Goal: Complete application form

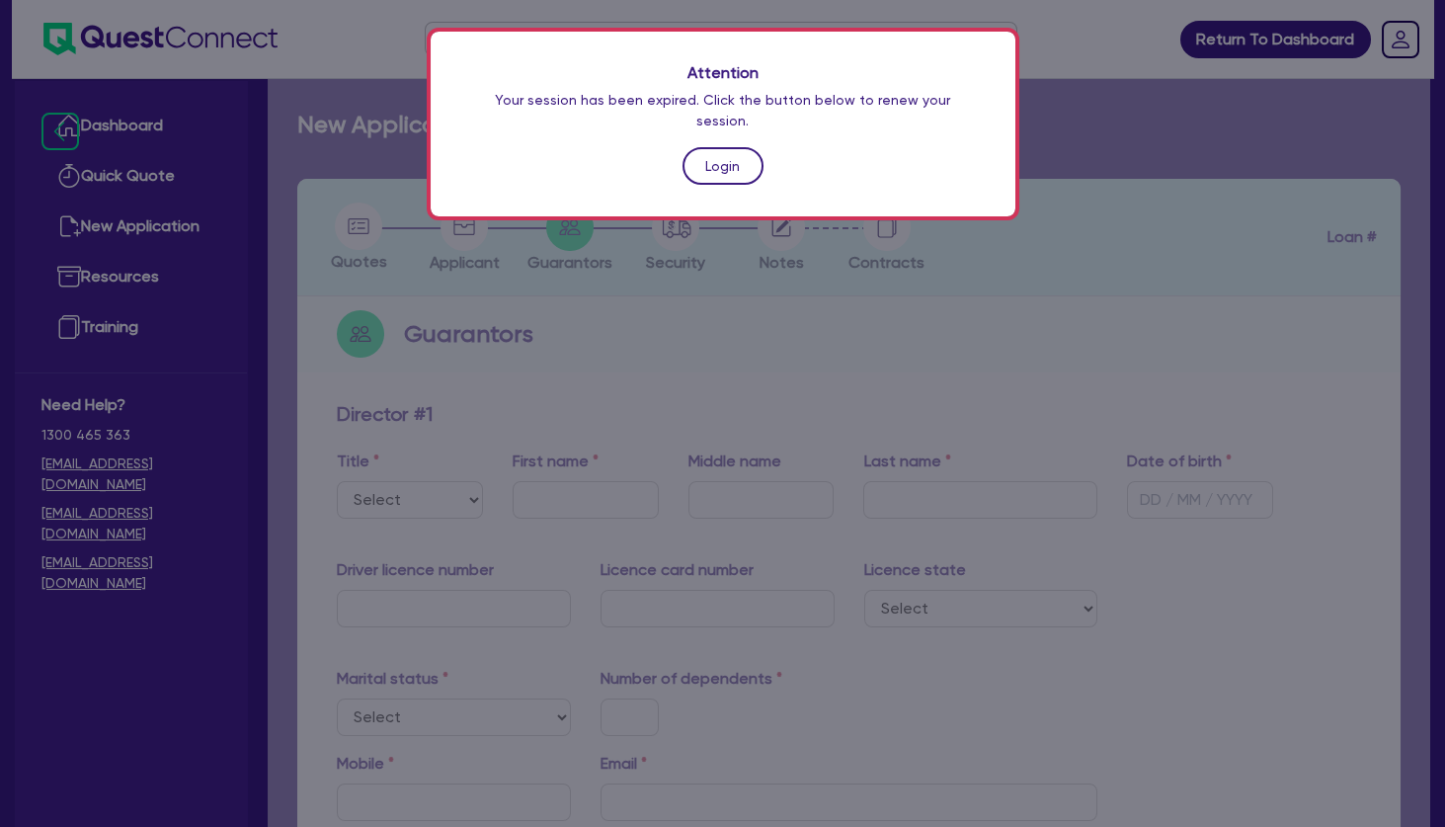
click at [714, 147] on link "Login" at bounding box center [723, 166] width 81 height 38
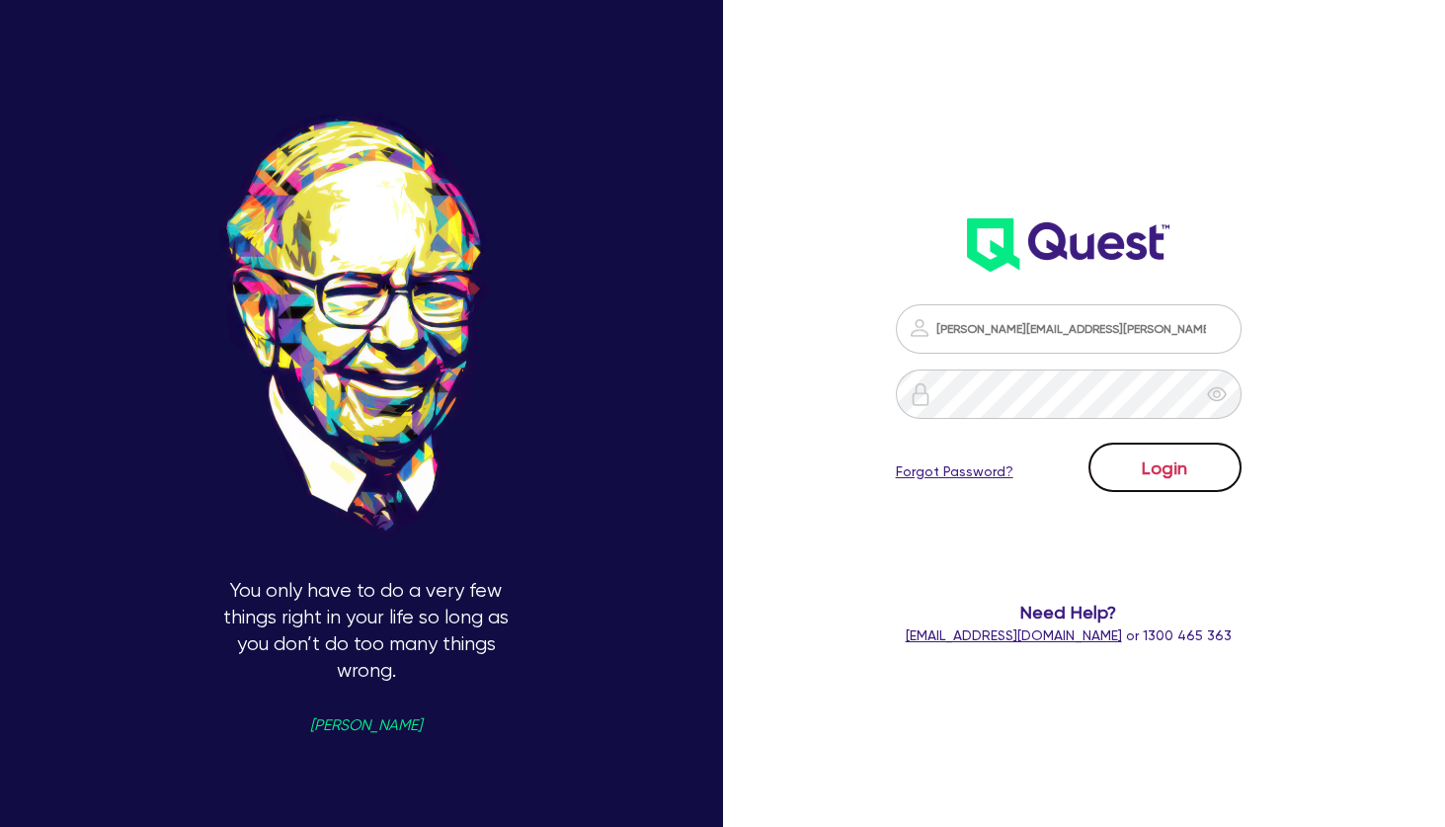
click at [1146, 447] on button "Login" at bounding box center [1165, 467] width 153 height 49
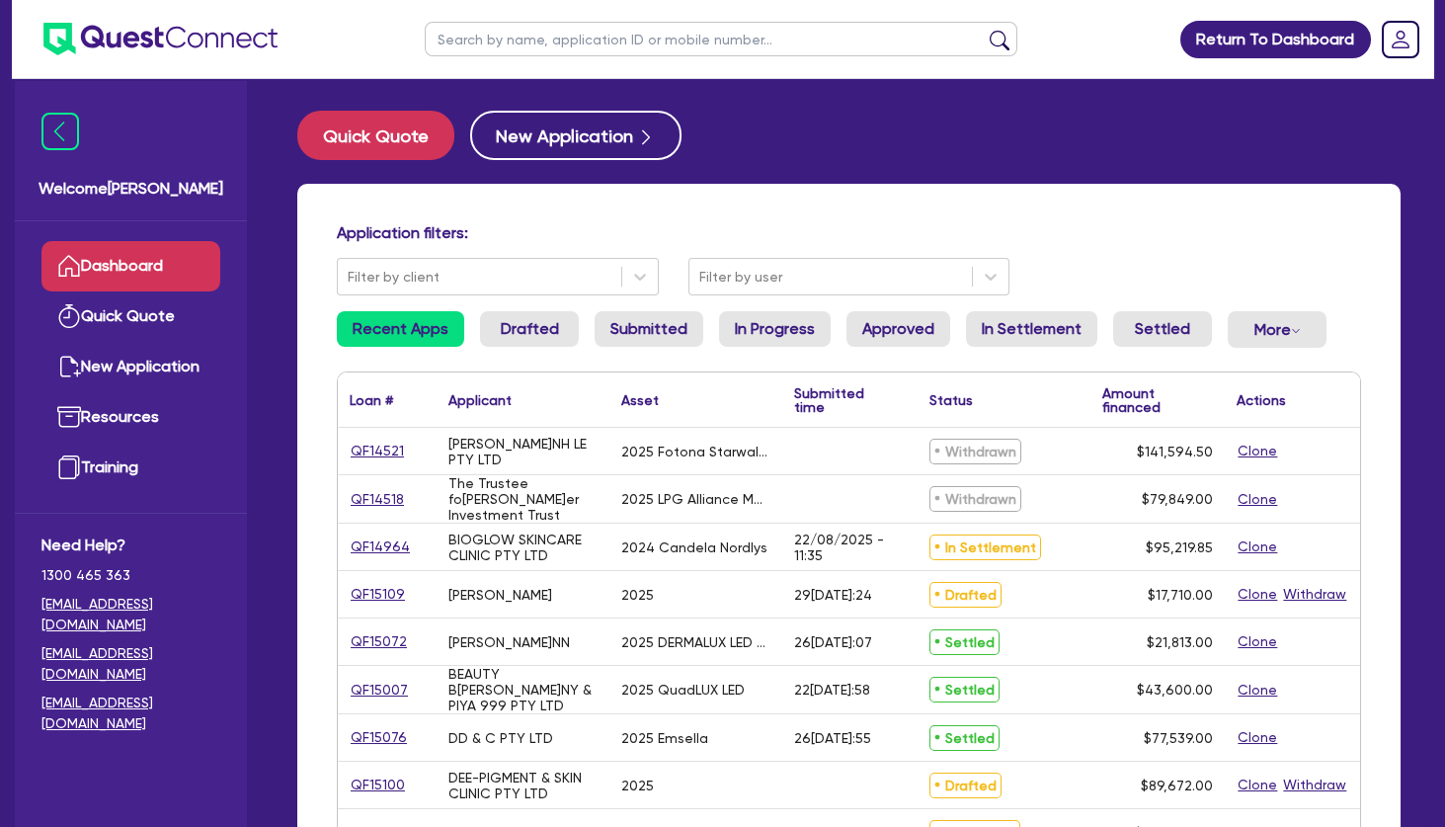
click at [577, 41] on input "text" at bounding box center [721, 39] width 593 height 35
paste input "NuVue"
type input "NuVue"
click at [984, 30] on button "submit" at bounding box center [1000, 44] width 32 height 28
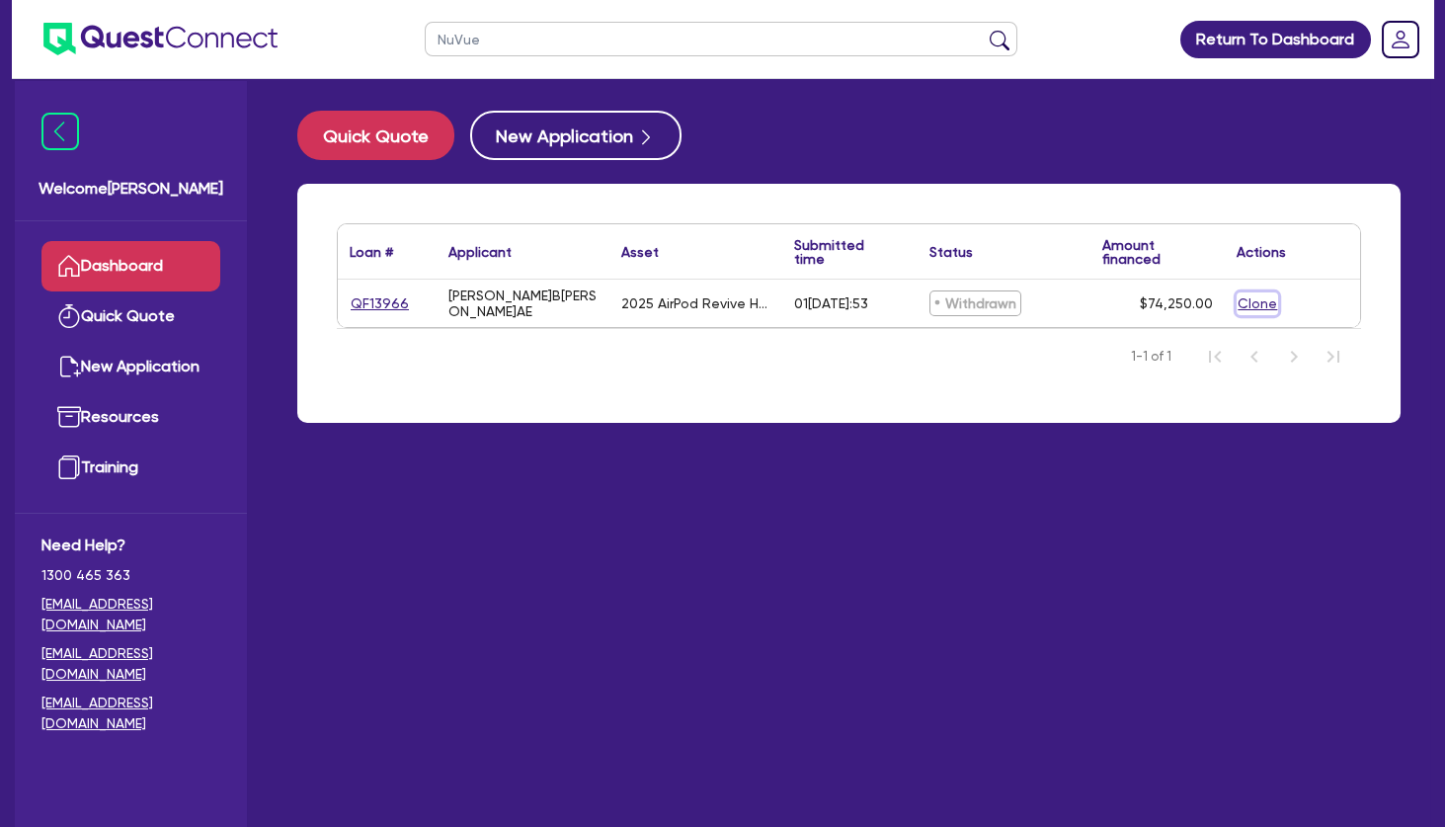
click at [1254, 300] on button "Clone" at bounding box center [1257, 303] width 41 height 23
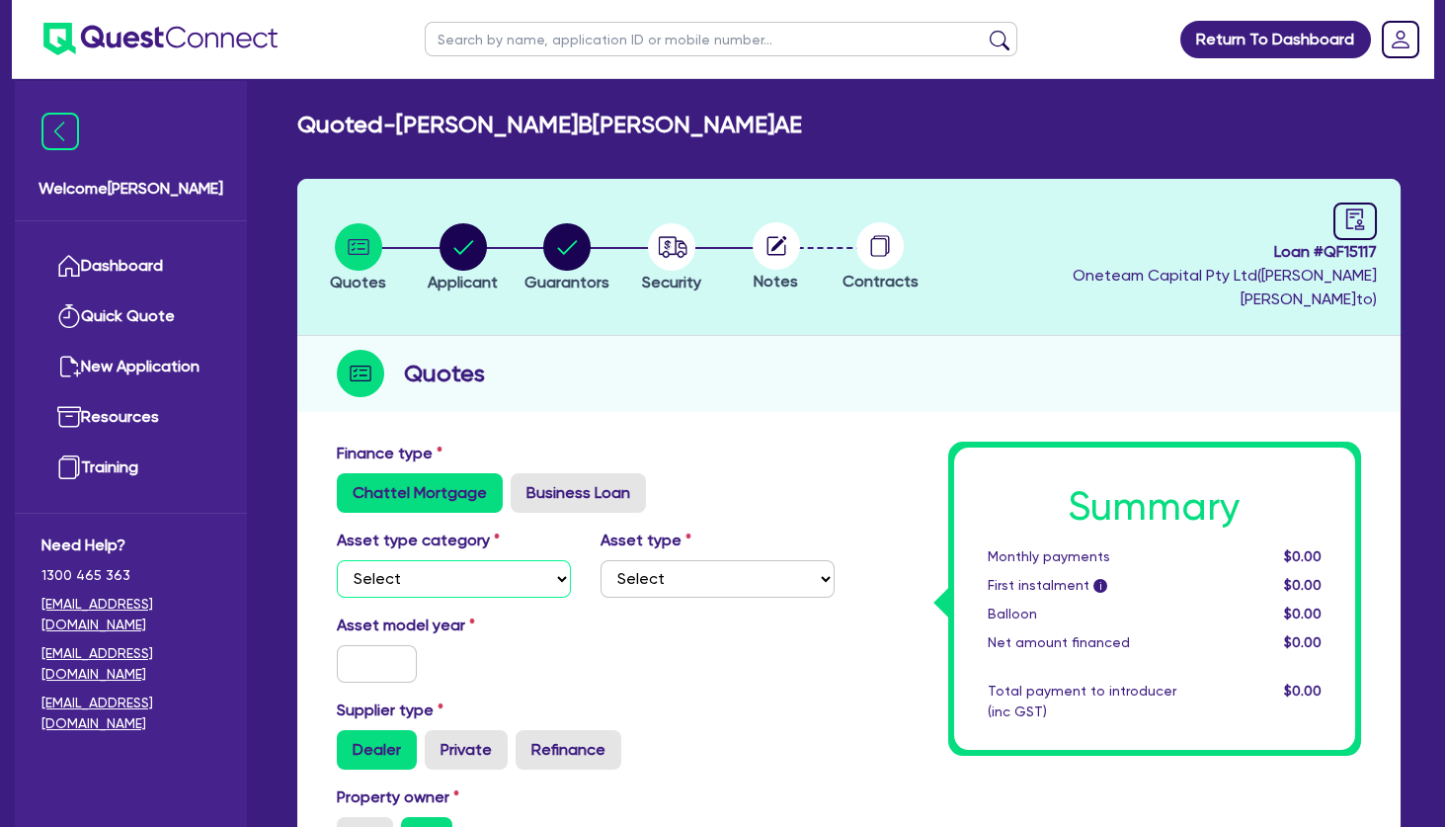
select select "TERTIARY_ASSETS"
click option "Tertiary assets" at bounding box center [0, 0] width 0 height 0
click at [601, 560] on select "Select Beauty equipment IT equipment IT software Watercraft Other" at bounding box center [718, 579] width 234 height 38
select select "BEAUTY_EQUIPMENT"
click option "Beauty equipment" at bounding box center [0, 0] width 0 height 0
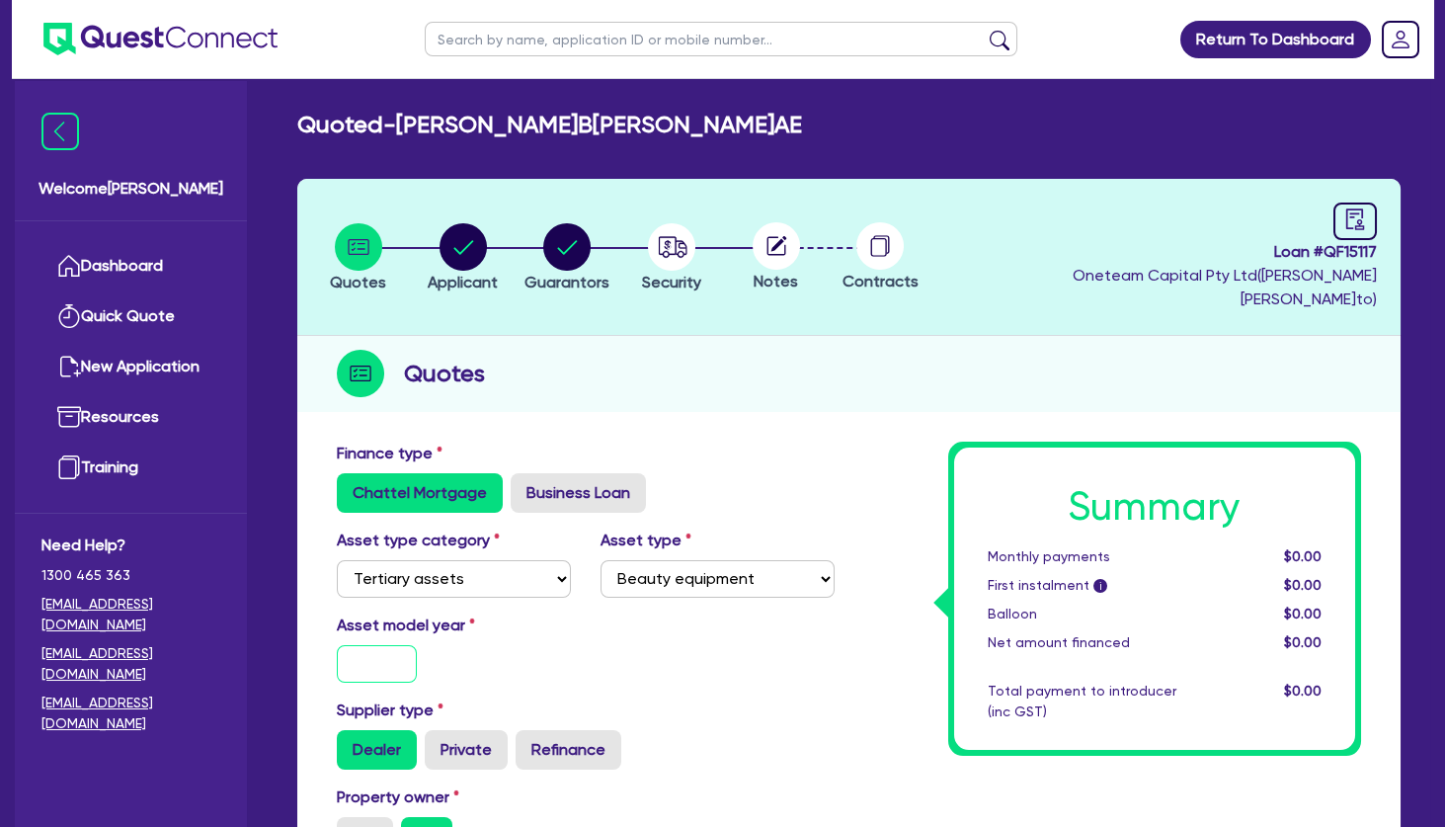
click at [348, 645] on input "text" at bounding box center [377, 664] width 80 height 38
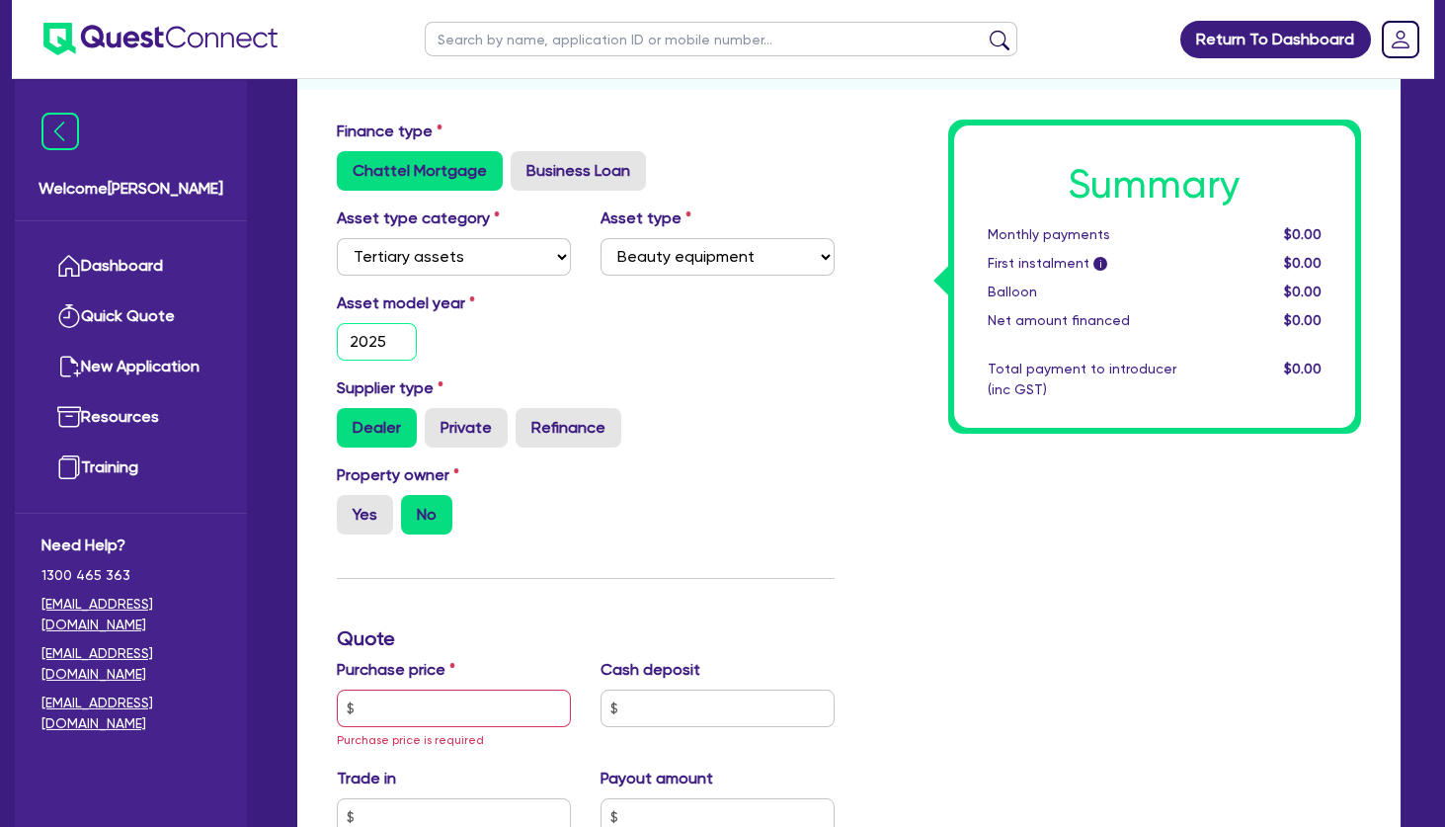
scroll to position [322, 0]
type input "2025"
click at [403, 690] on input "text" at bounding box center [454, 709] width 234 height 38
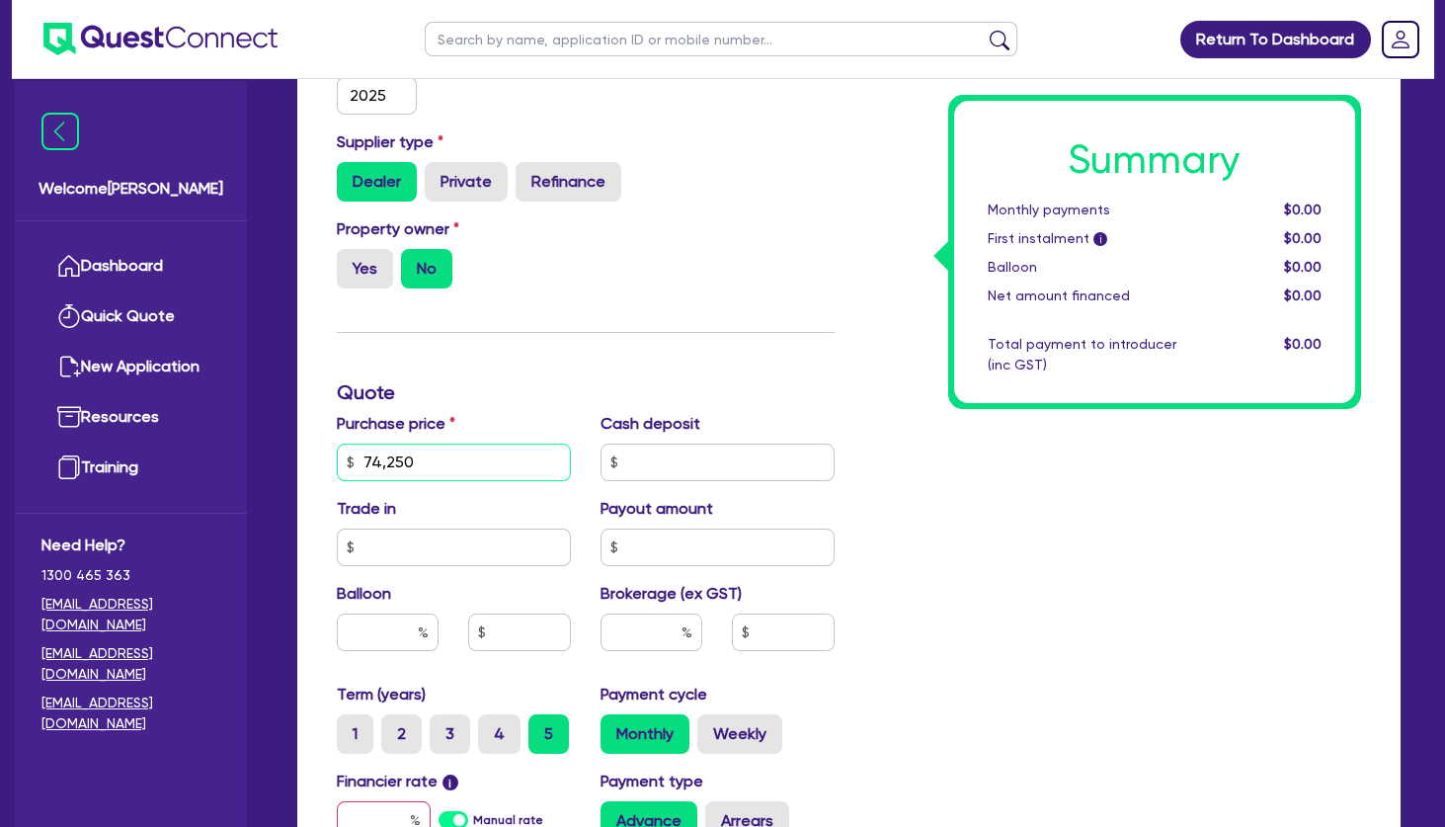
scroll to position [569, 0]
type input "74,250"
click at [658, 612] on input "text" at bounding box center [652, 631] width 102 height 38
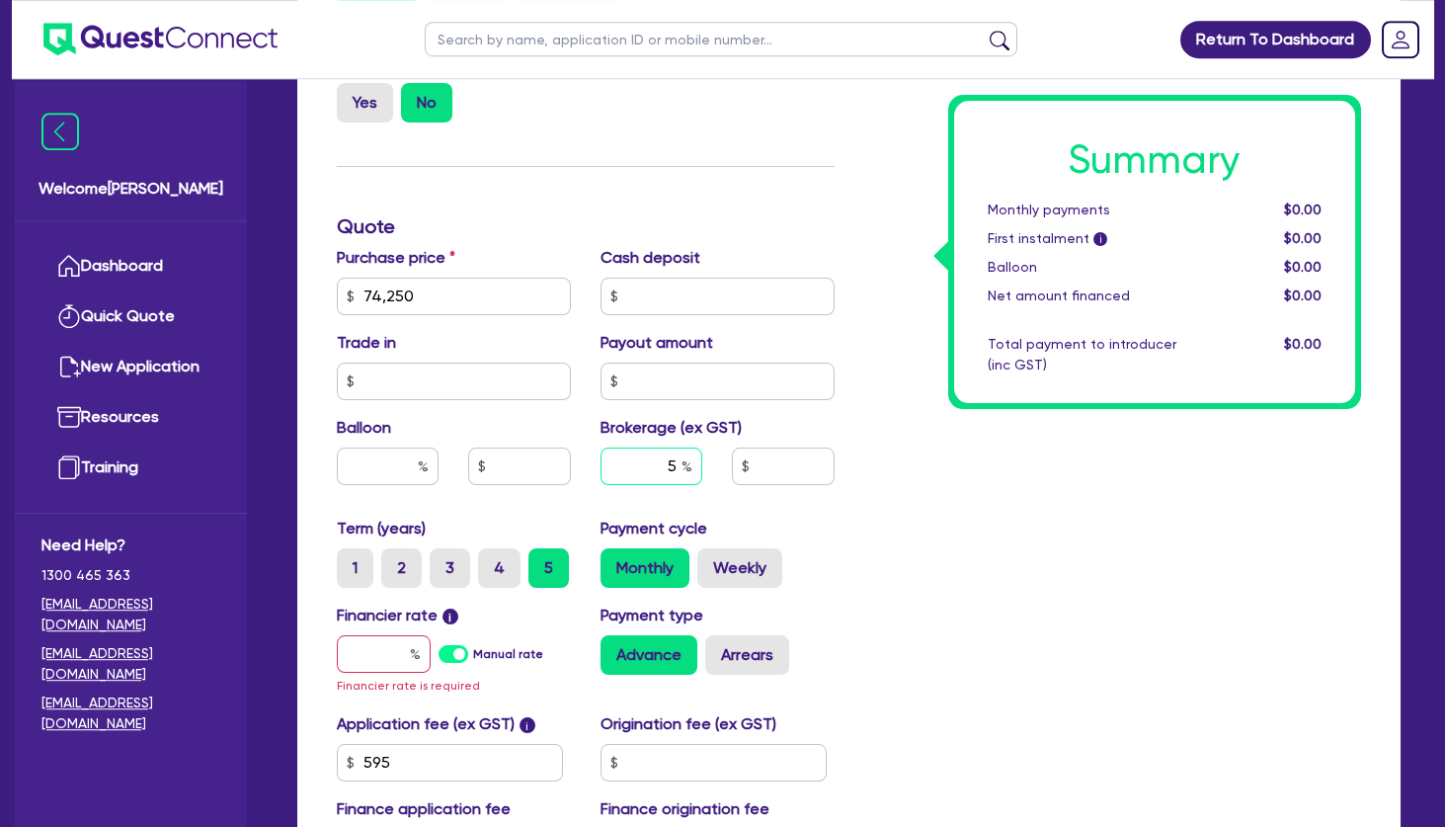
scroll to position [735, 0]
type input "5"
click at [388, 634] on input "text" at bounding box center [384, 653] width 94 height 38
type input "1"
type input "3,712.5"
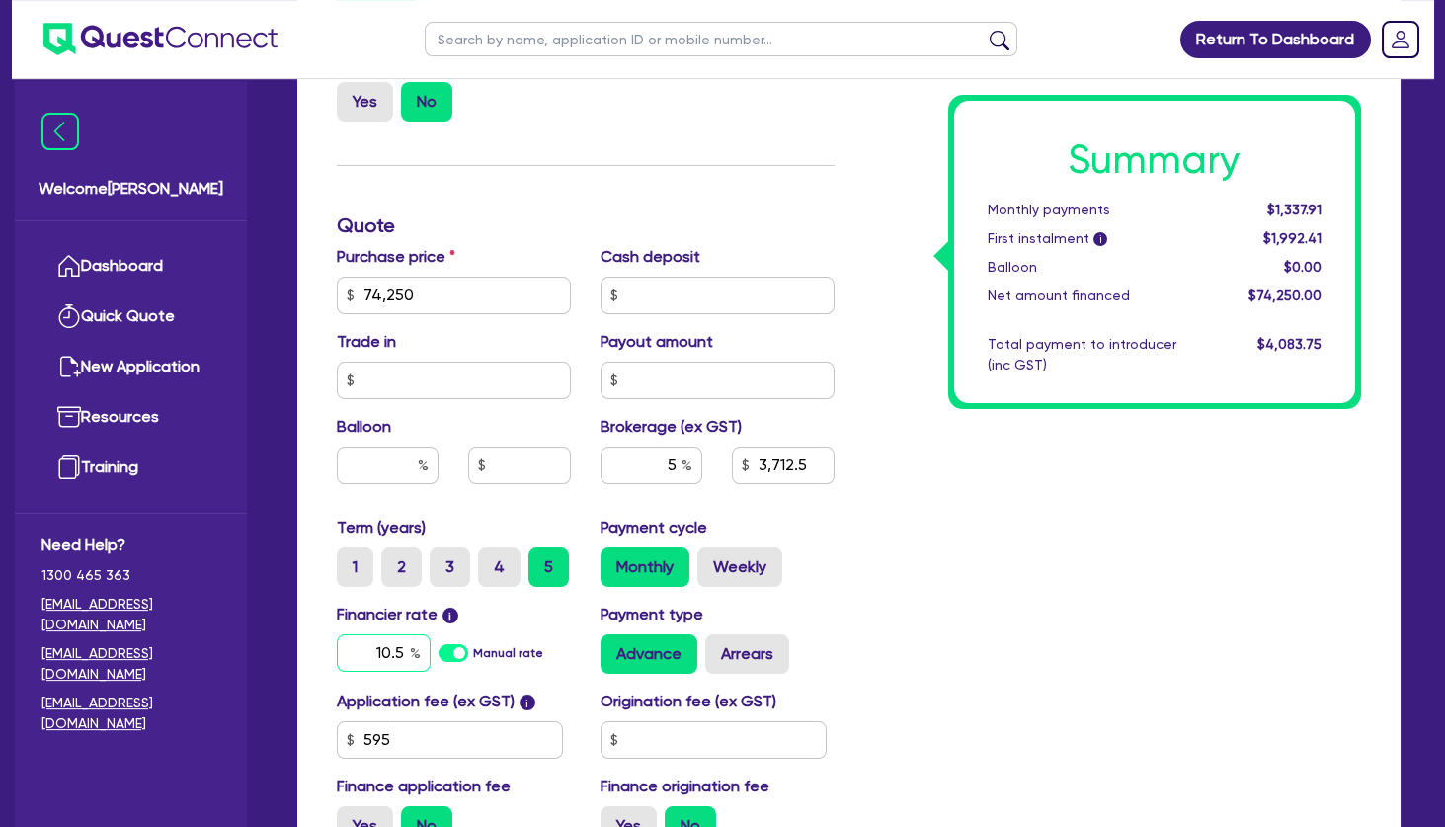
scroll to position [965, 0]
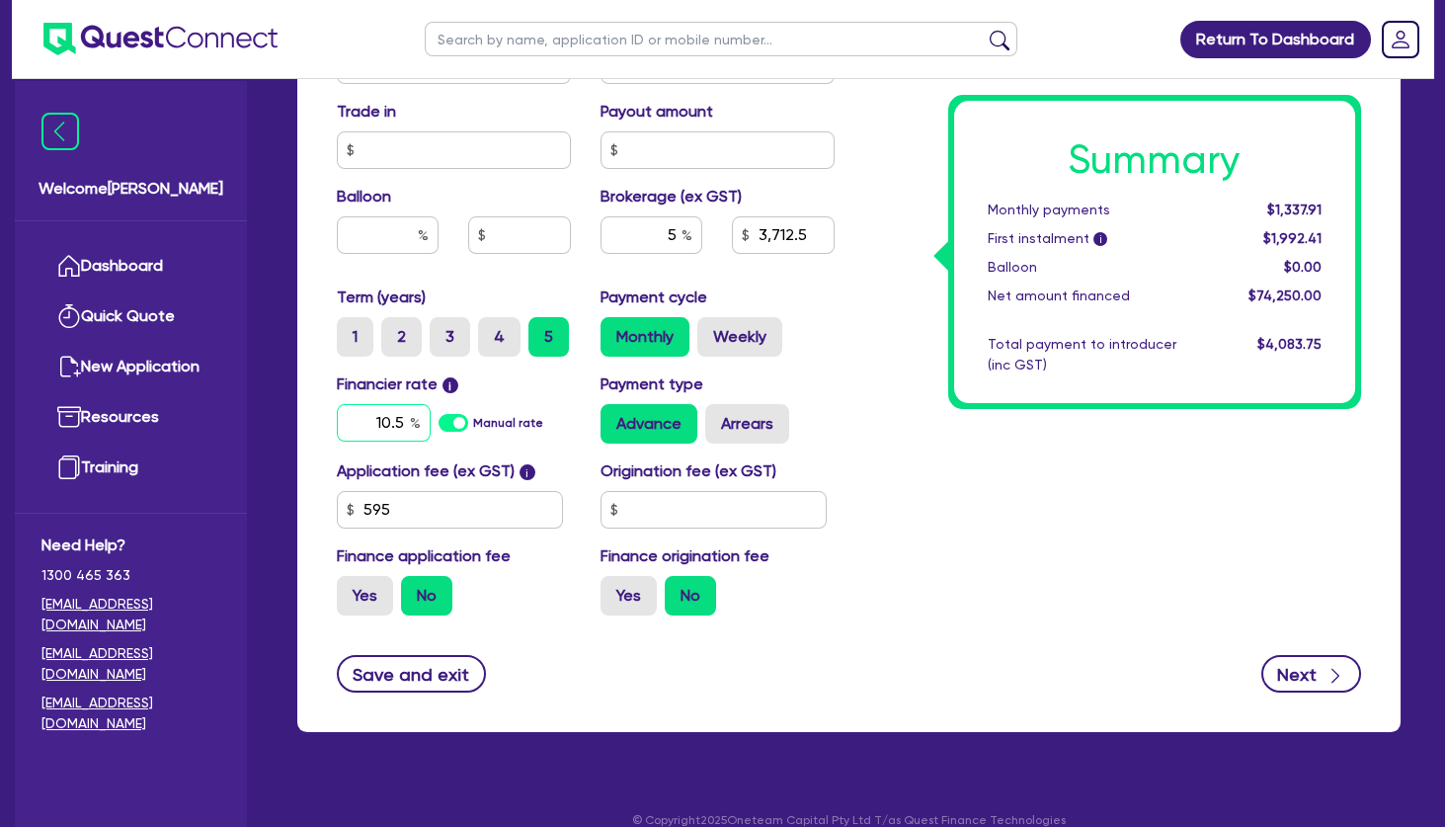
type input "10.5"
click at [1301, 655] on button "Next" at bounding box center [1311, 674] width 100 height 38
type input "3,712.5"
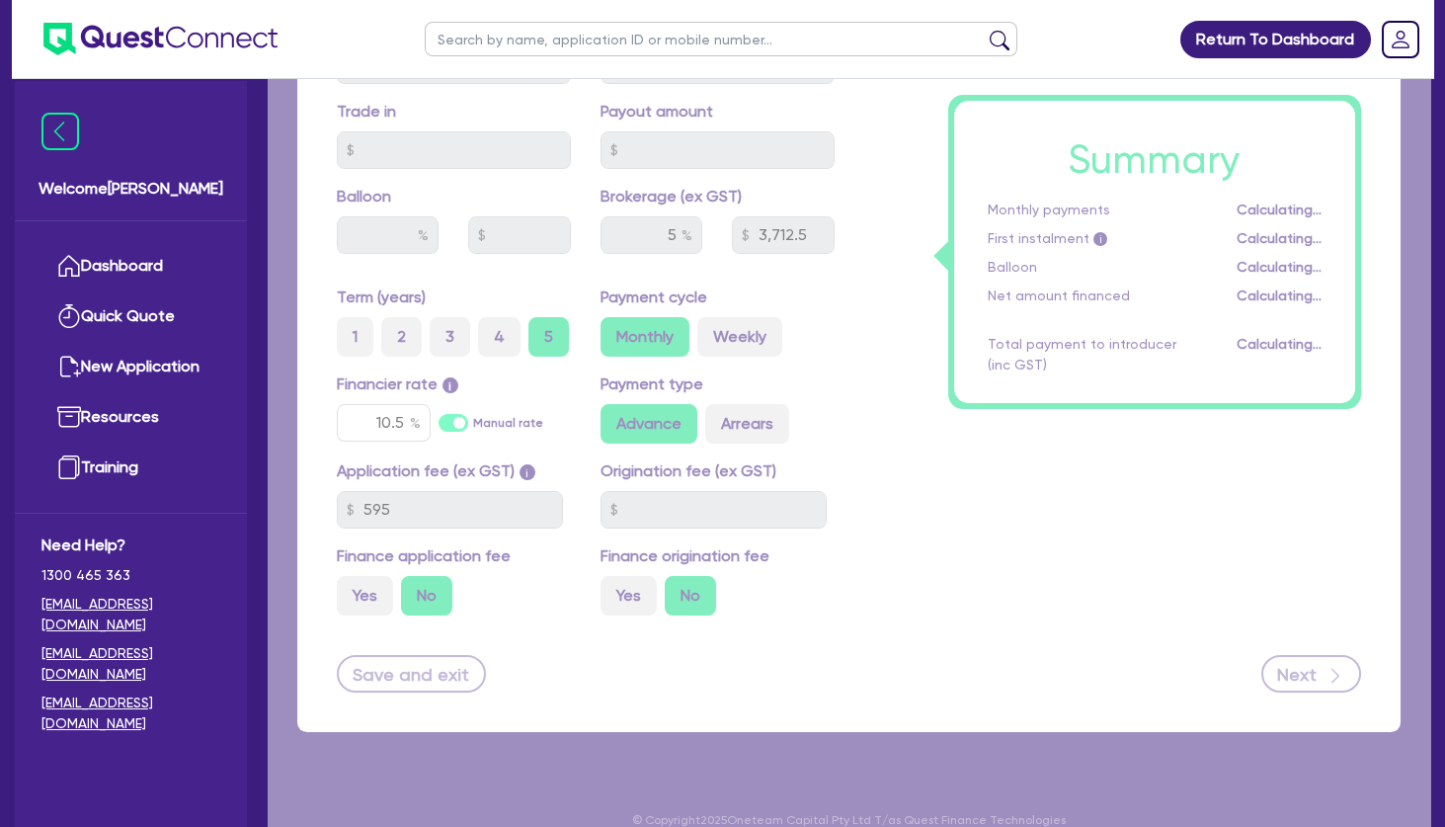
select select "SOLE_TRADER"
select select "HEALTH_BEAUTY"
select select "HAIR_BEAUTY_SALONS"
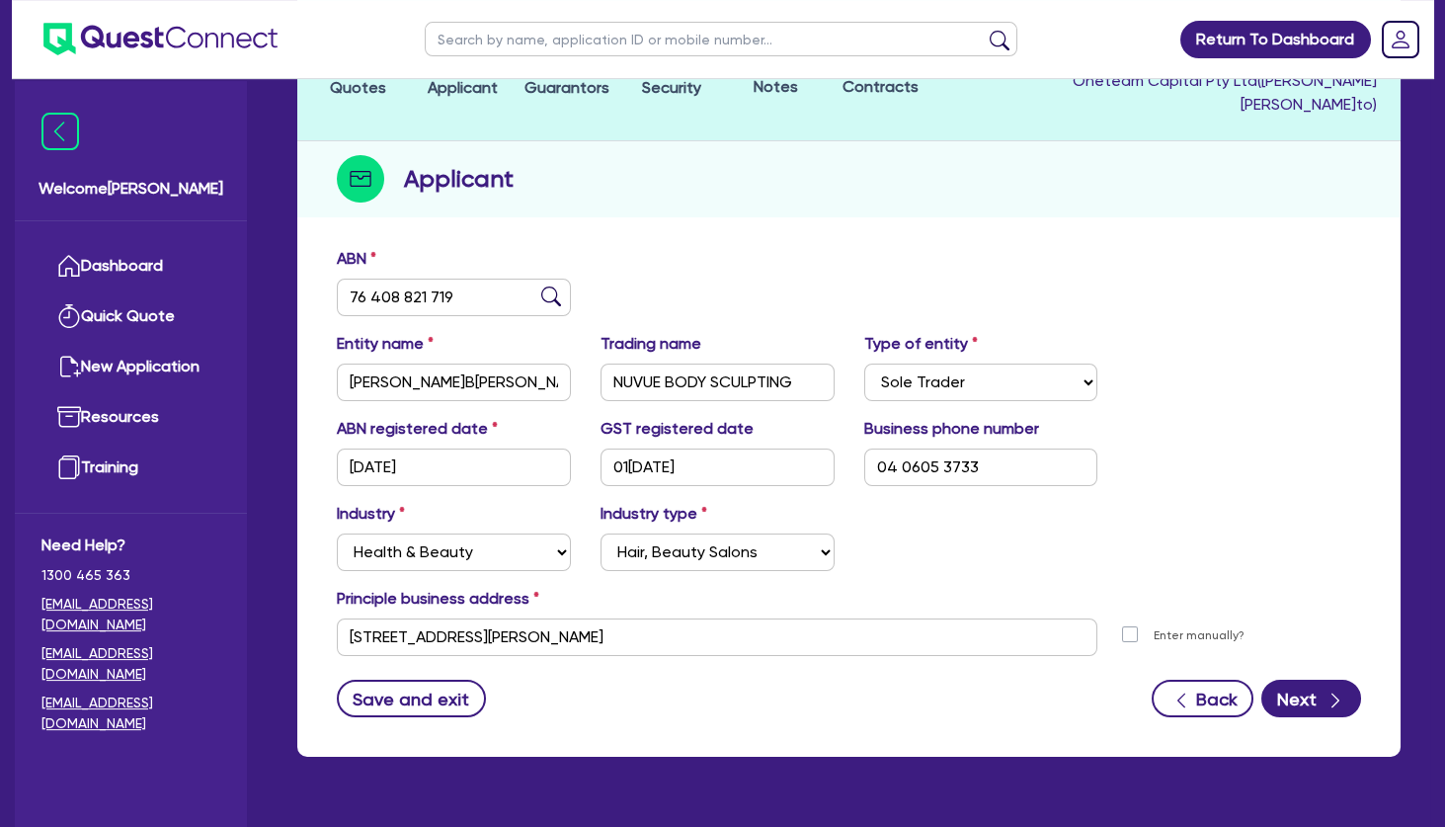
scroll to position [196, 0]
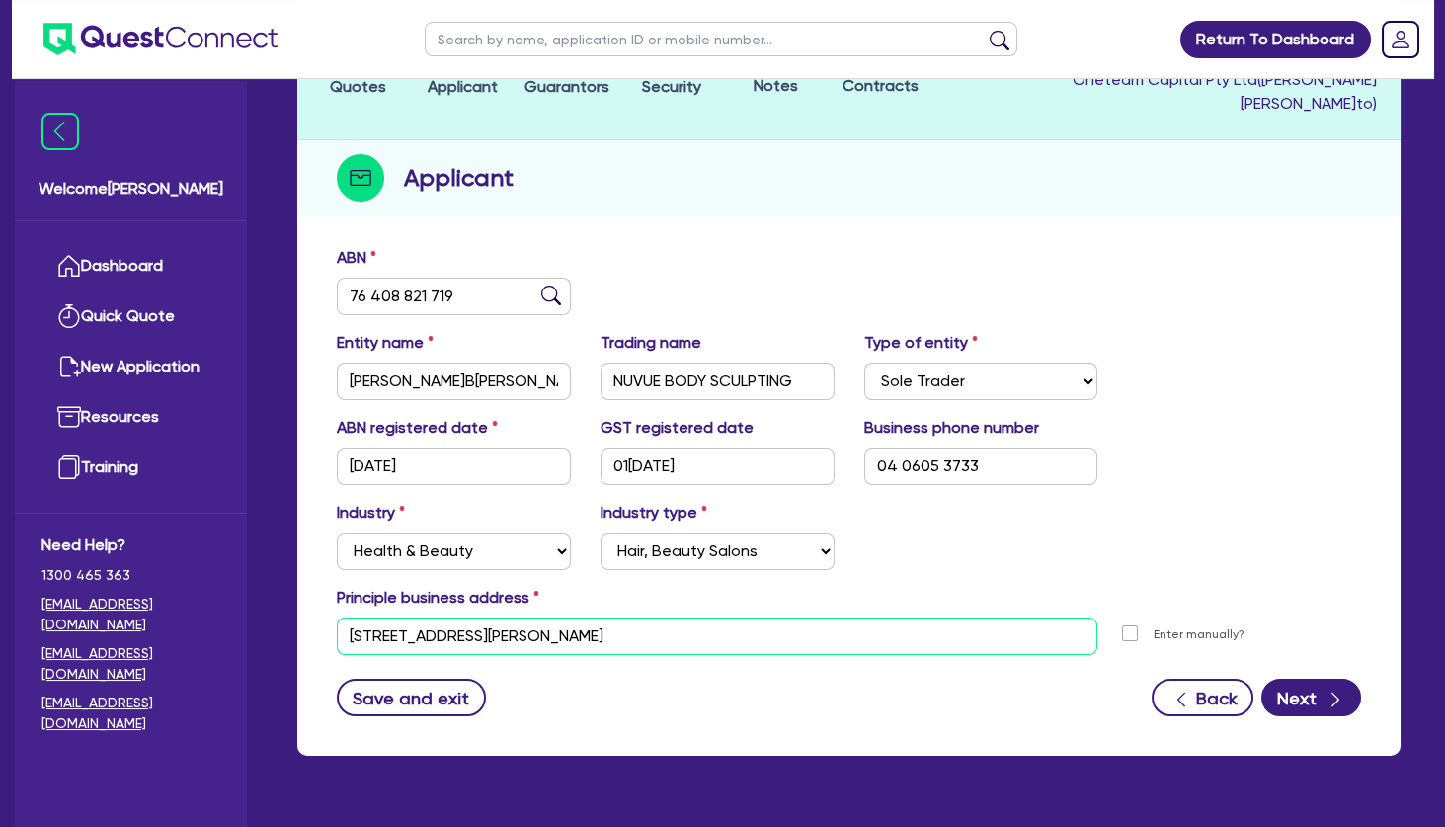
click at [510, 617] on input "[STREET_ADDRESS][PERSON_NAME]" at bounding box center [717, 636] width 761 height 38
paste input "[STREET_ADDRESS][PERSON_NAME]"
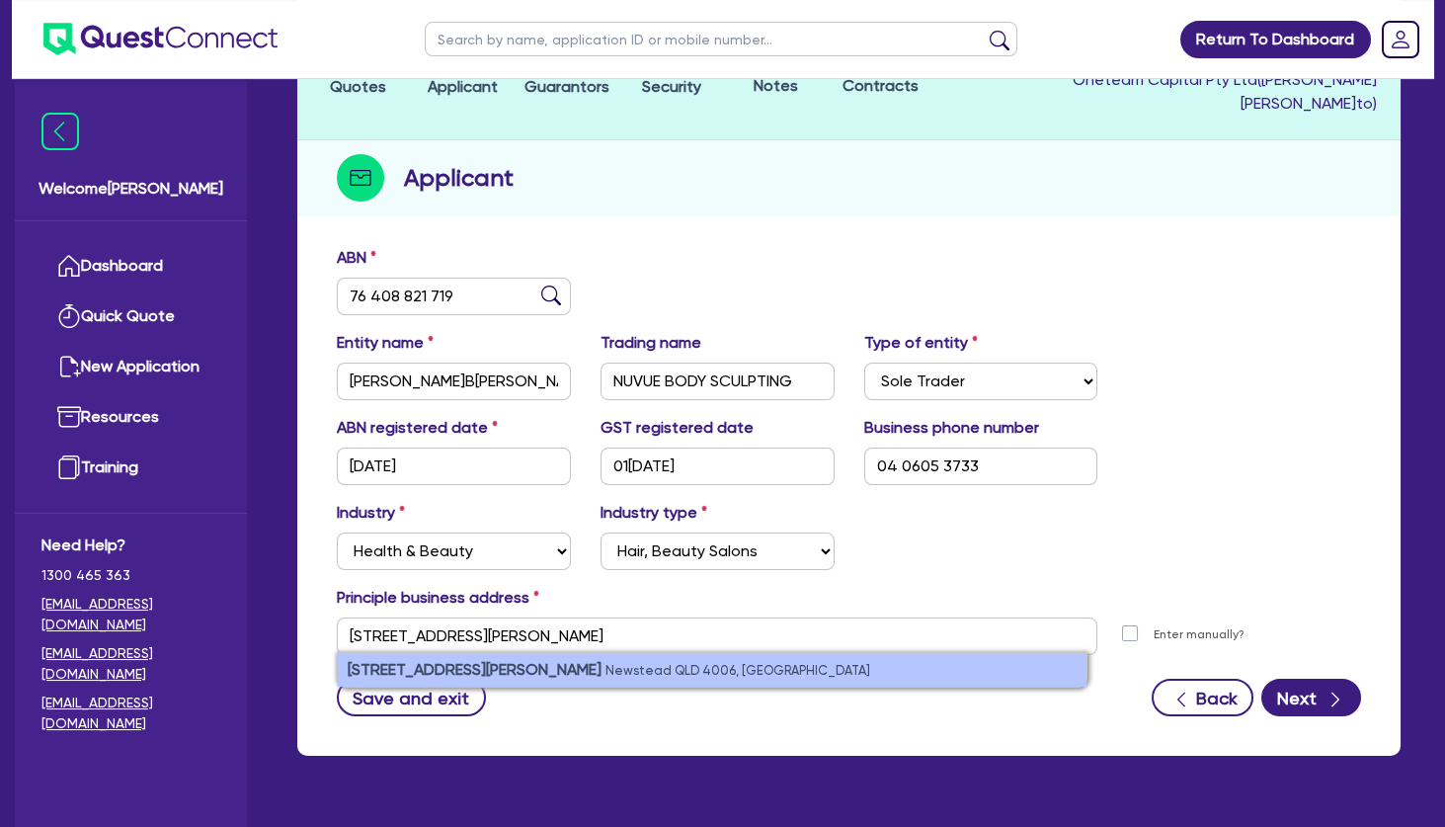
click at [606, 663] on small "Newstead QLD 4006, [GEOGRAPHIC_DATA]" at bounding box center [738, 670] width 265 height 15
type input "[STREET_ADDRESS][PERSON_NAME]"
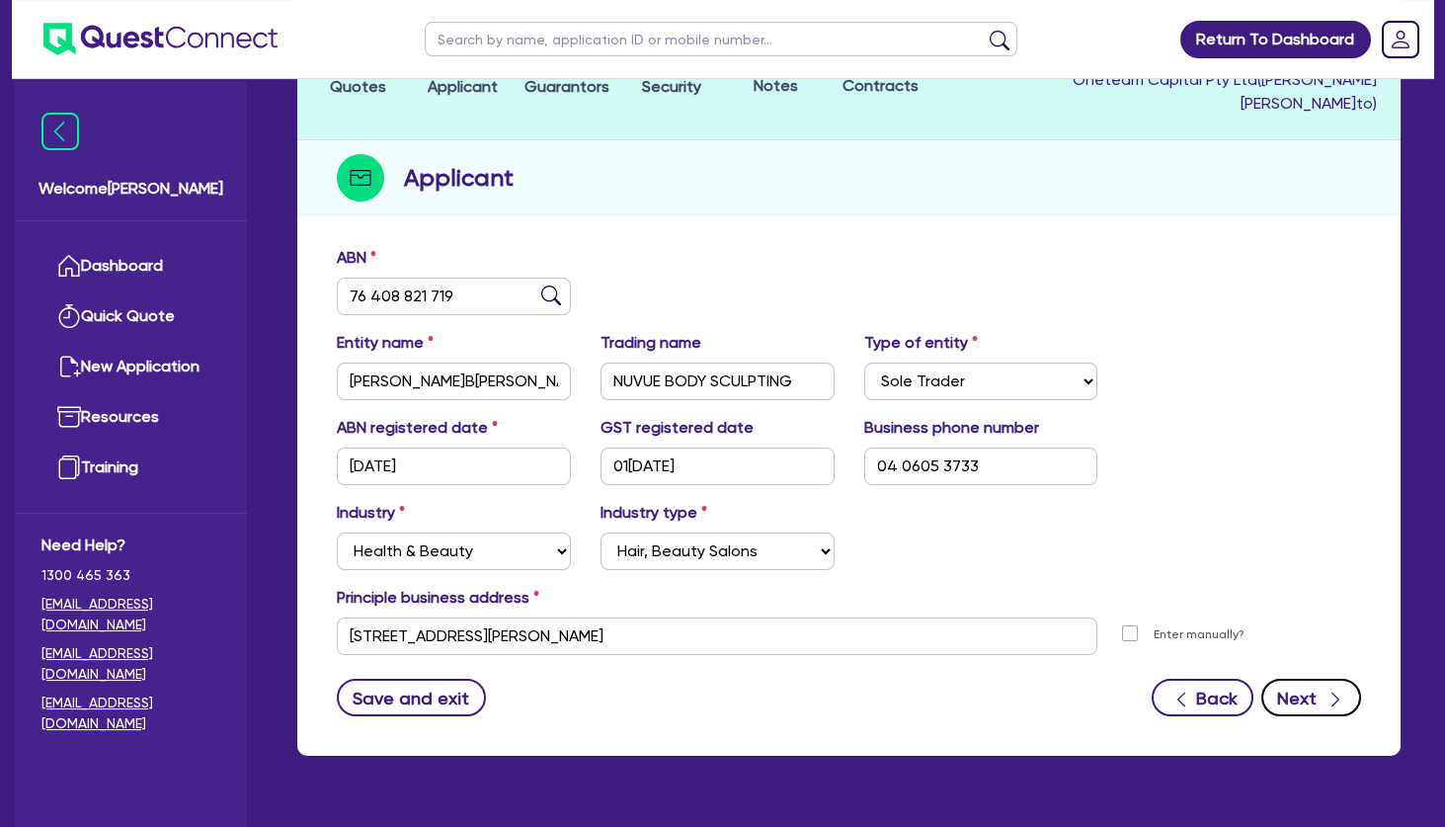
click at [1299, 679] on button "Next" at bounding box center [1311, 698] width 100 height 38
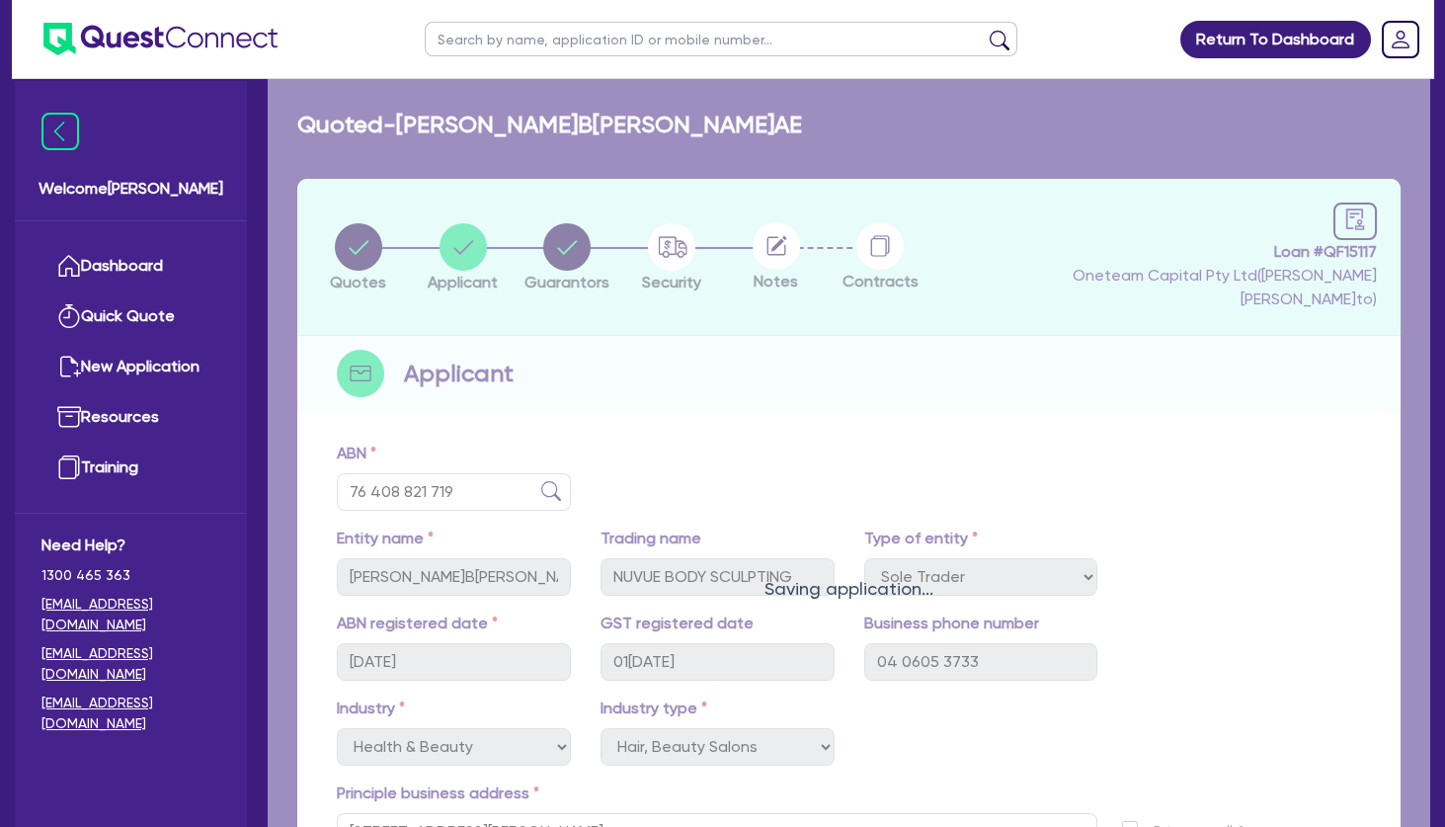
select select "MRS"
select select "QLD"
select select "DE_FACTO"
select select "CASH"
select select "OTHER"
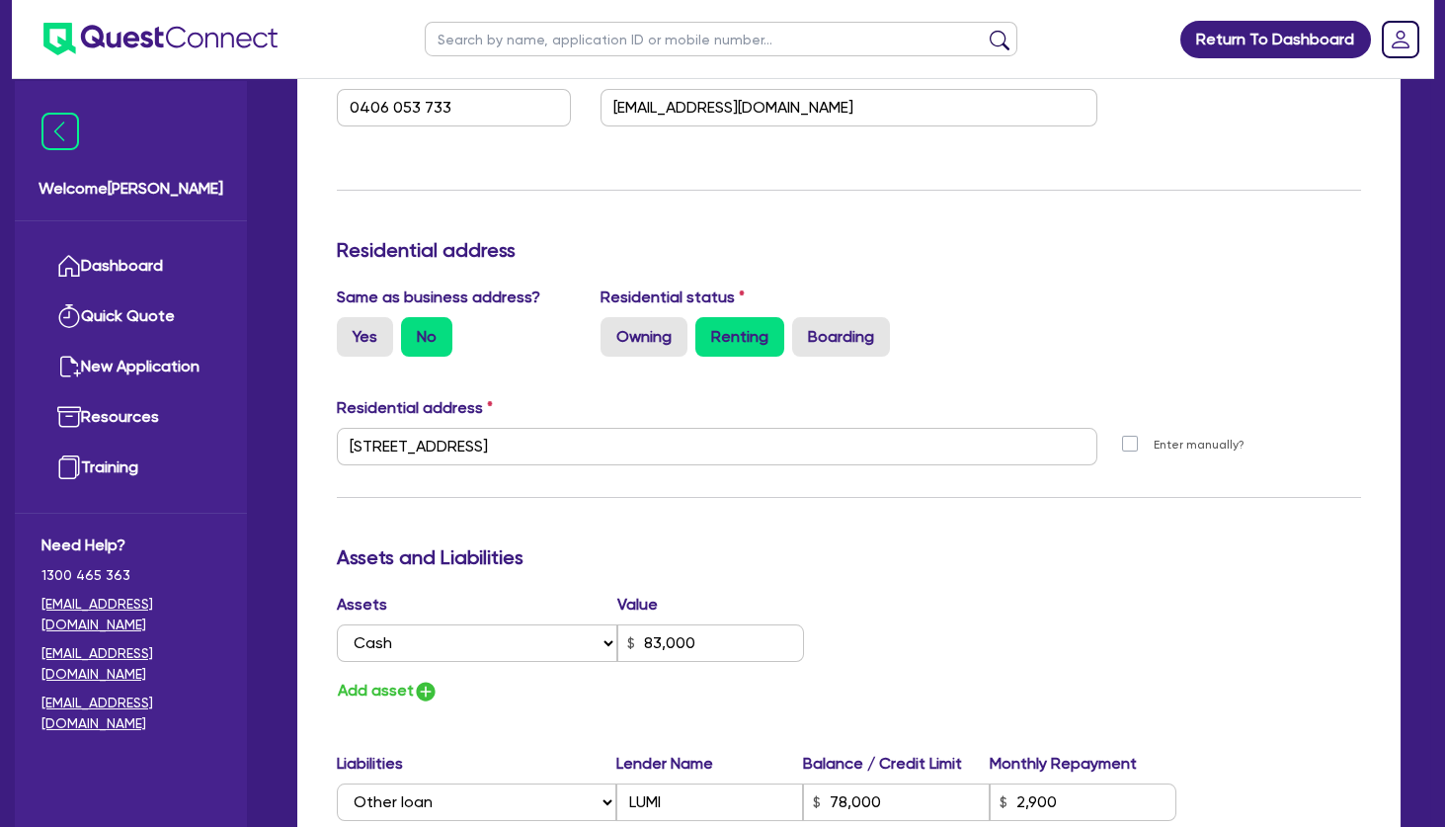
scroll to position [735, 0]
click at [493, 427] on input "[STREET_ADDRESS]" at bounding box center [717, 446] width 761 height 38
paste input "[STREET_ADDRESS]"
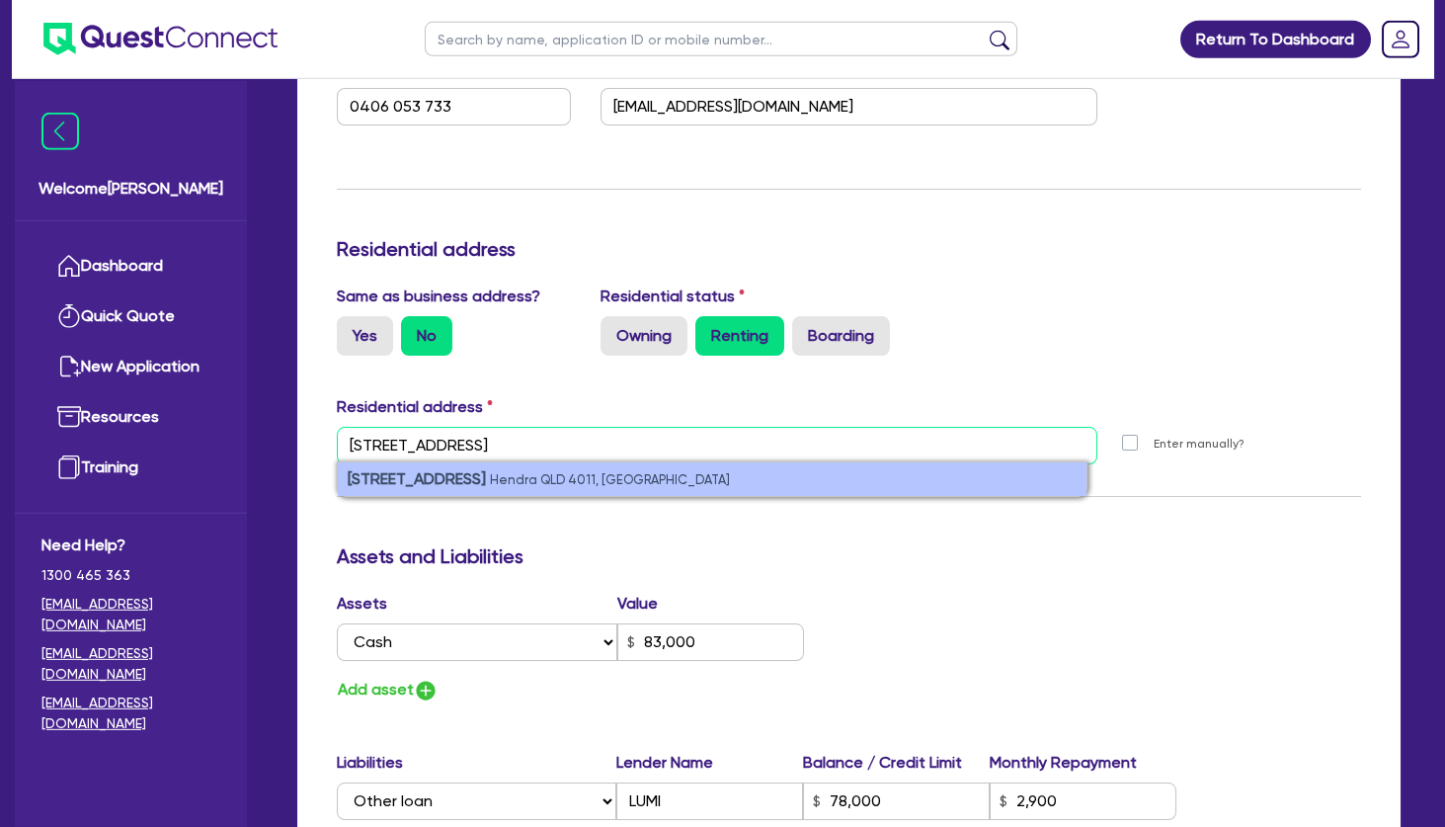
type input "[STREET_ADDRESS]"
click at [493, 472] on small "Hendra QLD 4011, [GEOGRAPHIC_DATA]" at bounding box center [610, 479] width 240 height 15
type input "1"
type input "0406 053 733"
type input "[STREET_ADDRESS]"
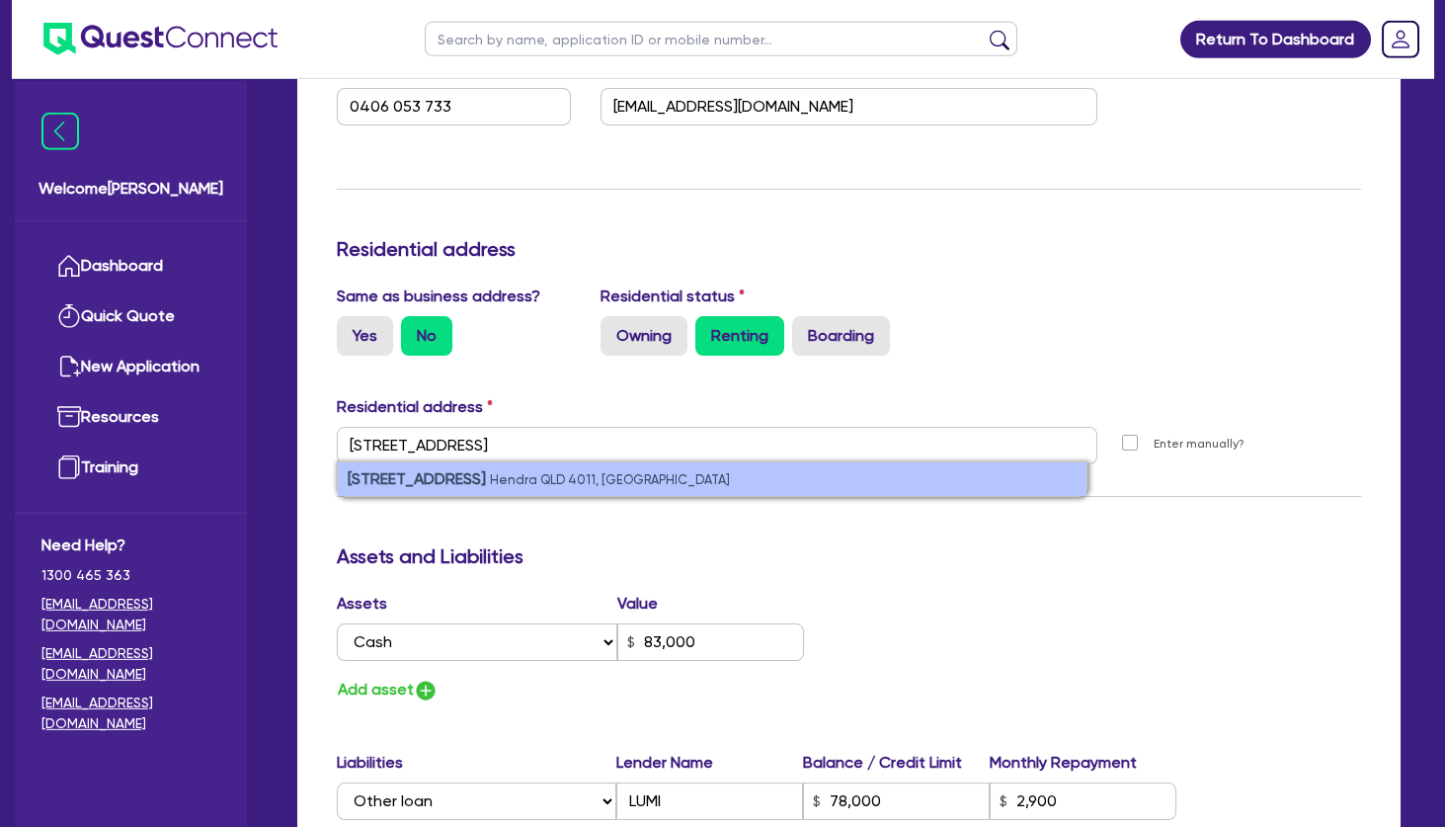
type input "83,000"
type input "78,000"
type input "2,900"
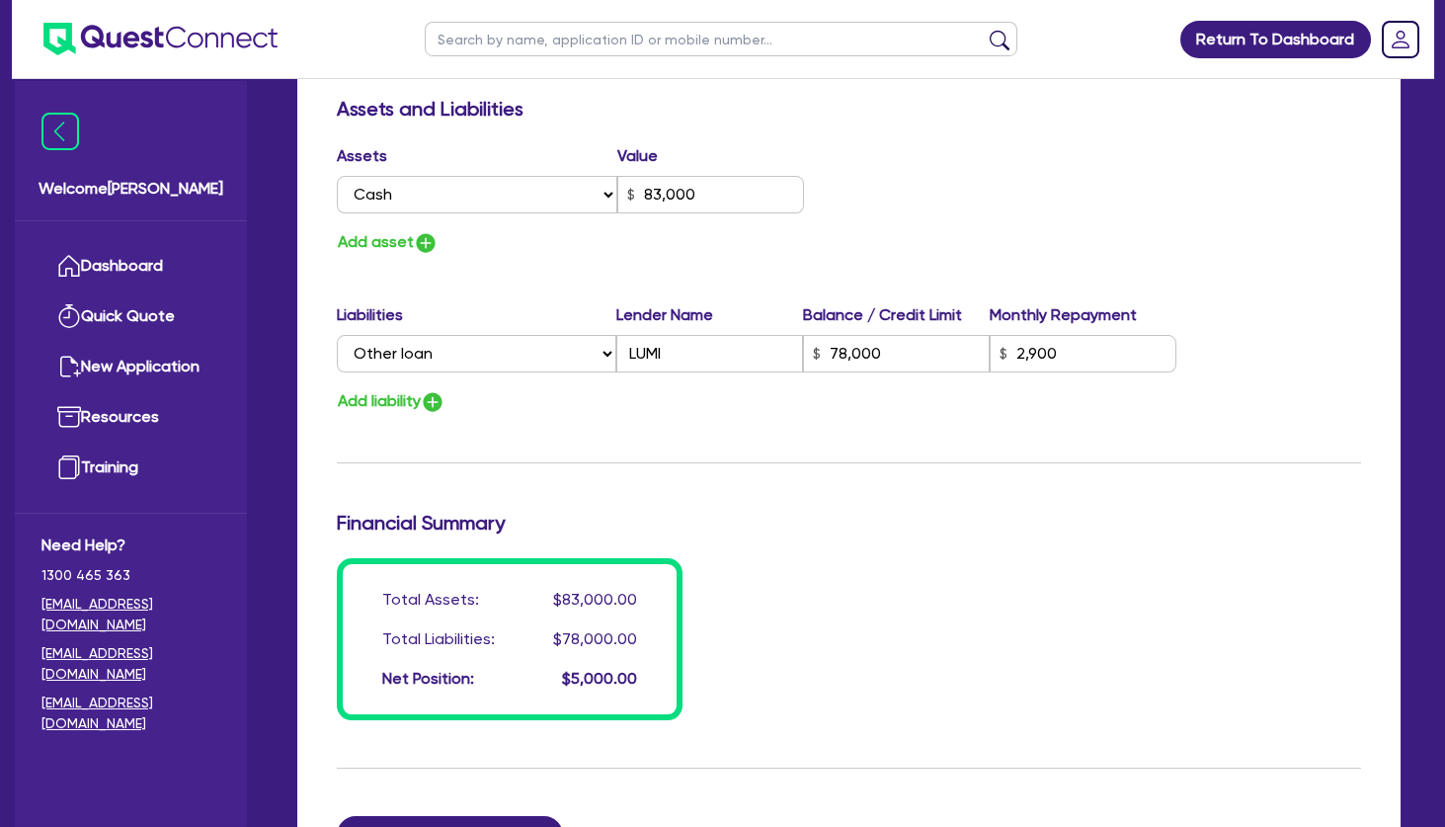
scroll to position [1477, 0]
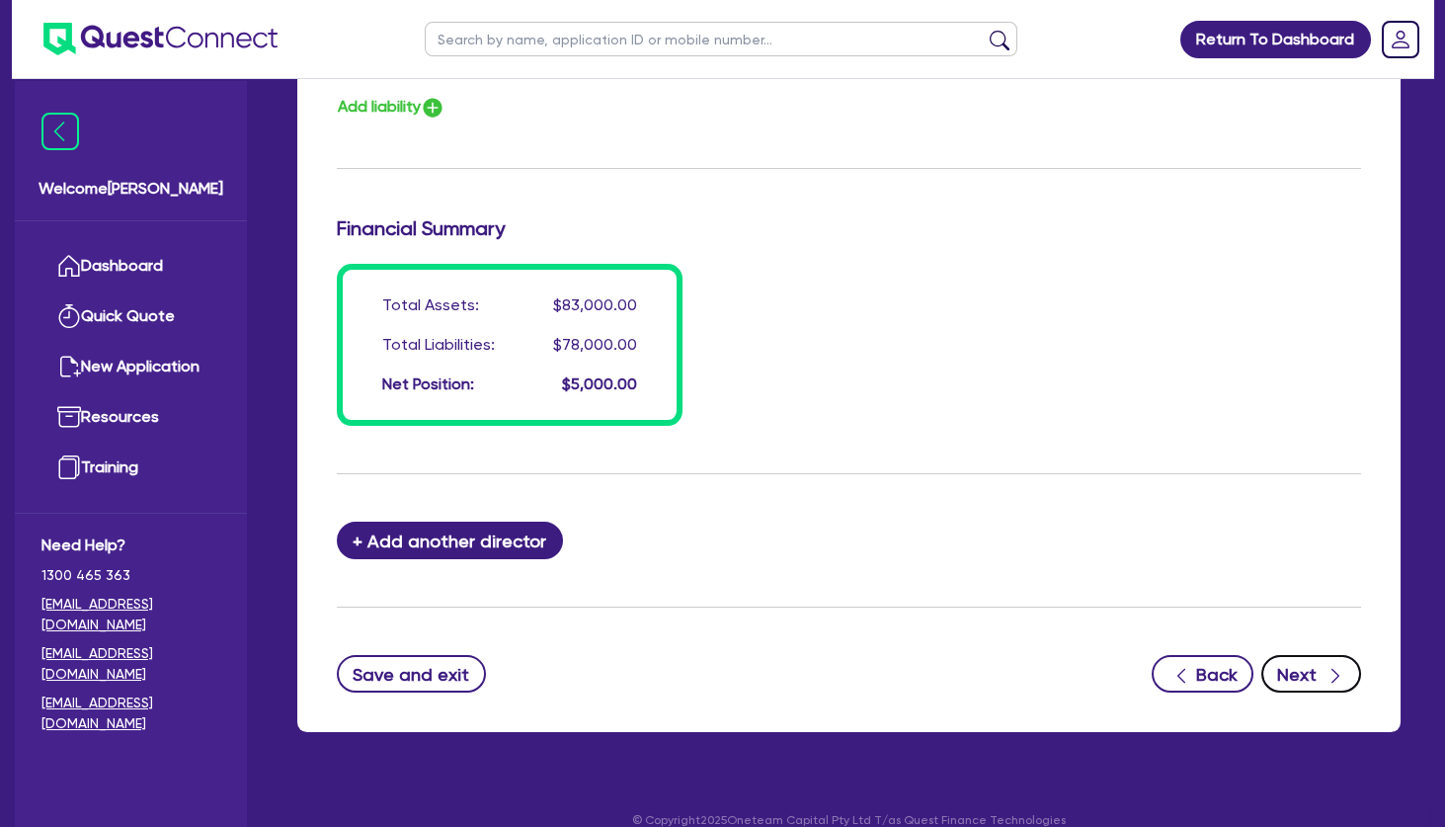
click at [1315, 655] on button "Next" at bounding box center [1311, 674] width 100 height 38
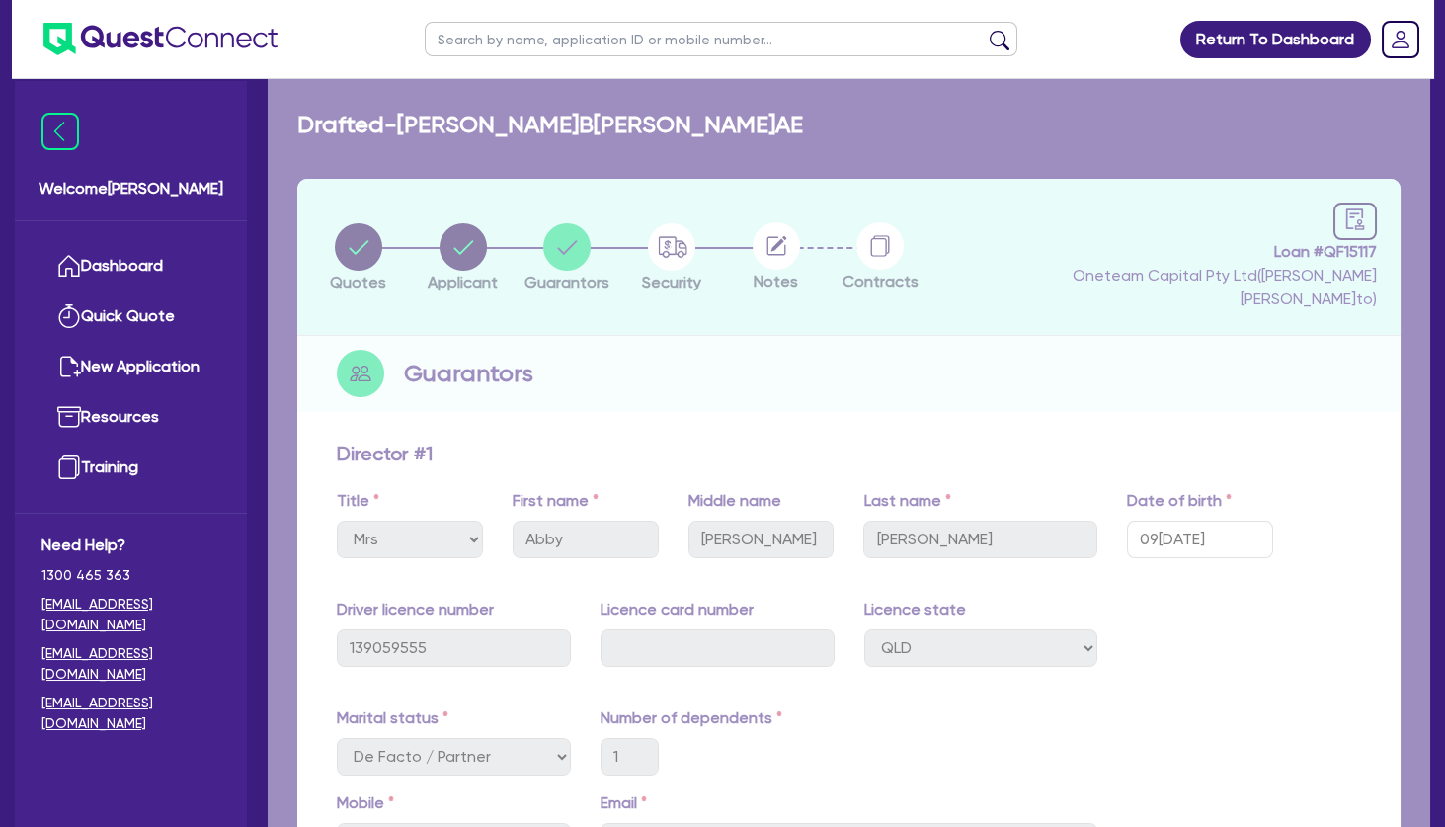
select select "TERTIARY_ASSETS"
select select "BEAUTY_EQUIPMENT"
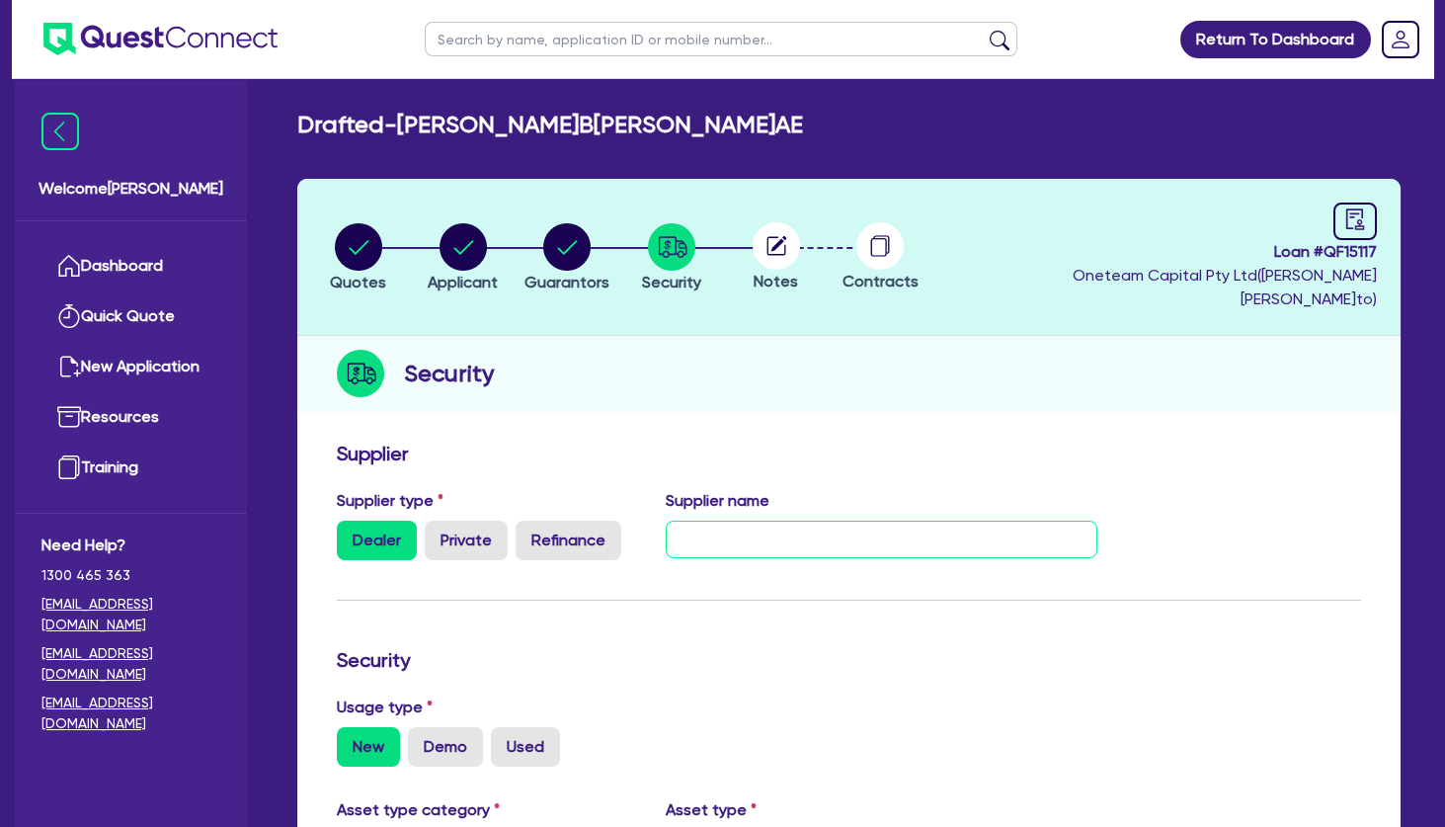
click at [769, 528] on input "text" at bounding box center [882, 540] width 432 height 38
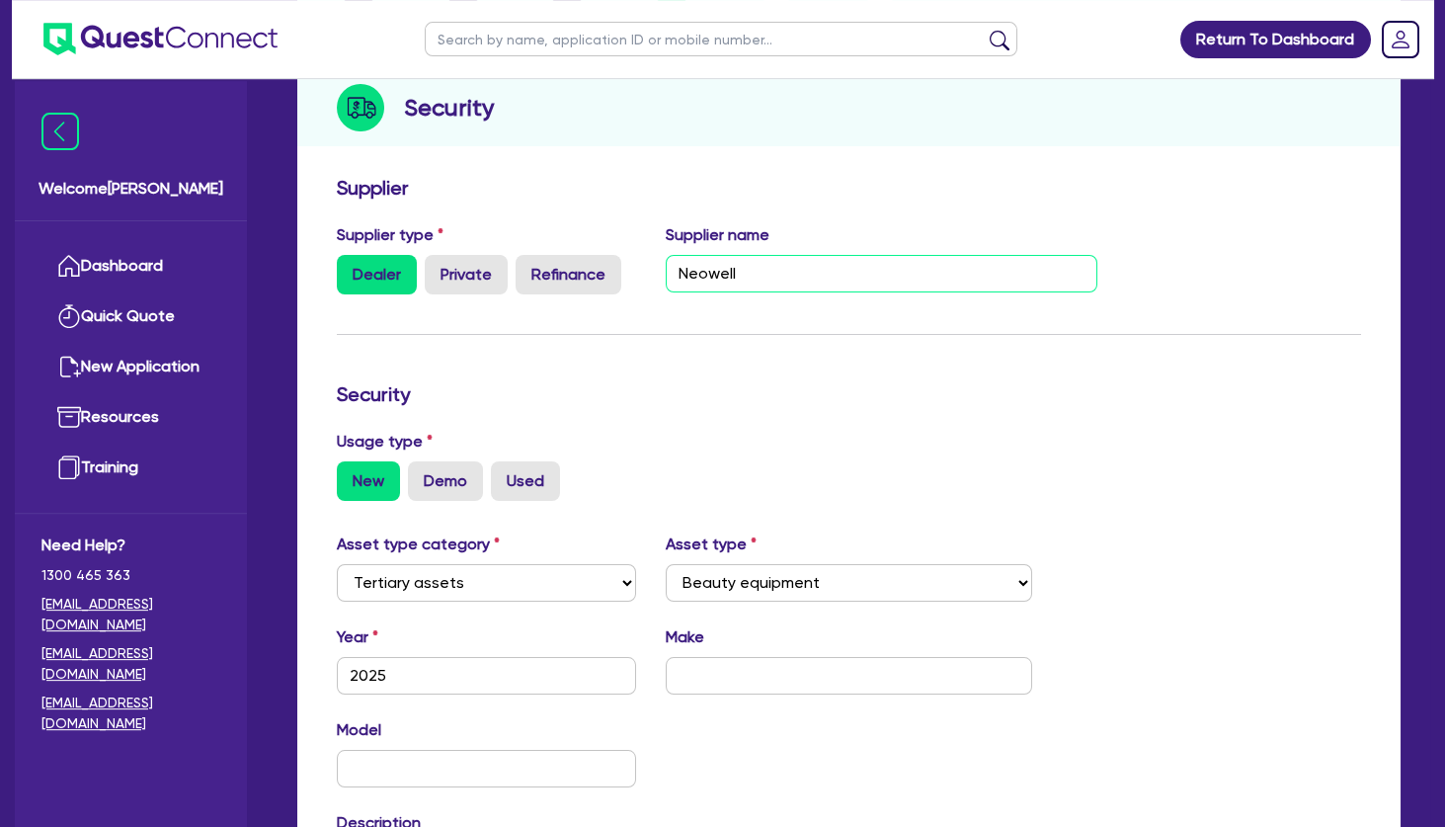
scroll to position [267, 0]
type input "Neowell"
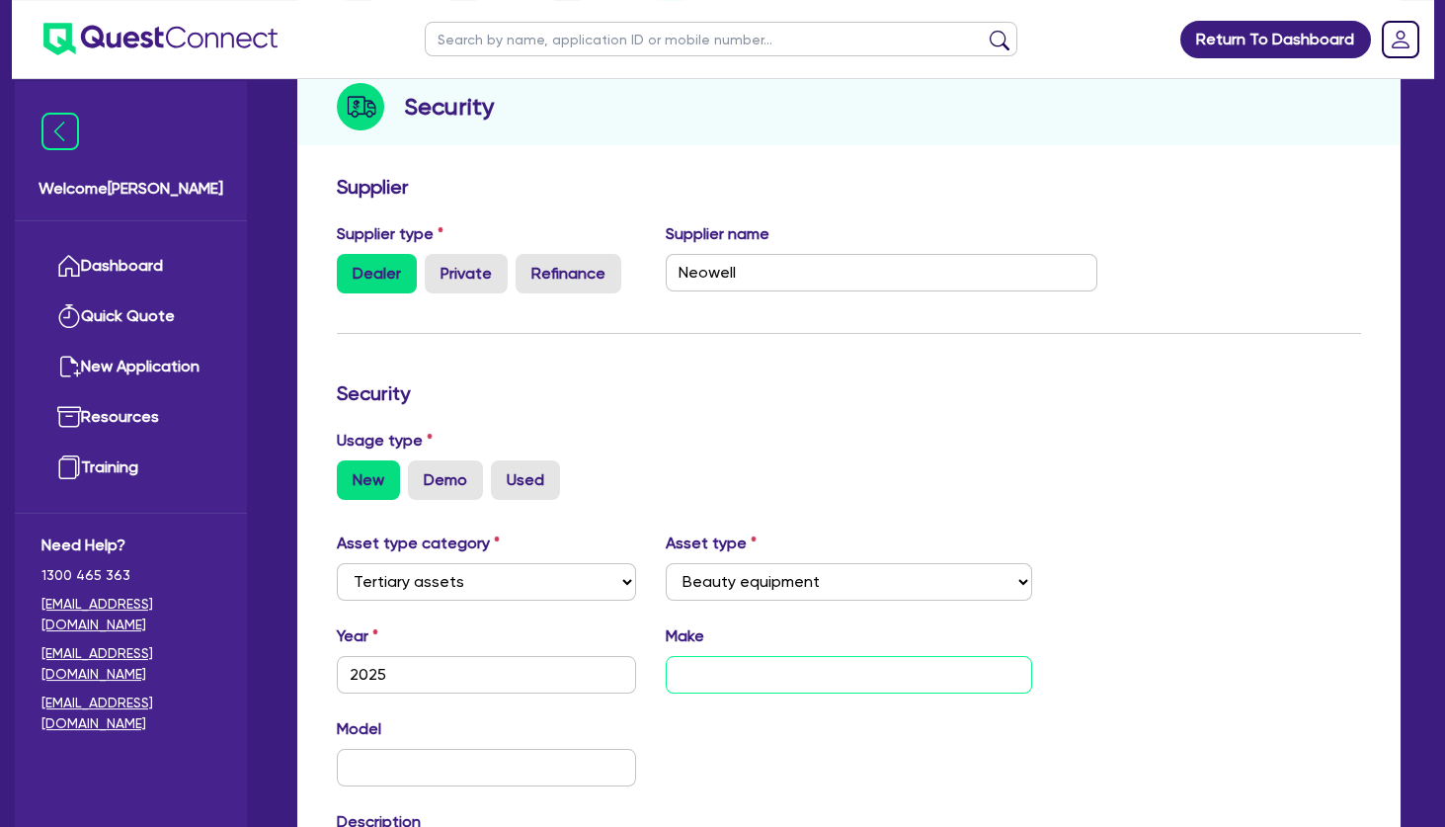
click at [792, 656] on input "text" at bounding box center [848, 675] width 365 height 38
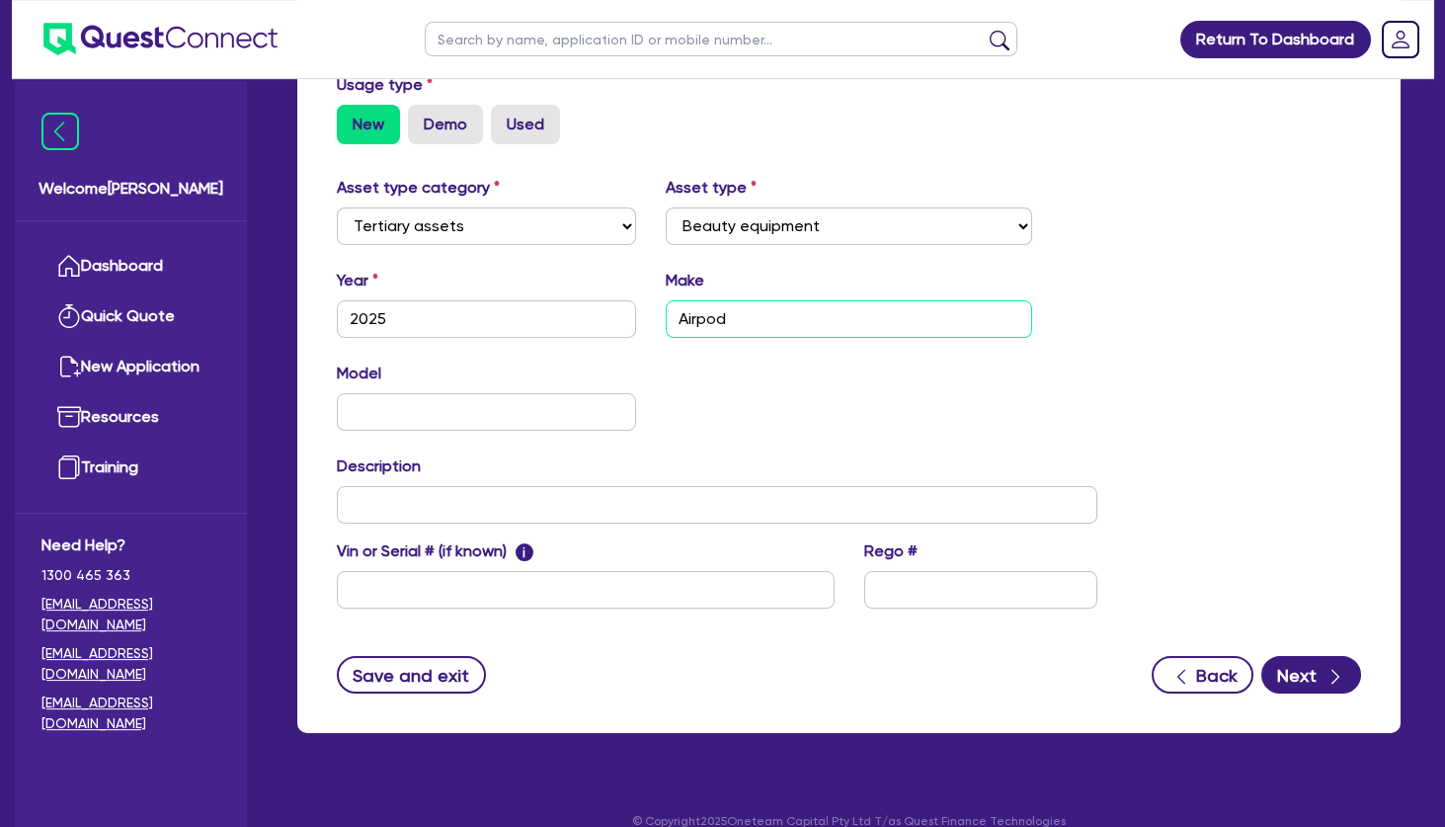
scroll to position [623, 0]
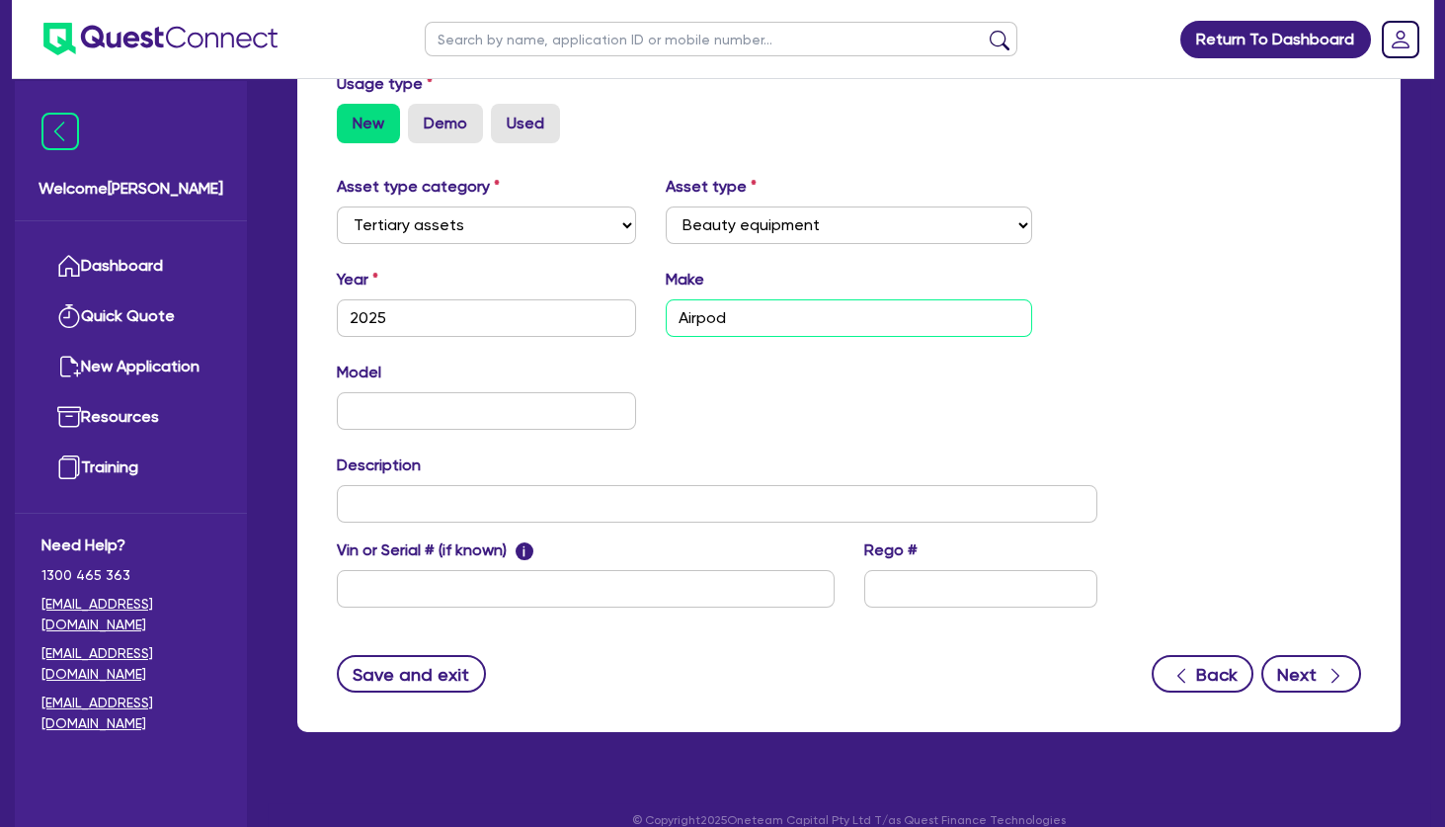
type input "Airpod"
click at [1320, 655] on button "Next" at bounding box center [1311, 674] width 100 height 38
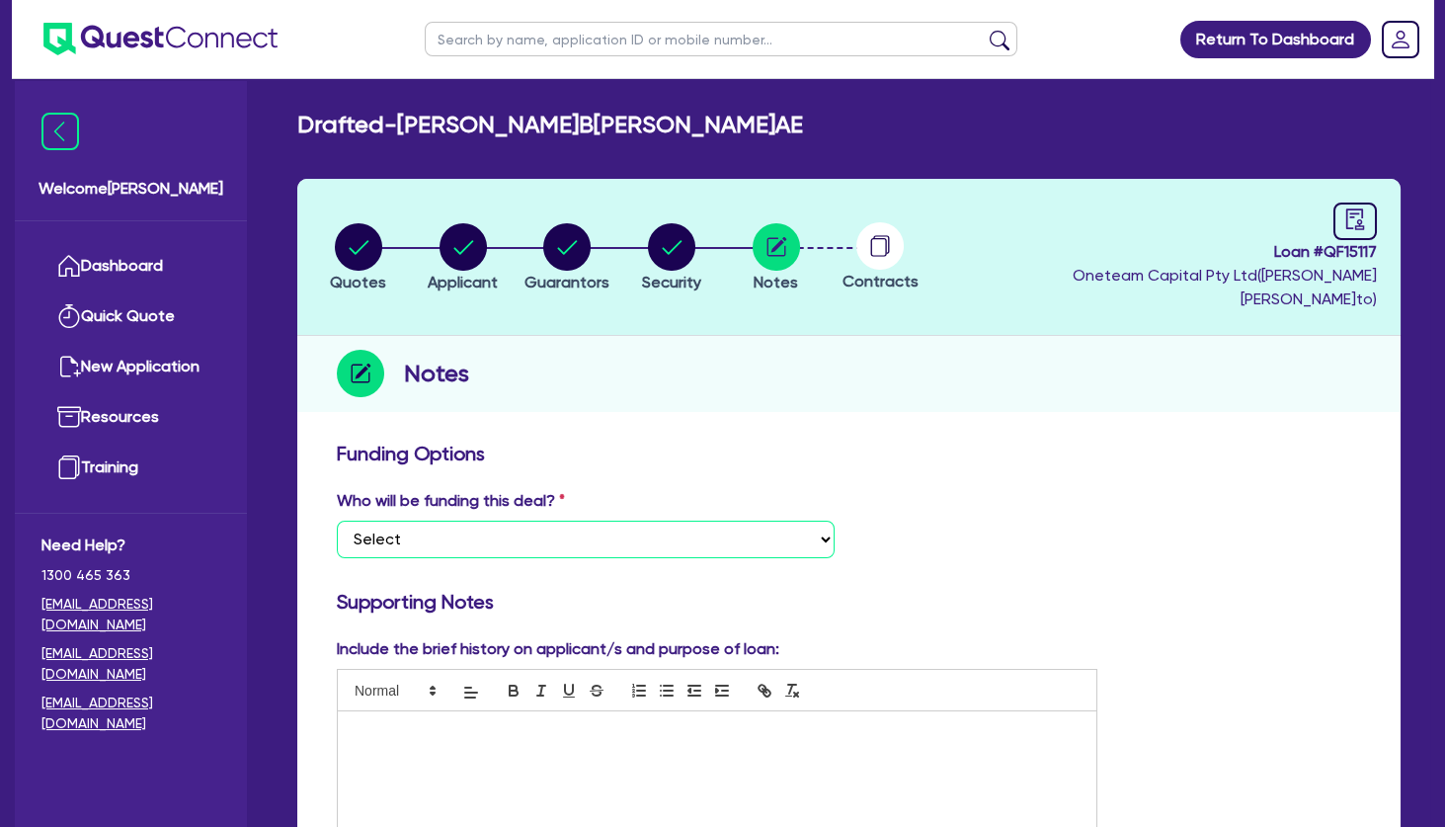
click at [337, 521] on select "Select I want Quest to fund 100% I will fund 100% I will co-fund with Quest Oth…" at bounding box center [586, 540] width 498 height 38
select select "Other"
click option "Other - I am referring this deal in" at bounding box center [0, 0] width 0 height 0
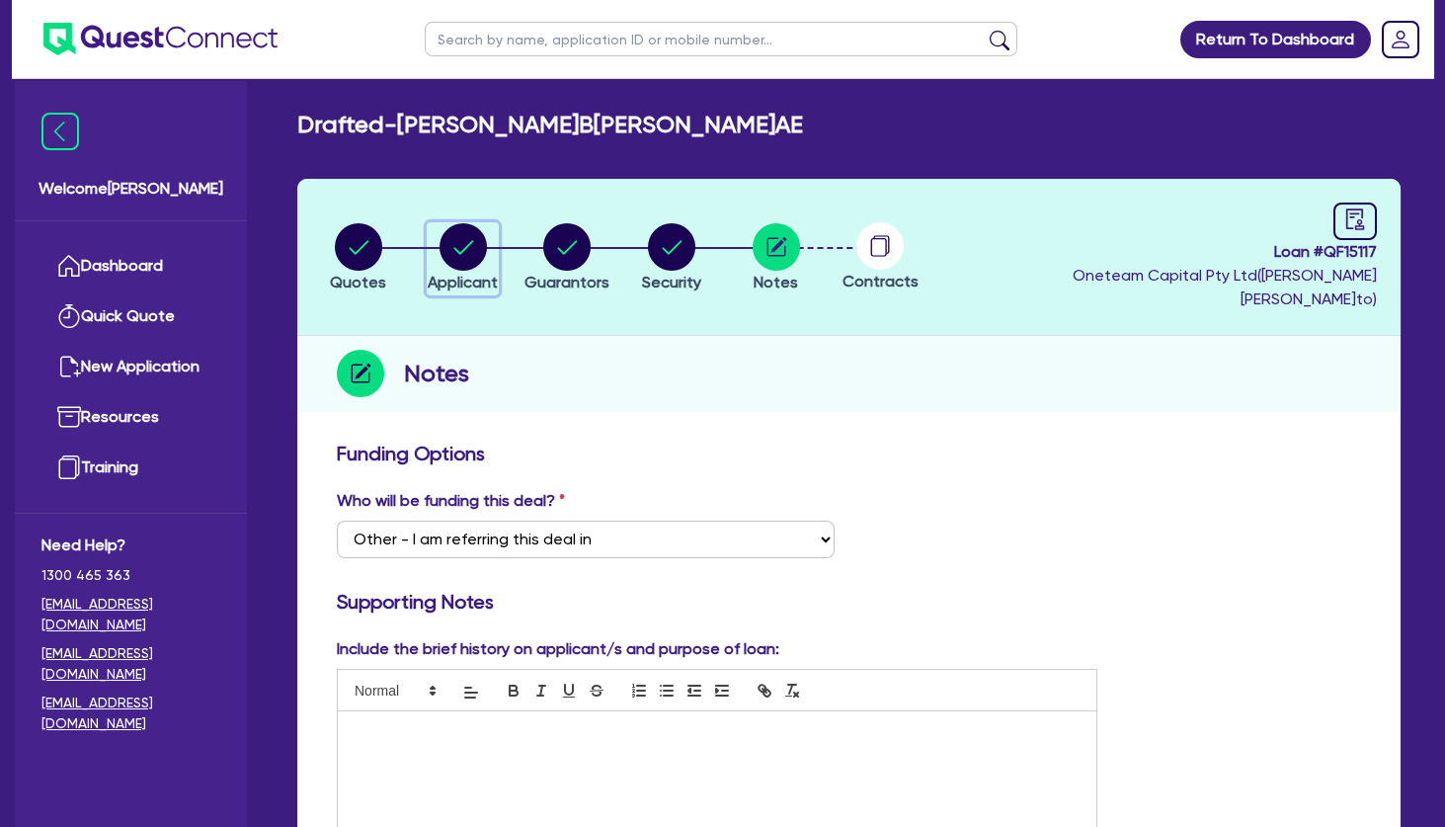
click at [464, 249] on circle "button" at bounding box center [463, 246] width 47 height 47
select select "SOLE_TRADER"
select select "HEALTH_BEAUTY"
select select "HAIR_BEAUTY_SALONS"
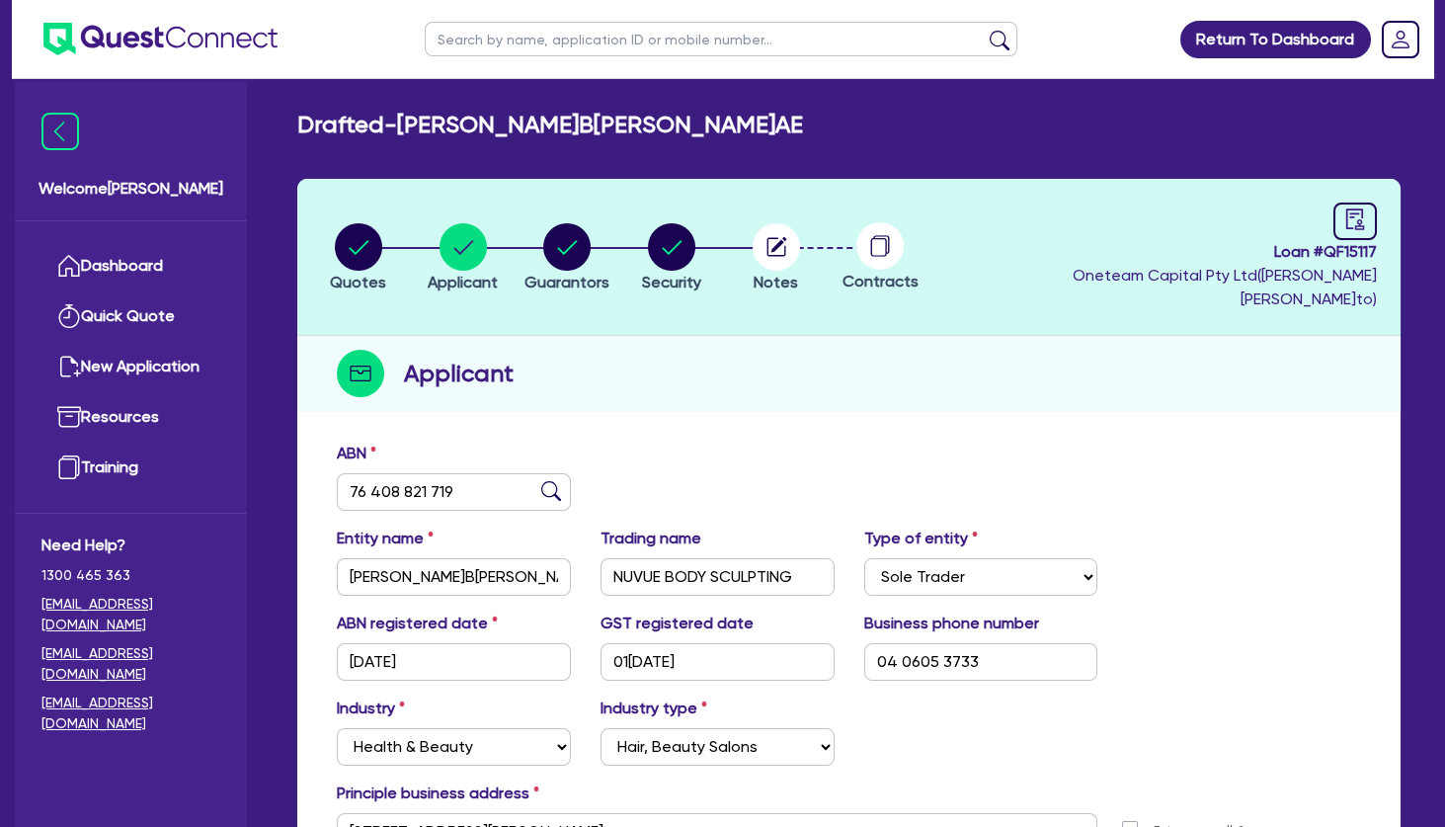
click at [488, 38] on input "text" at bounding box center [721, 39] width 593 height 35
paste input "[STREET_ADDRESS]"
drag, startPoint x: 644, startPoint y: 32, endPoint x: 390, endPoint y: 49, distance: 254.5
click at [425, 49] on input "[STREET_ADDRESS]" at bounding box center [721, 39] width 593 height 35
type input "jae"
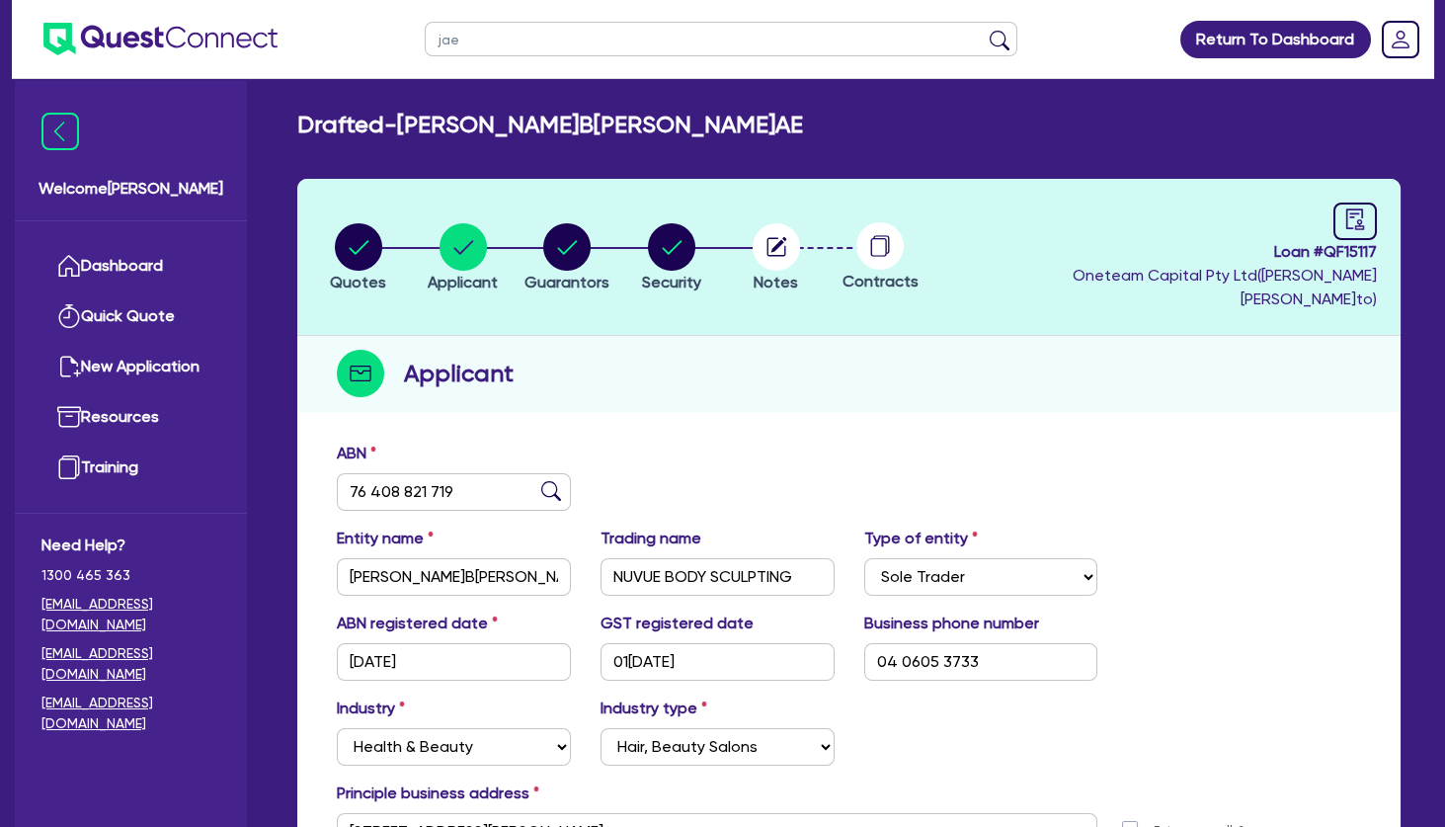
click button "submit" at bounding box center [1000, 44] width 32 height 28
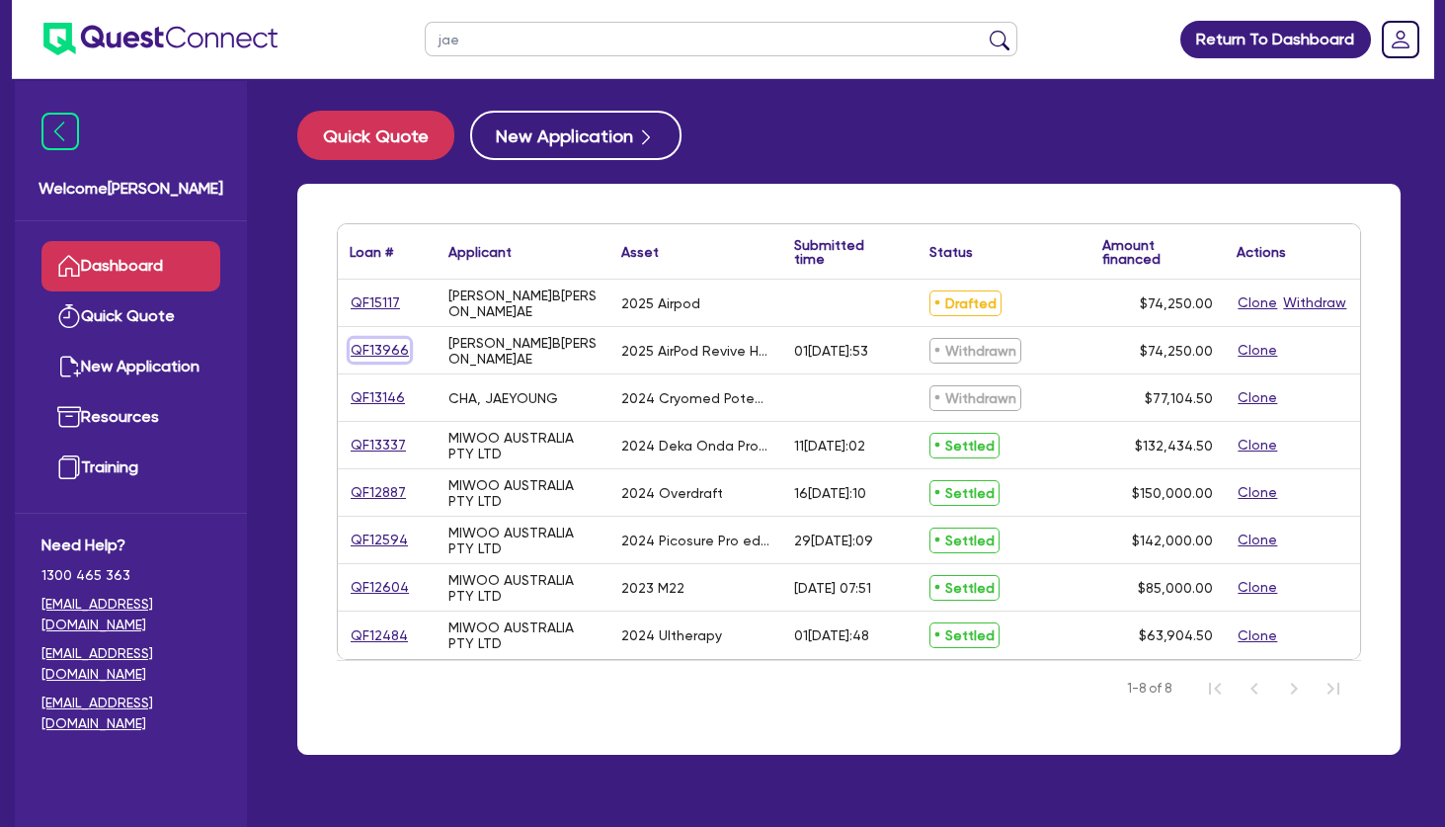
click at [391, 343] on link "QF13966" at bounding box center [380, 350] width 60 height 23
select select "TERTIARY_ASSETS"
select select "BEAUTY_EQUIPMENT"
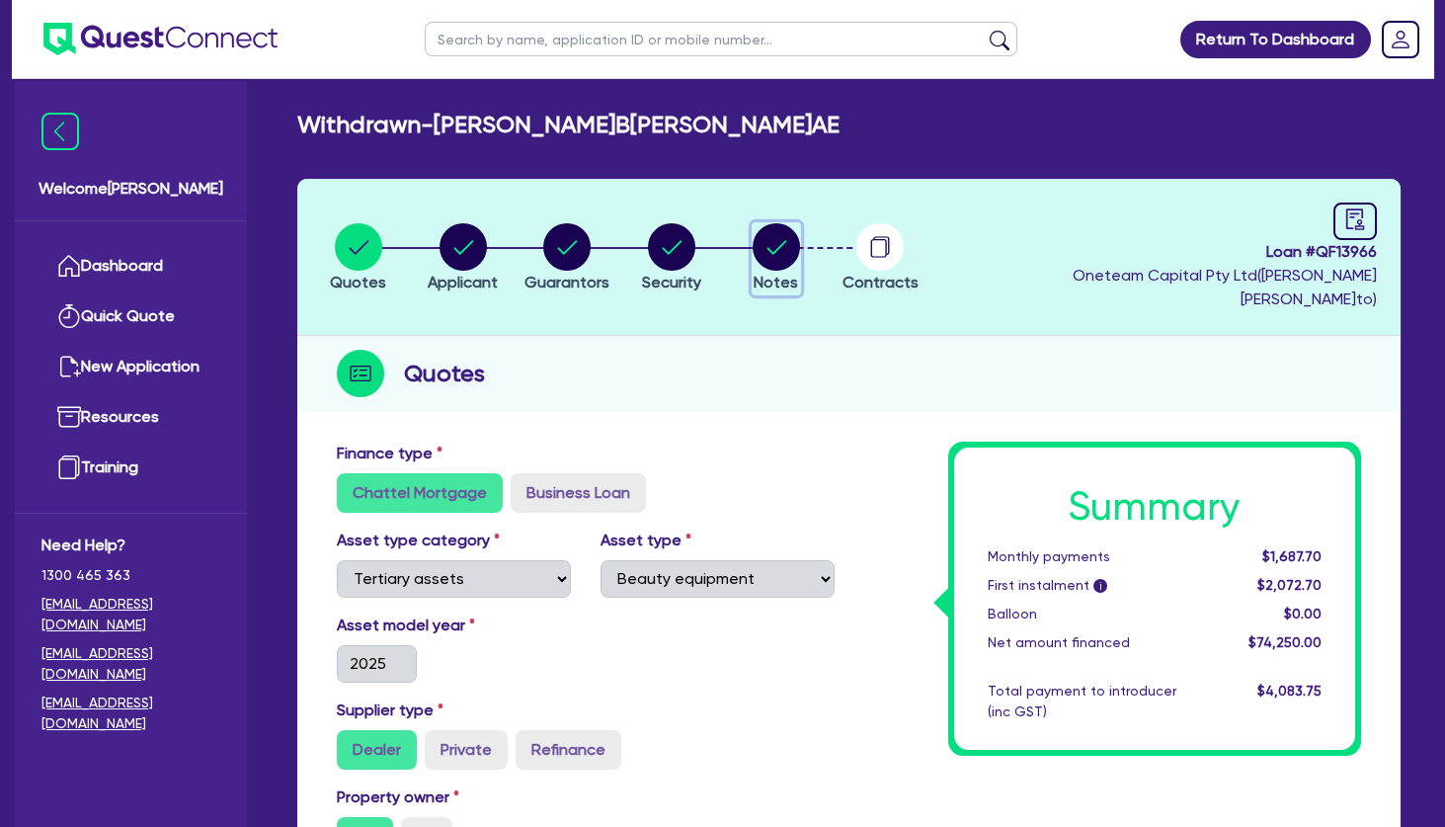
click at [778, 233] on circle "button" at bounding box center [776, 246] width 47 height 47
select select "Other"
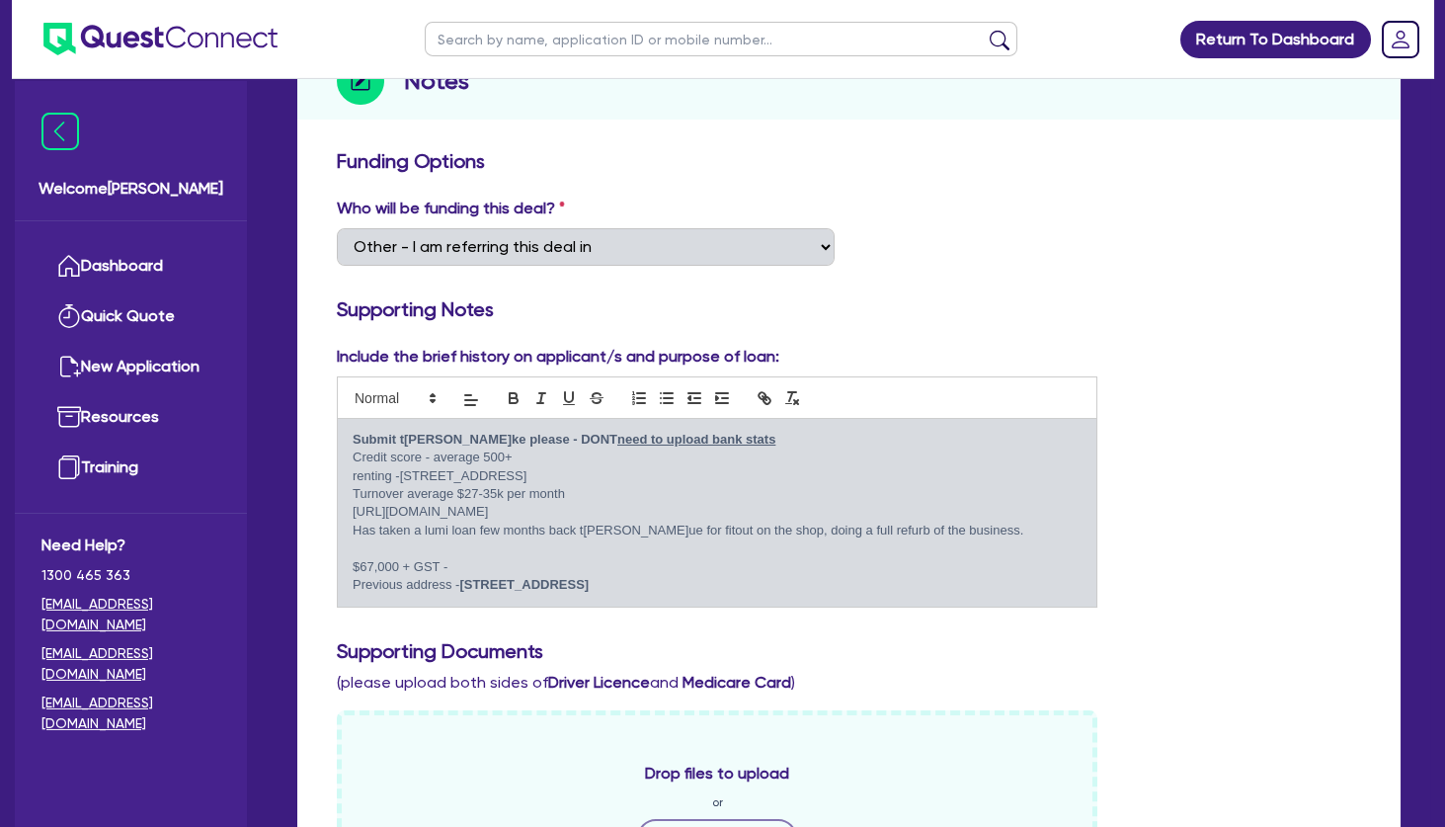
scroll to position [320, 0]
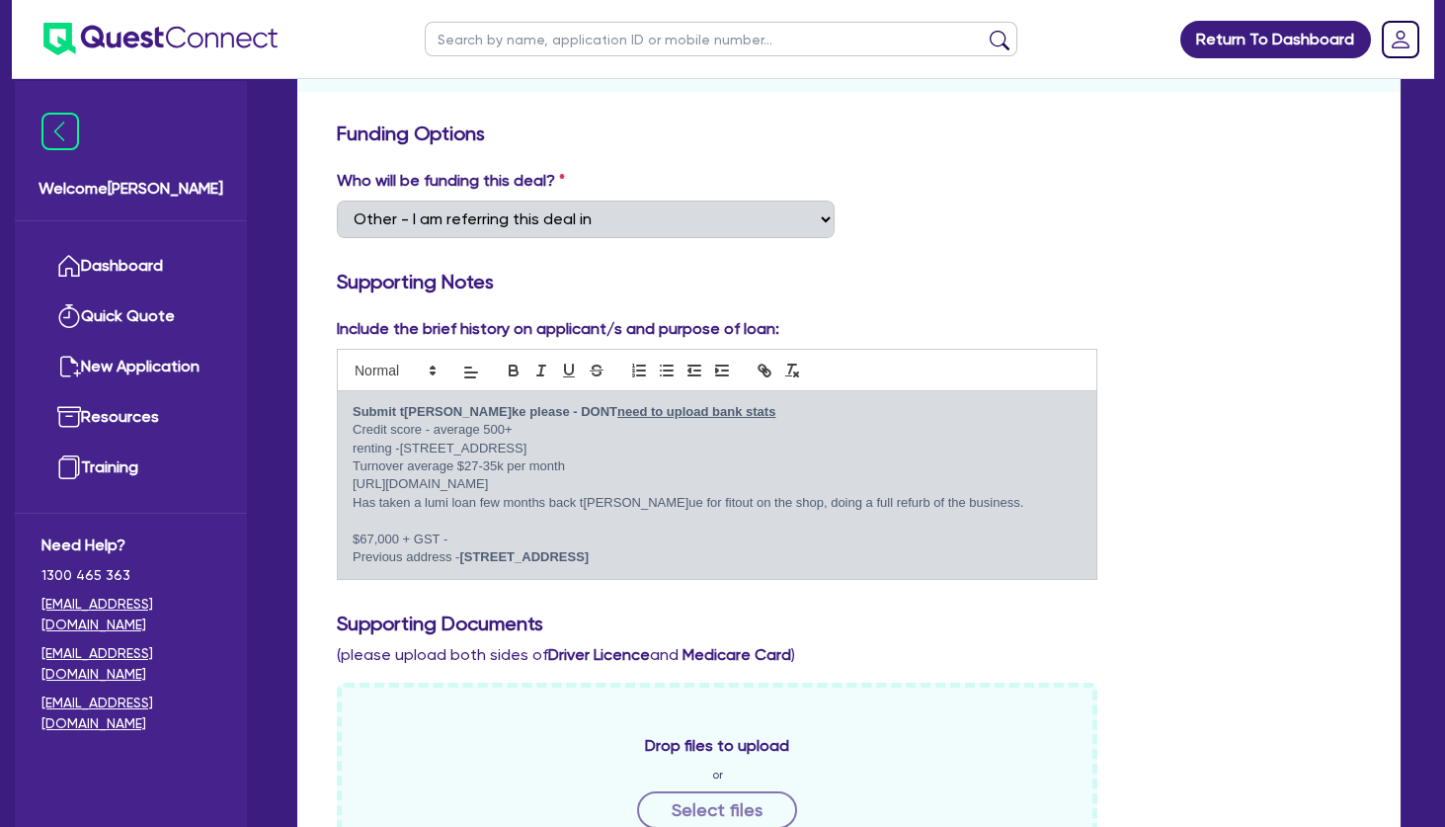
drag, startPoint x: 354, startPoint y: 427, endPoint x: 739, endPoint y: 534, distance: 400.0
click at [739, 534] on div "Submit t[PERSON_NAME]ke please - DONT need to upload bank stats Credit score - …" at bounding box center [717, 485] width 759 height 188
copy div "renting -[STREET_ADDRESS] Turnover average $27-35k per month [URL][DOMAIN_NAME]…"
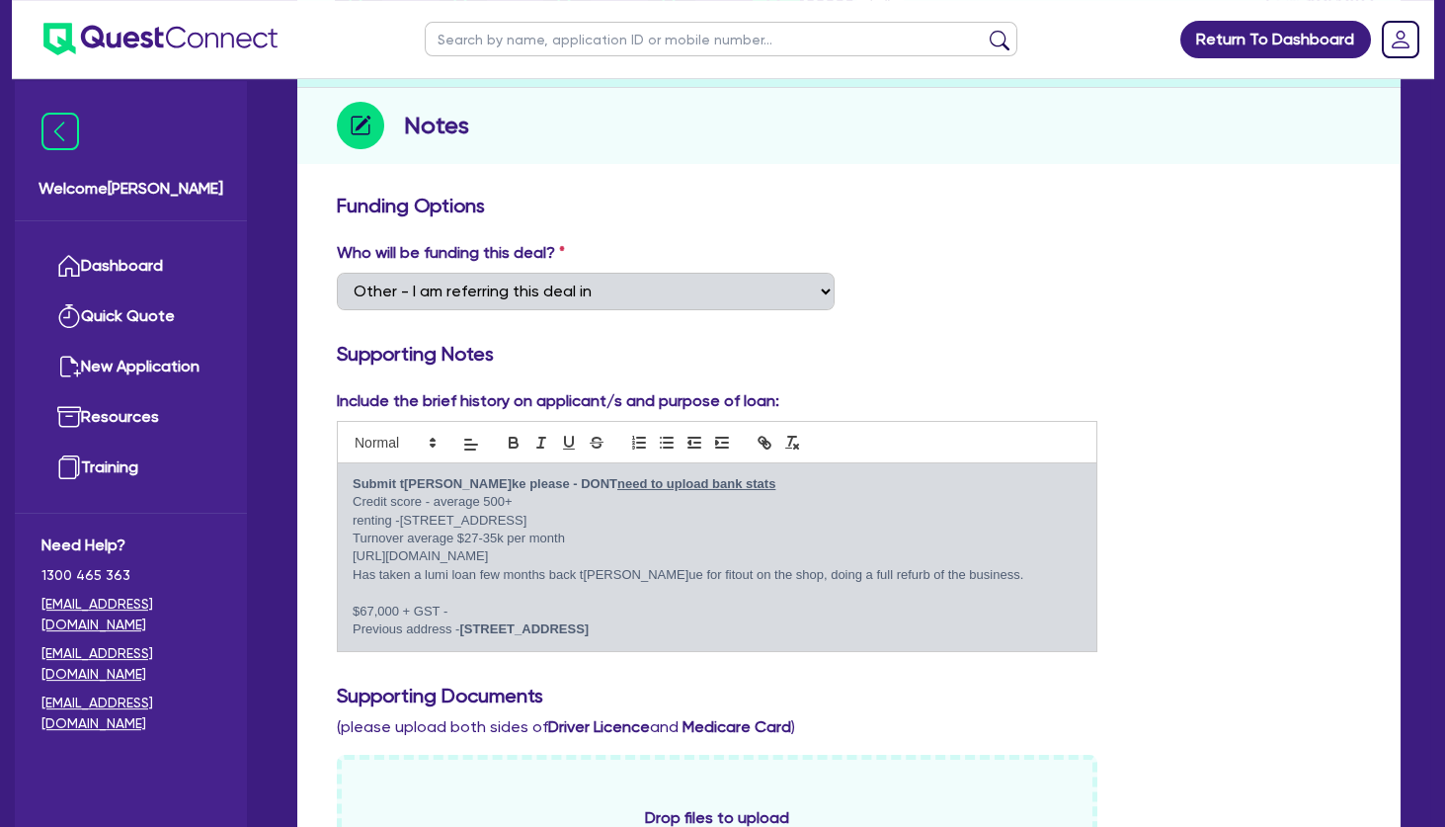
scroll to position [0, 0]
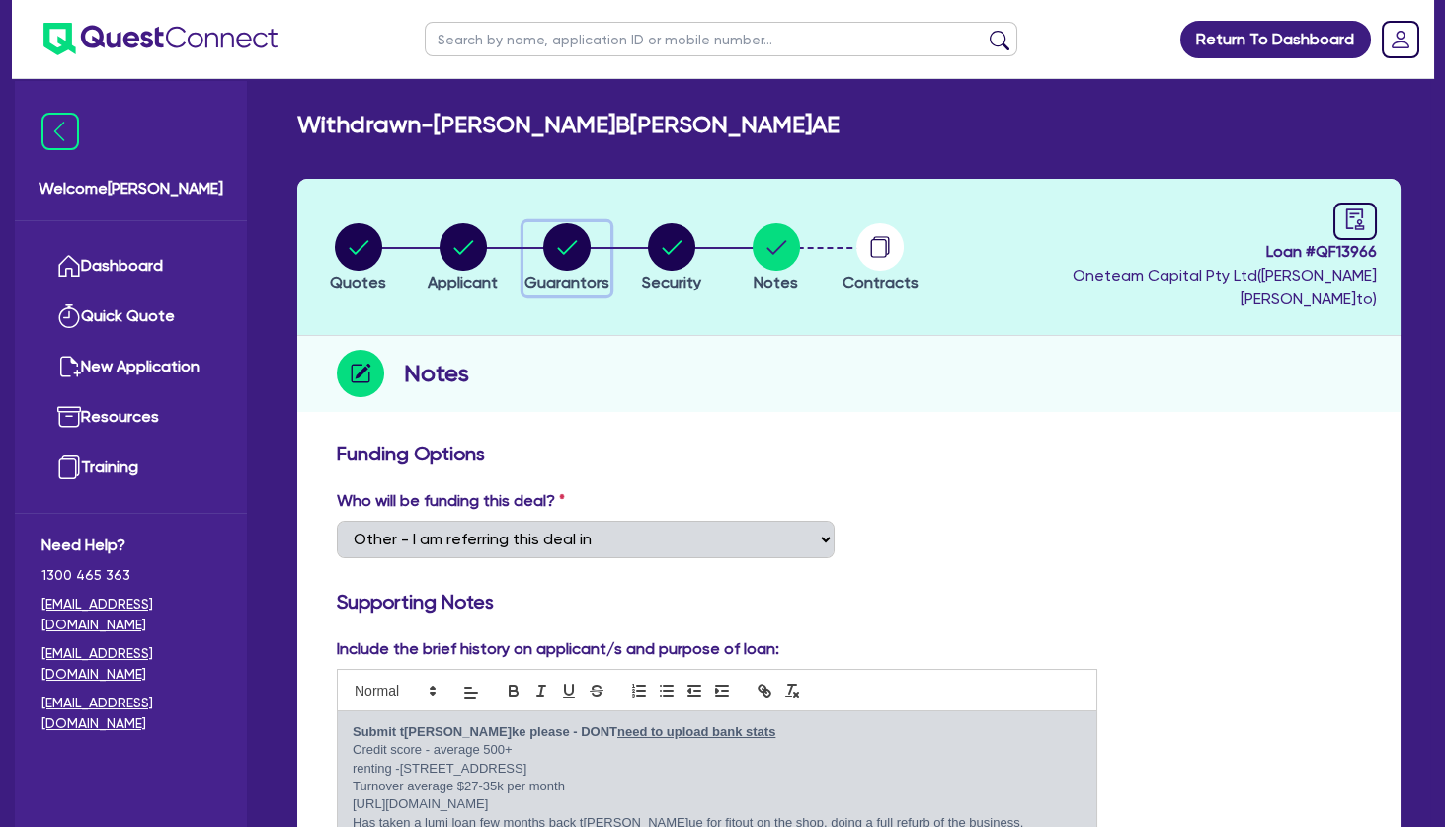
click at [570, 230] on circle "button" at bounding box center [566, 246] width 47 height 47
select select "MRS"
select select "QLD"
select select "DE_FACTO"
select select "CASH"
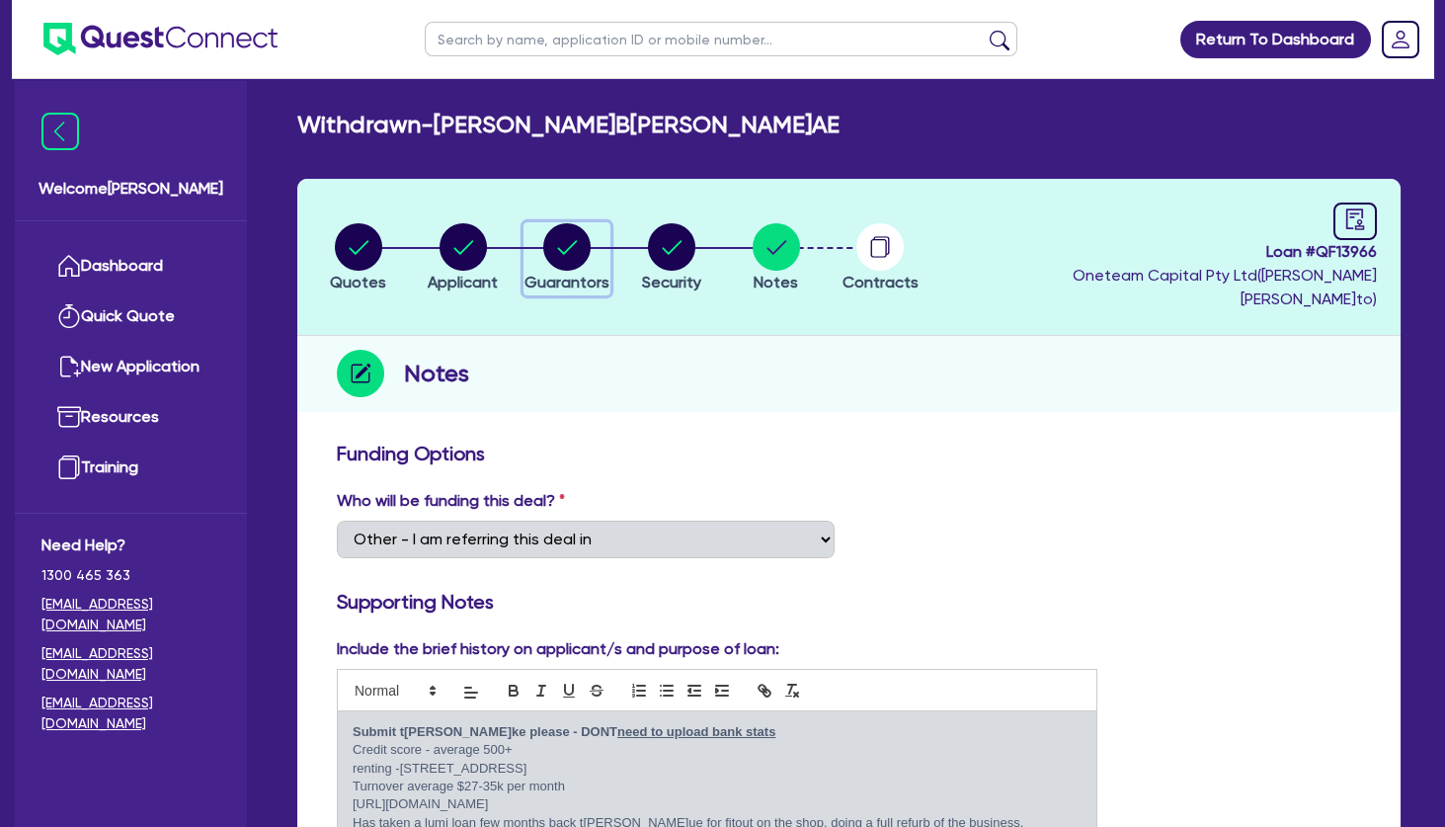
select select "OTHER"
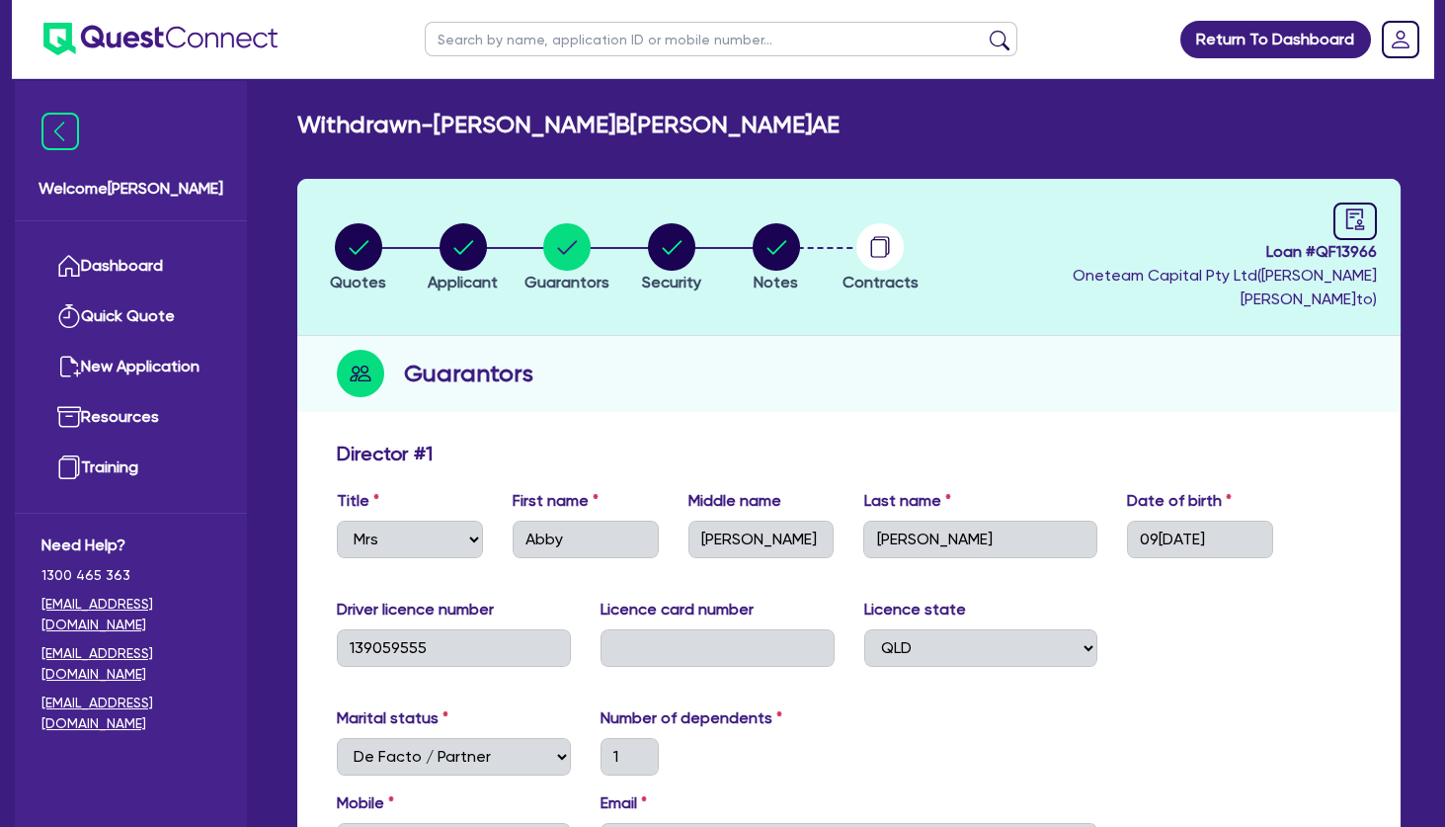
click at [560, 34] on input "text" at bounding box center [721, 39] width 593 height 35
type input "jae"
click button "submit" at bounding box center [1000, 44] width 32 height 28
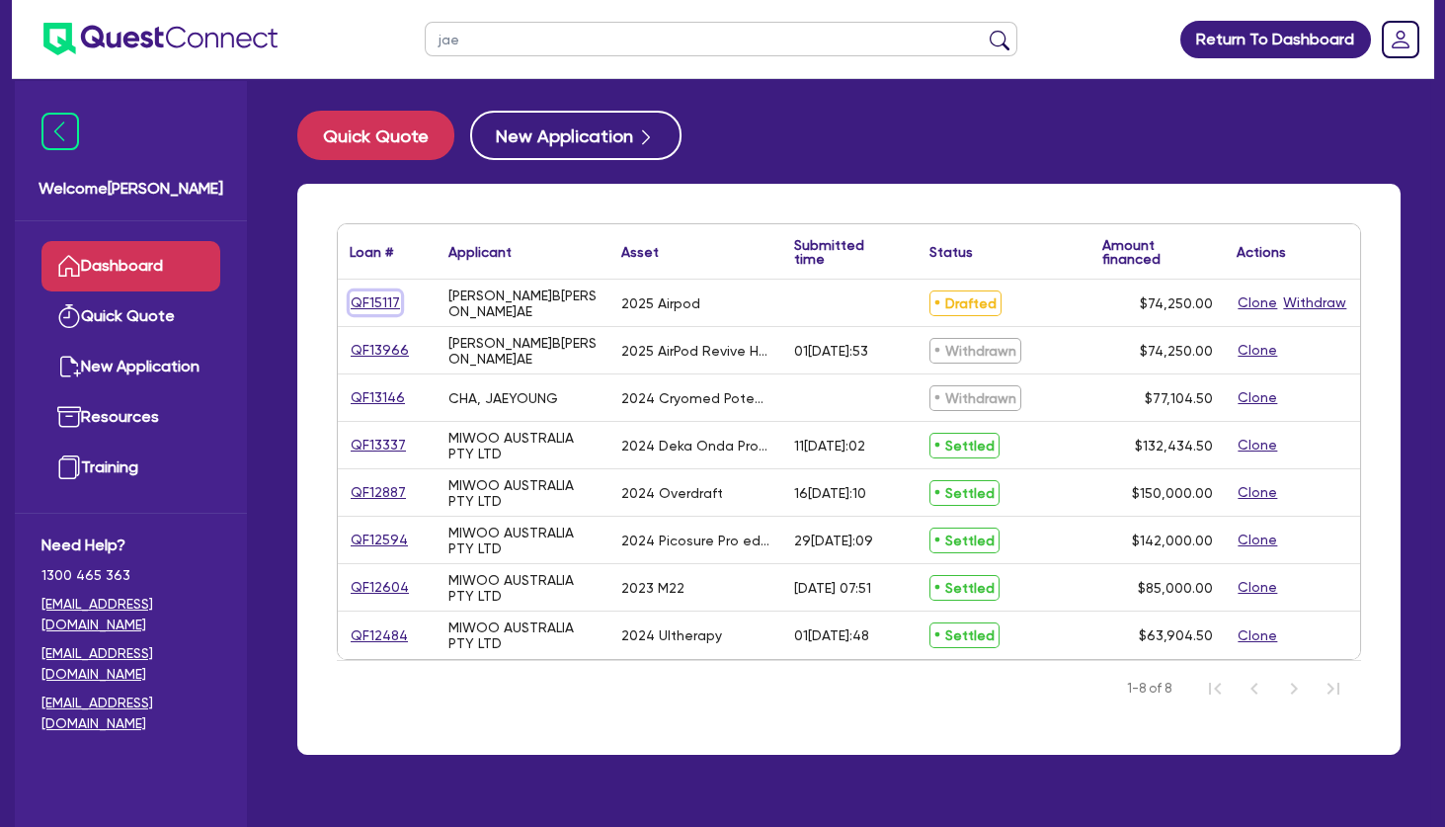
click at [389, 293] on link "QF15117" at bounding box center [375, 302] width 51 height 23
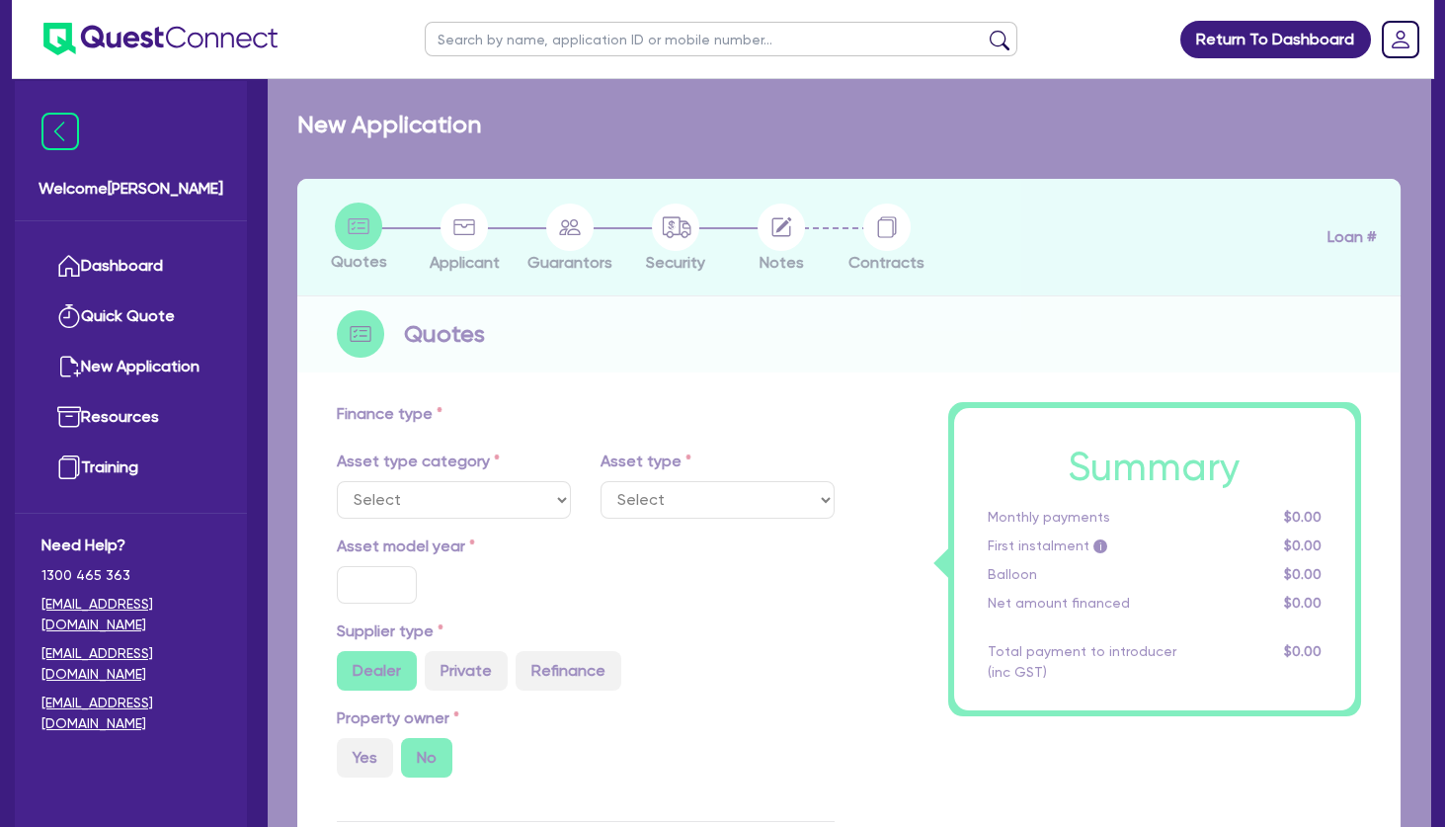
select select "TERTIARY_ASSETS"
type input "2025"
type input "74,250"
type input "5"
type input "3,712.5"
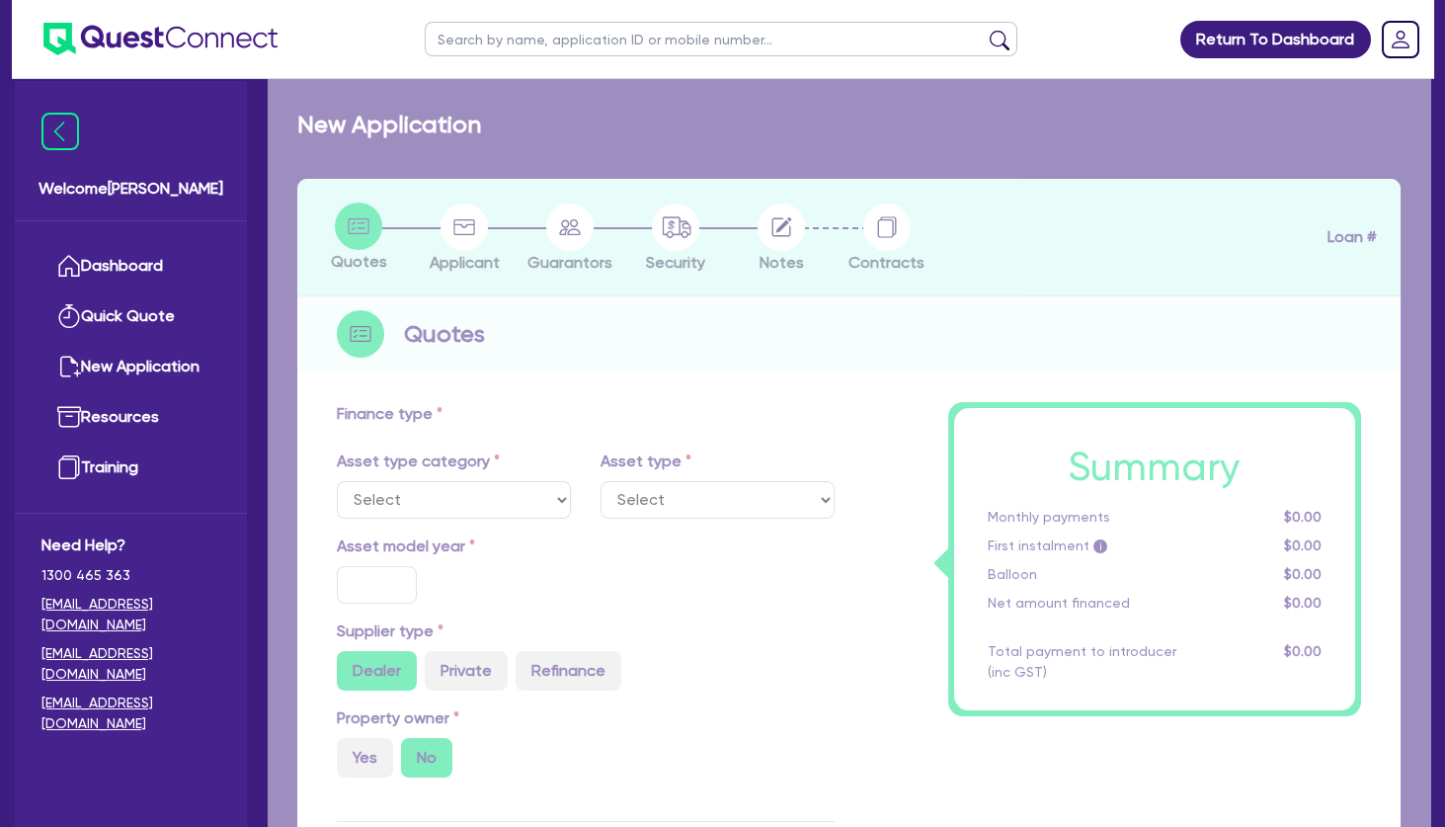
type input "10.5"
select select "BEAUTY_EQUIPMENT"
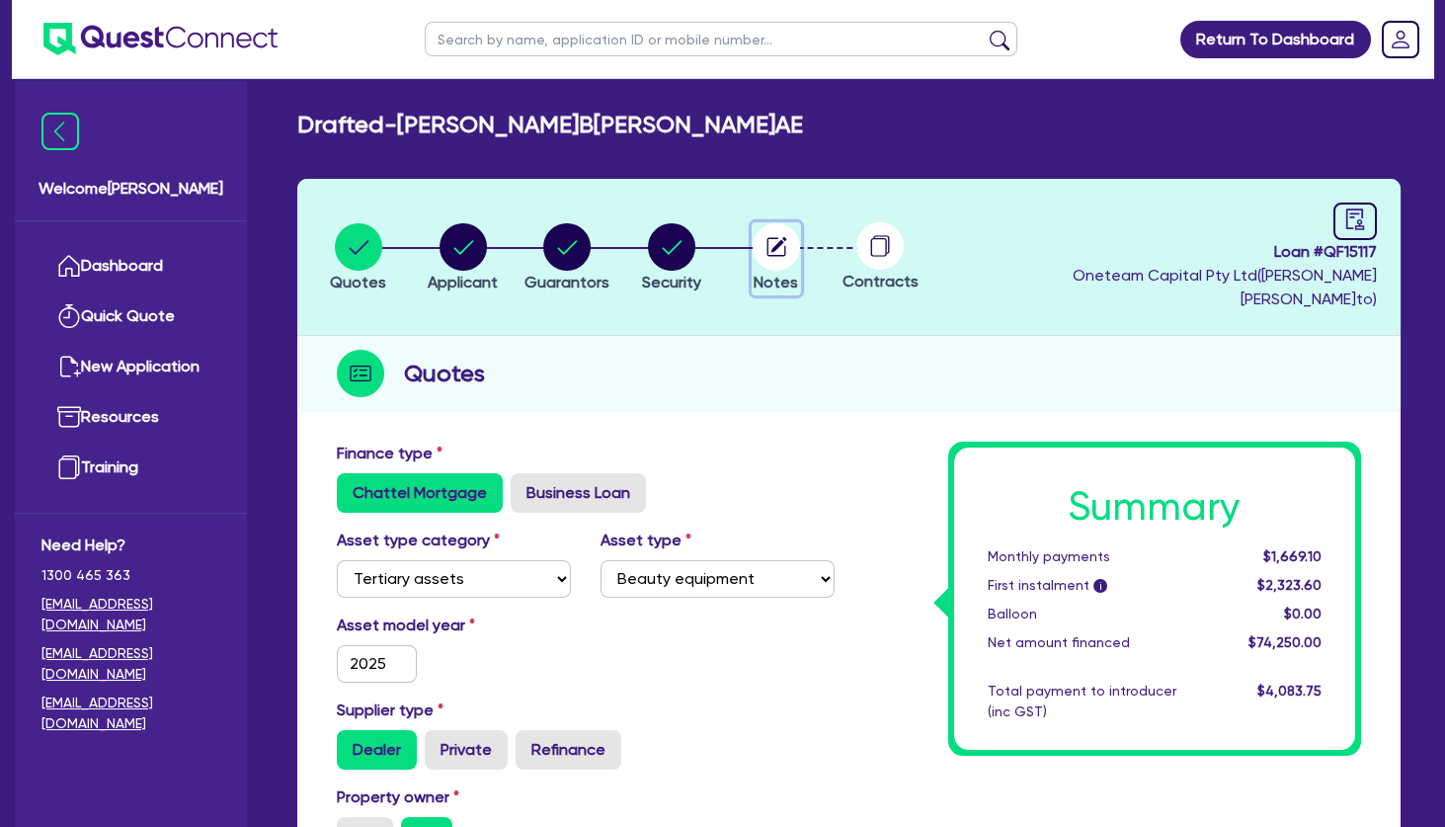
click at [788, 241] on circle "button" at bounding box center [776, 246] width 47 height 47
select select "Other"
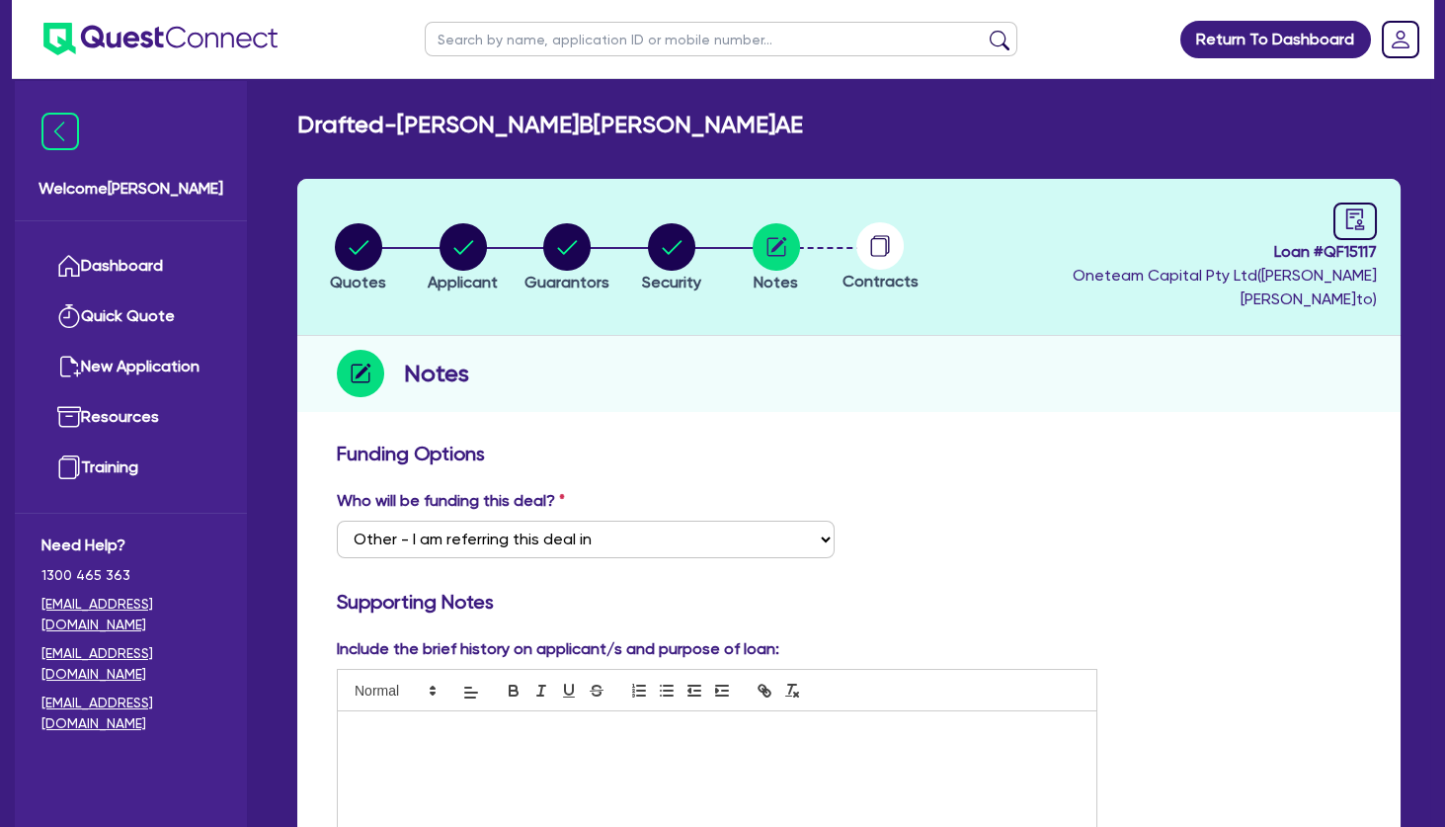
click at [521, 721] on div at bounding box center [717, 785] width 759 height 148
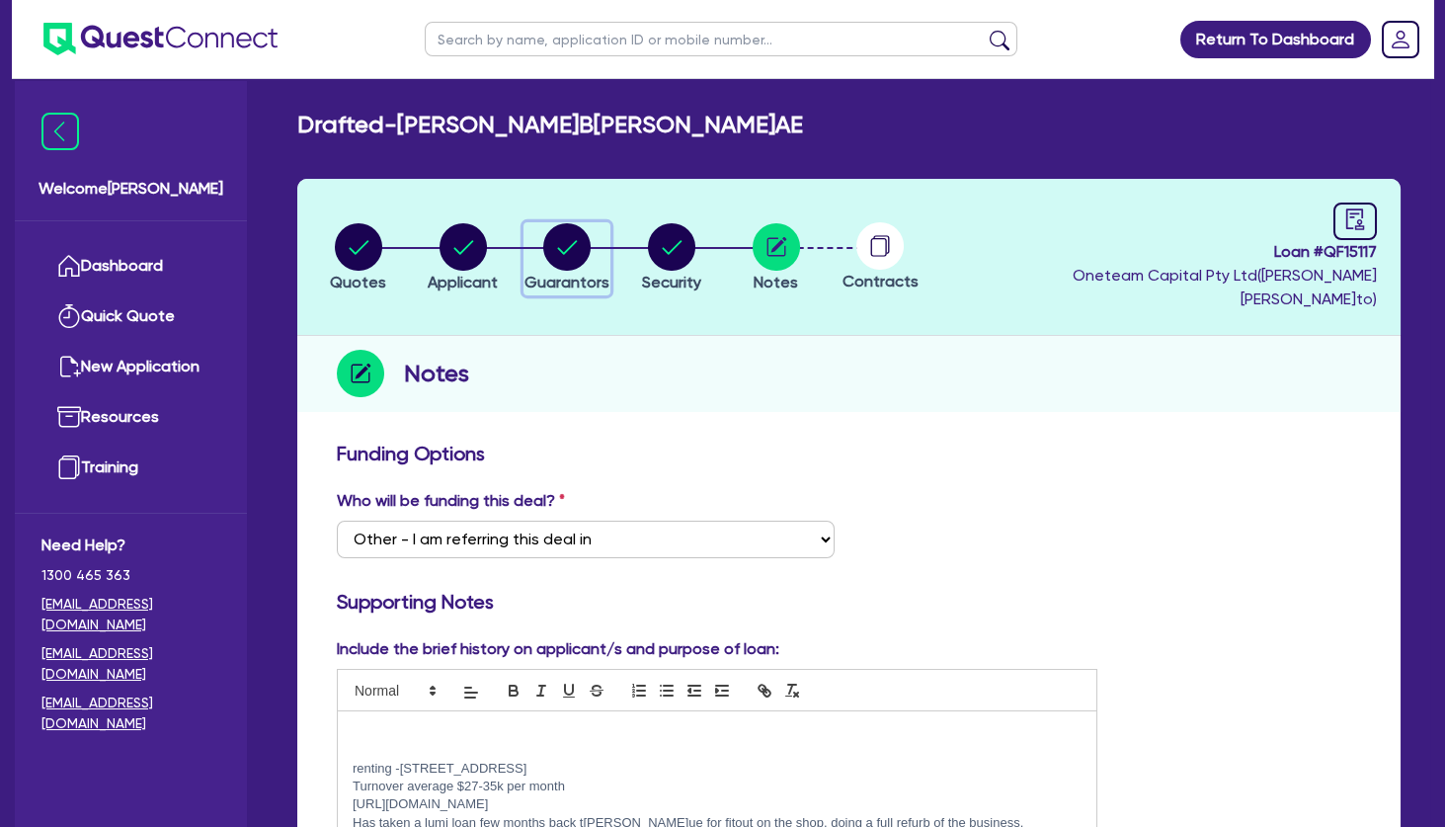
click at [576, 240] on icon "button" at bounding box center [568, 247] width 20 height 14
select select "MRS"
select select "QLD"
select select "DE_FACTO"
select select "CASH"
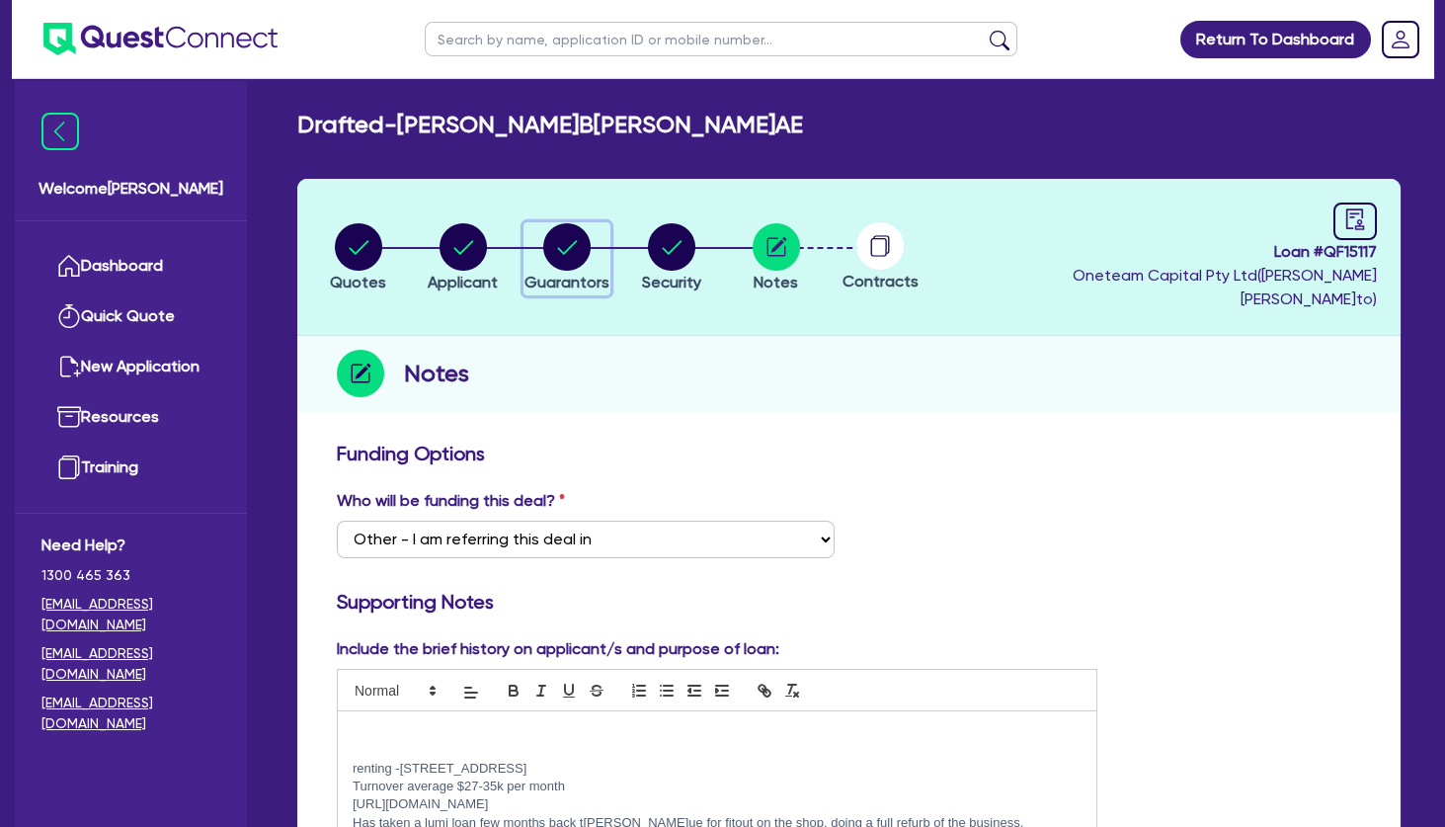
select select "OTHER"
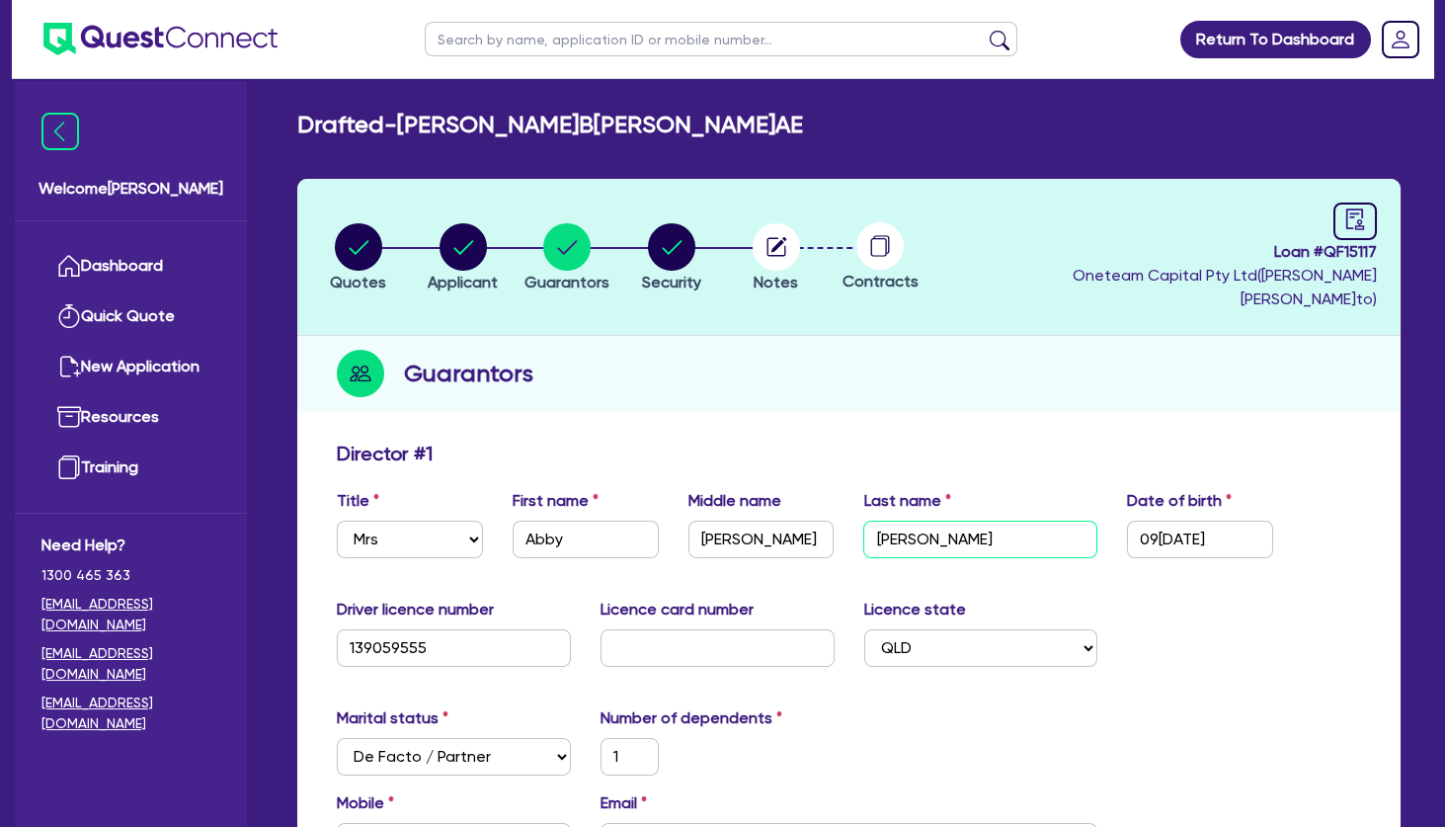
click at [911, 521] on input "[PERSON_NAME]" at bounding box center [980, 540] width 234 height 38
click at [791, 223] on circle "button" at bounding box center [776, 246] width 47 height 47
select select "Other"
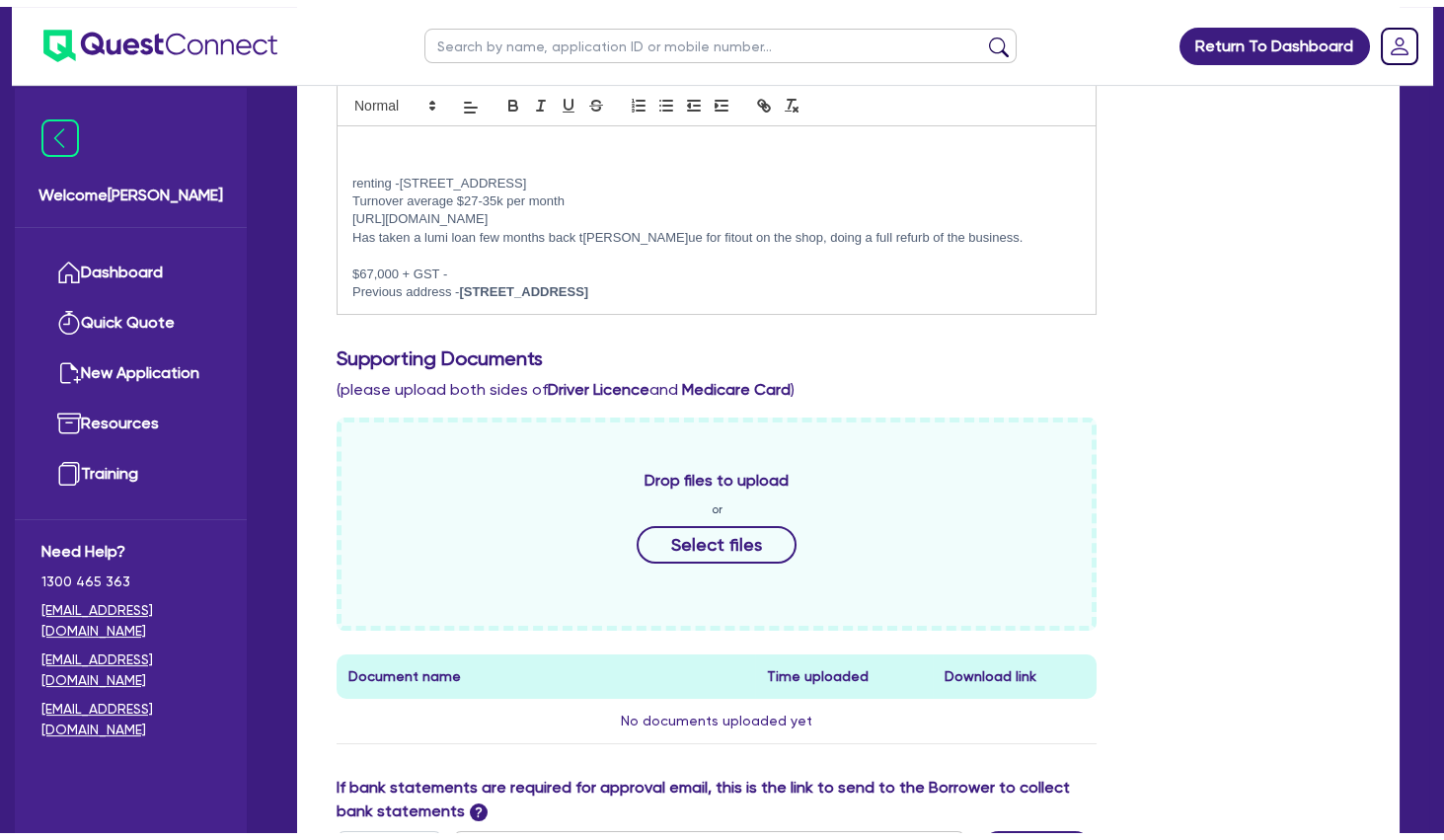
scroll to position [970, 0]
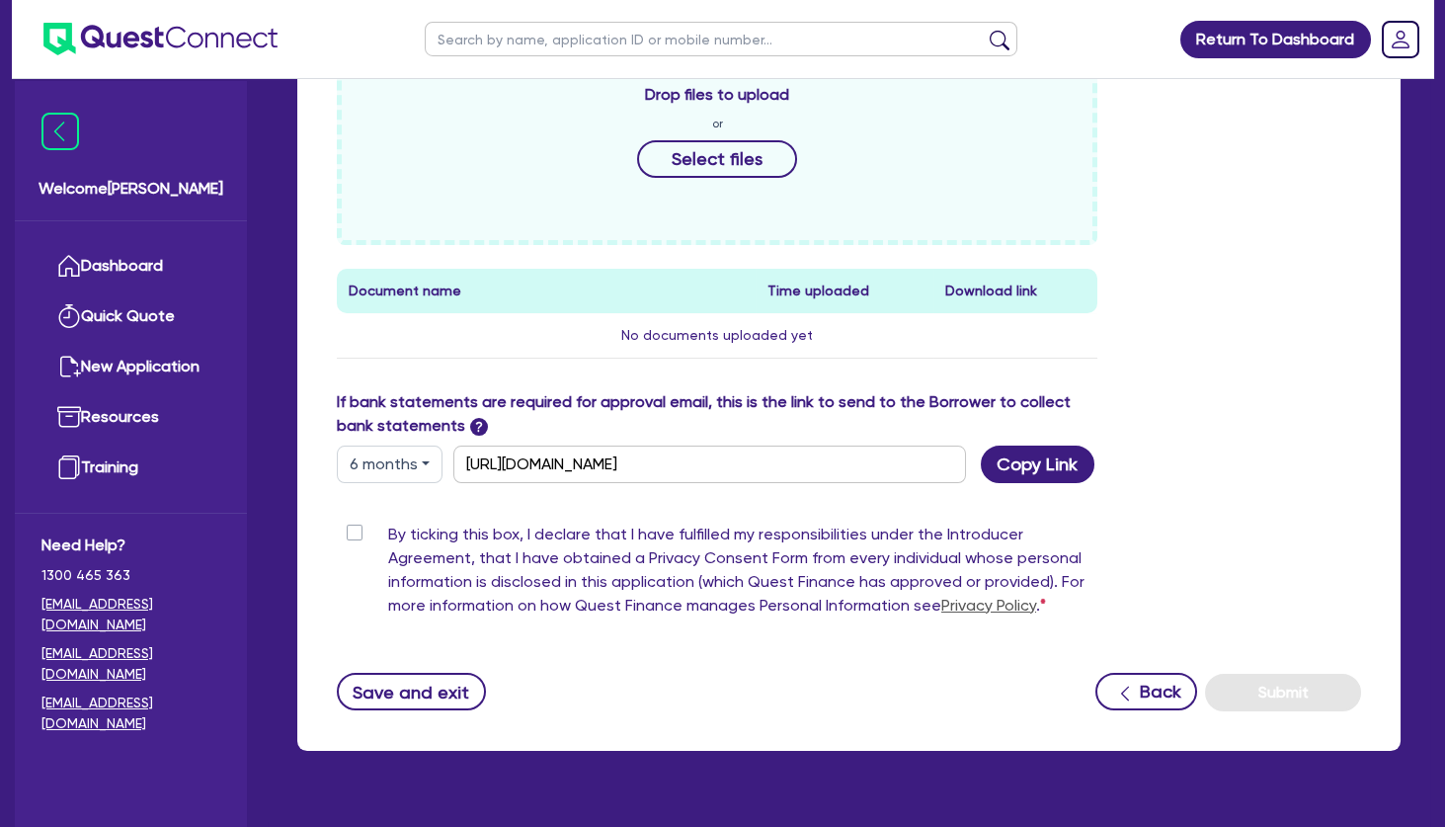
click at [388, 523] on label "By ticking this box, I declare that I have fulfilled my responsibilities under …" at bounding box center [742, 574] width 709 height 103
click at [353, 523] on input "By ticking this box, I declare that I have fulfilled my responsibilities under …" at bounding box center [345, 532] width 16 height 19
checkbox input "true"
click at [1035, 446] on button "Copy Link" at bounding box center [1038, 465] width 114 height 38
click at [90, 823] on div "Welcome[PERSON_NAME] Quick Quote New Application Ref Company Ref Salesperson Re…" at bounding box center [131, 454] width 232 height 746
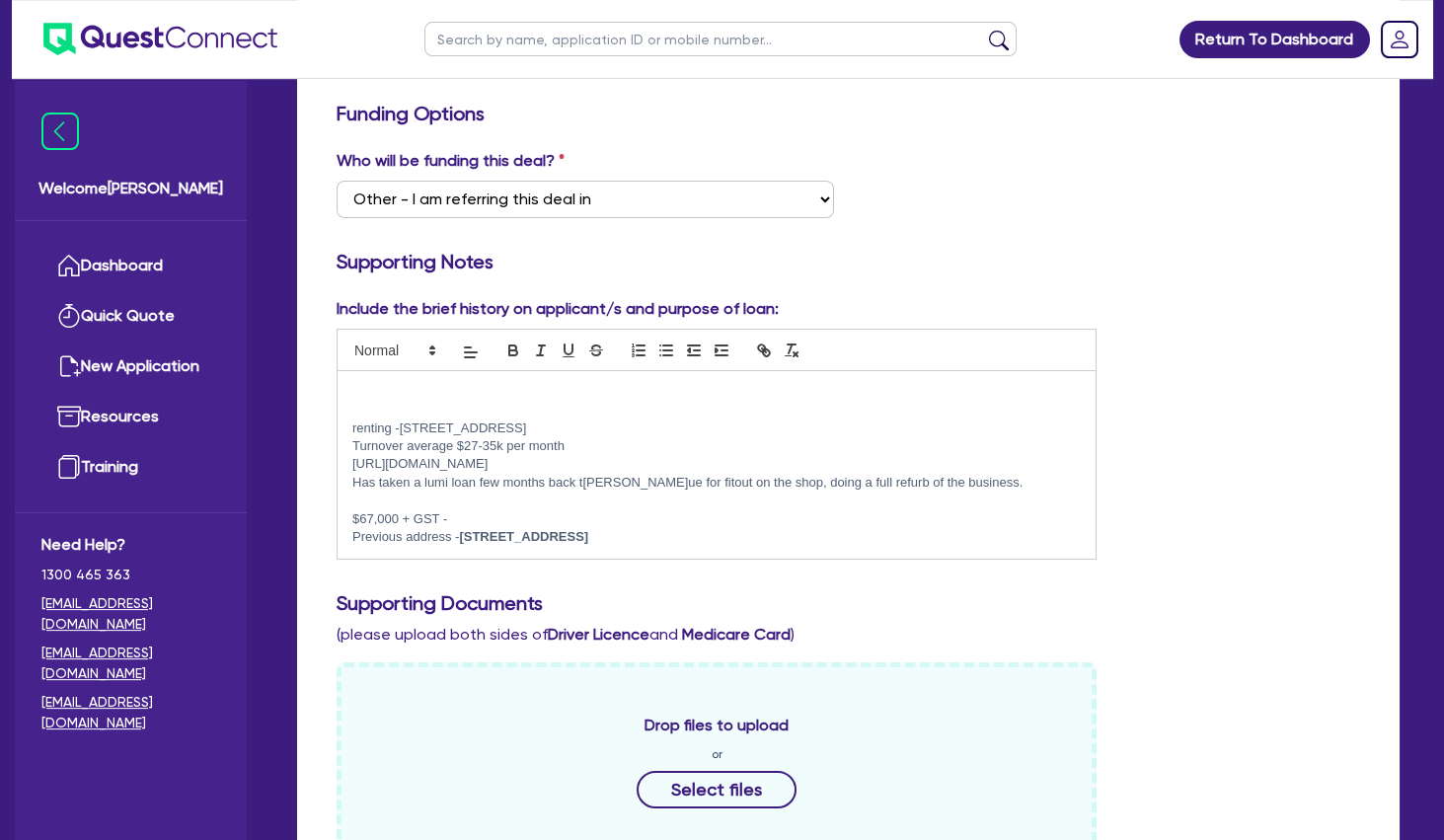
scroll to position [0, 0]
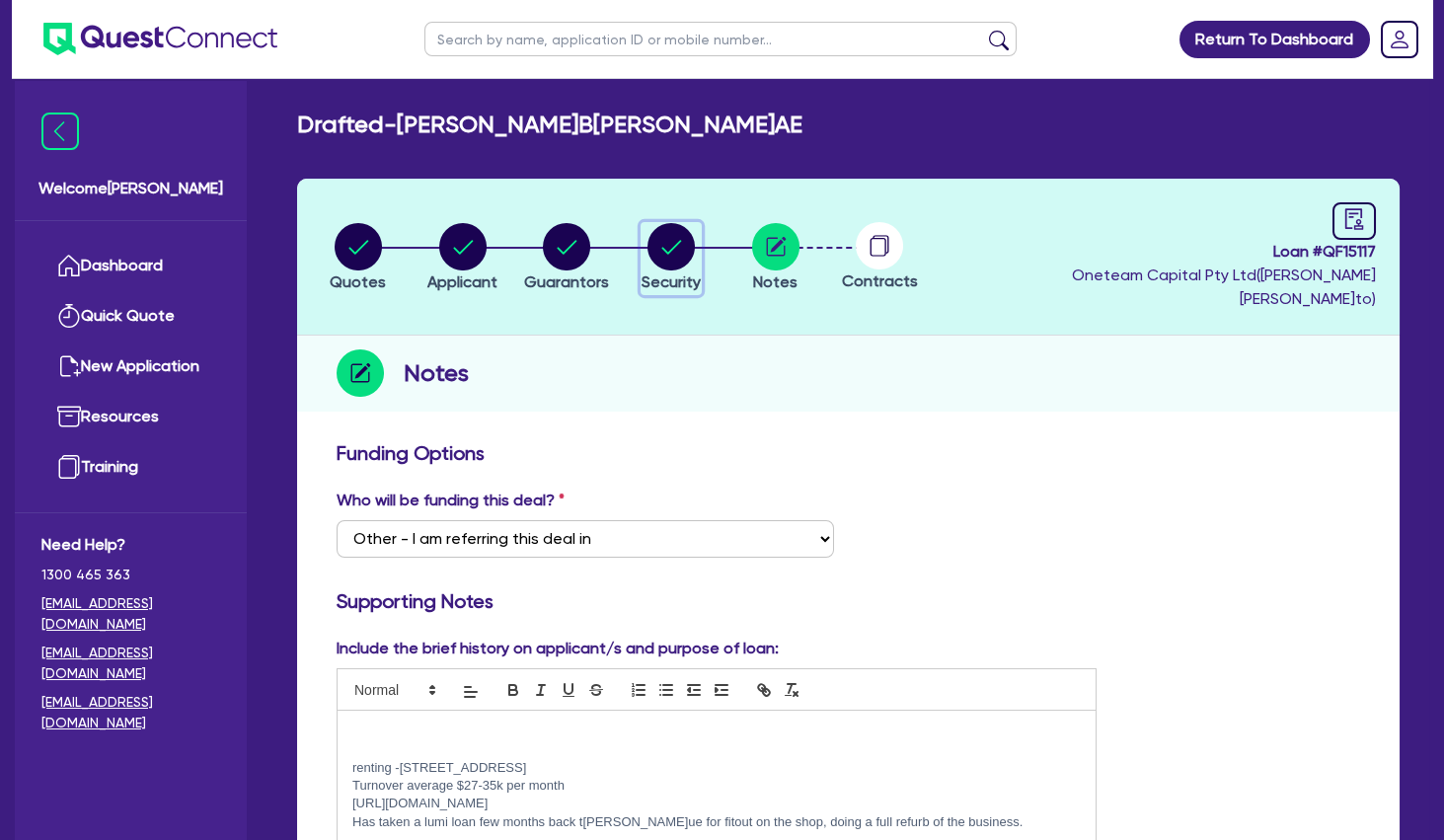
click at [673, 234] on circle "button" at bounding box center [671, 246] width 47 height 47
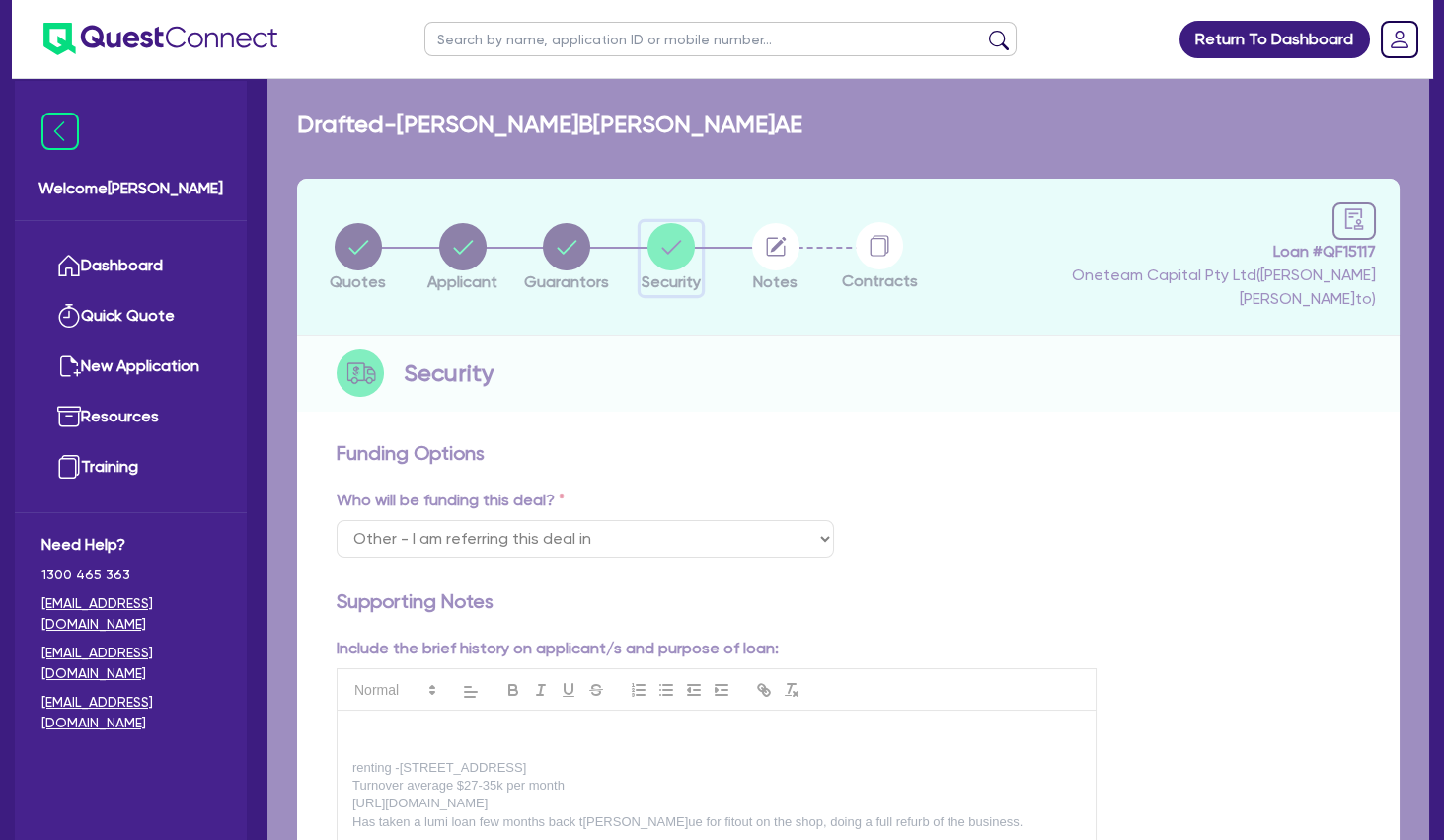
select select "TERTIARY_ASSETS"
select select "BEAUTY_EQUIPMENT"
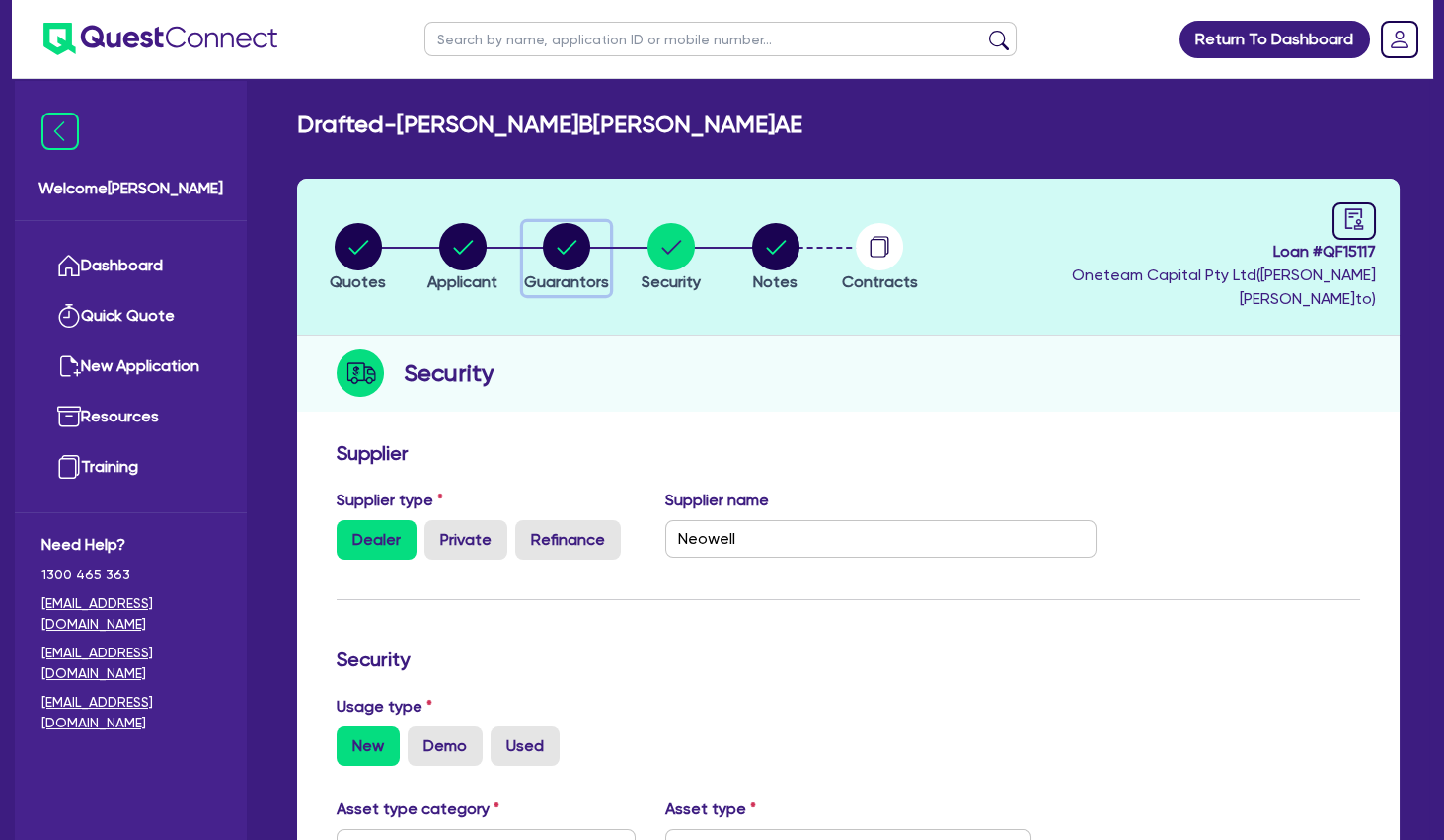
click at [551, 254] on icon "button" at bounding box center [566, 246] width 47 height 47
select select "MRS"
select select "QLD"
select select "DE_FACTO"
select select "CASH"
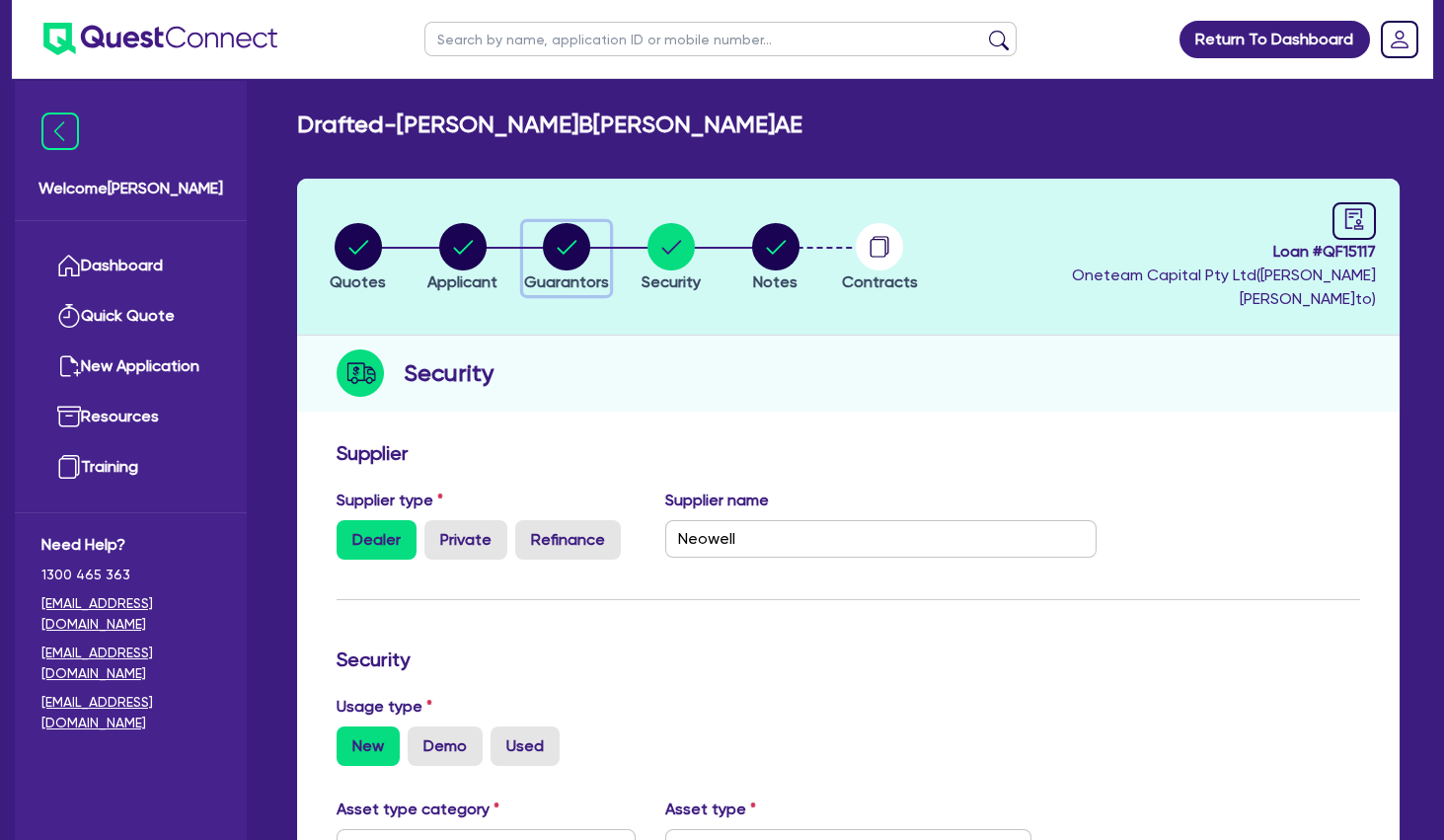
select select "OTHER"
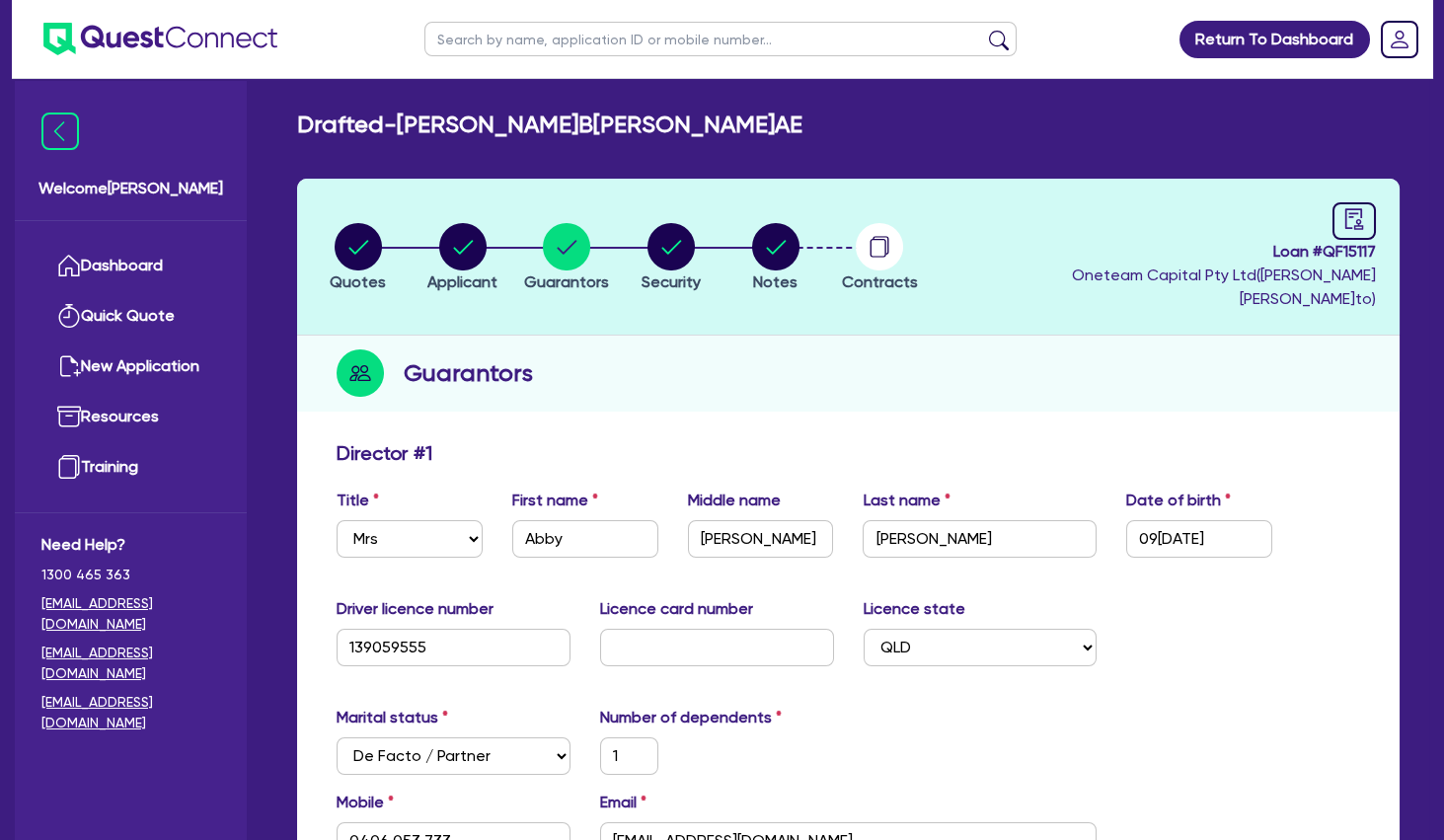
click at [571, 41] on input "text" at bounding box center [721, 39] width 593 height 35
paste input "Britanie"
type input "Britanie"
click button "submit" at bounding box center [999, 44] width 32 height 28
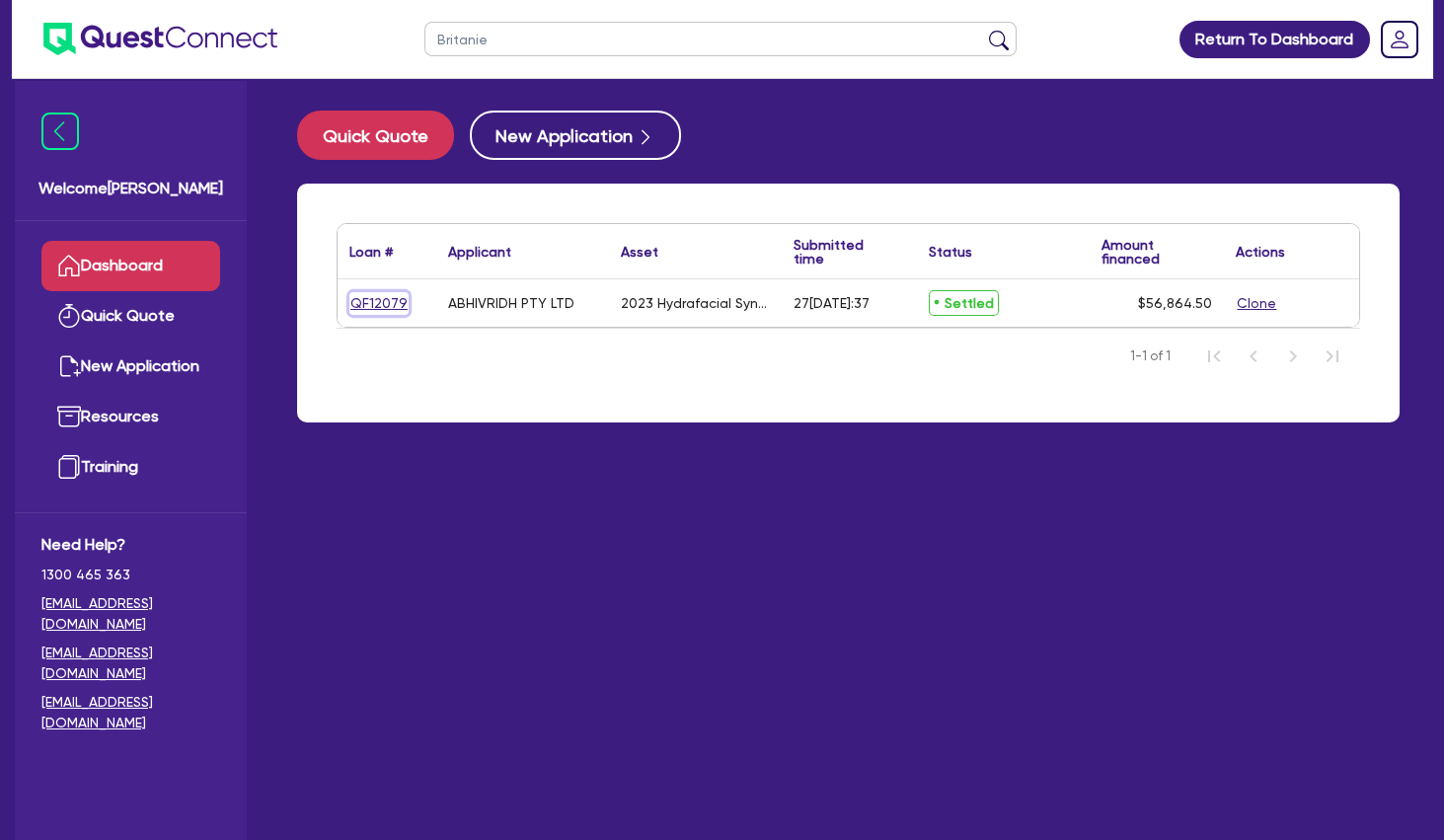
click at [374, 306] on link "QF12079" at bounding box center [379, 303] width 59 height 23
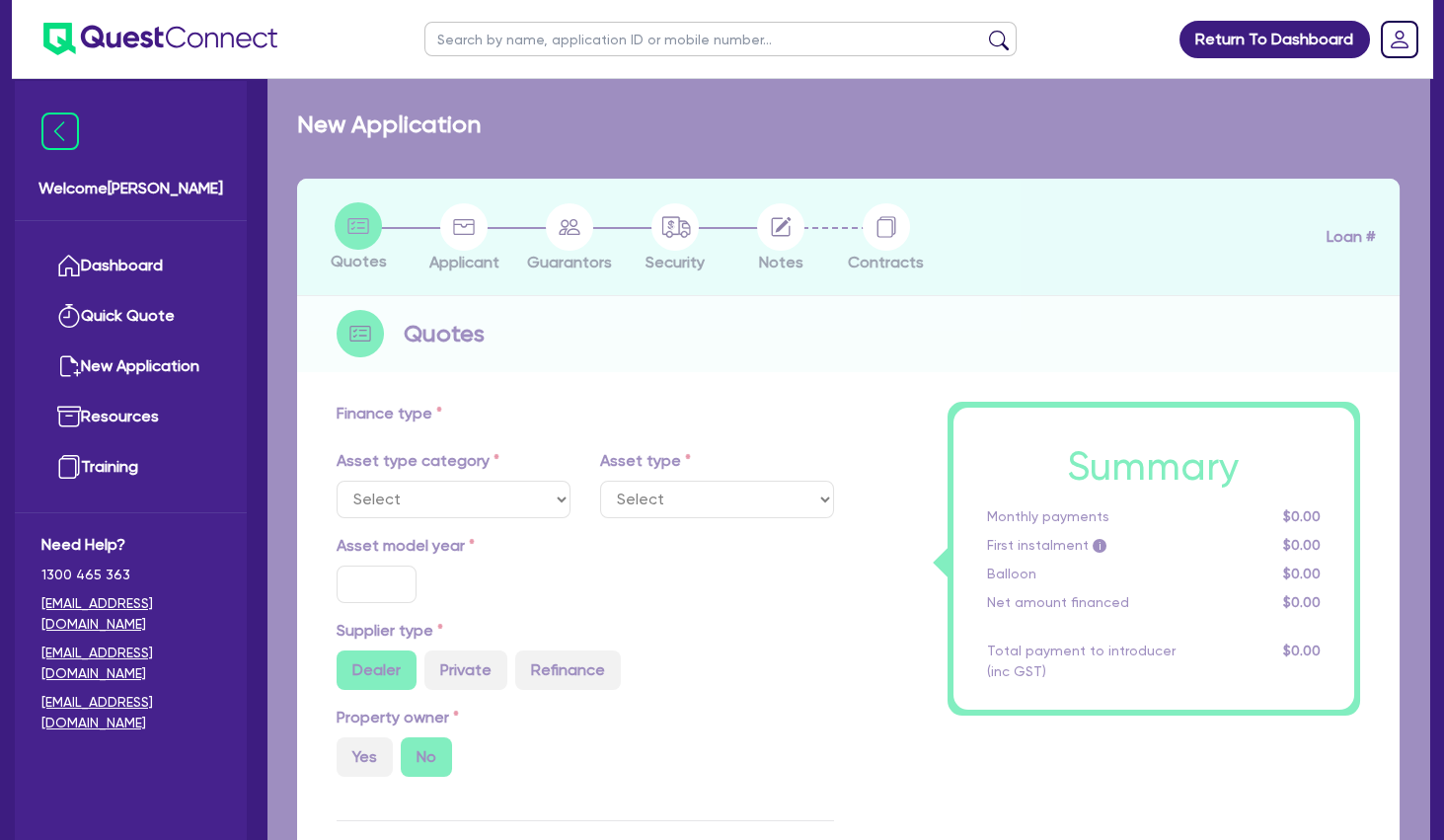
select select "TERTIARY_ASSETS"
type input "2023"
type input "69,300"
type input "13,860"
type input "6"
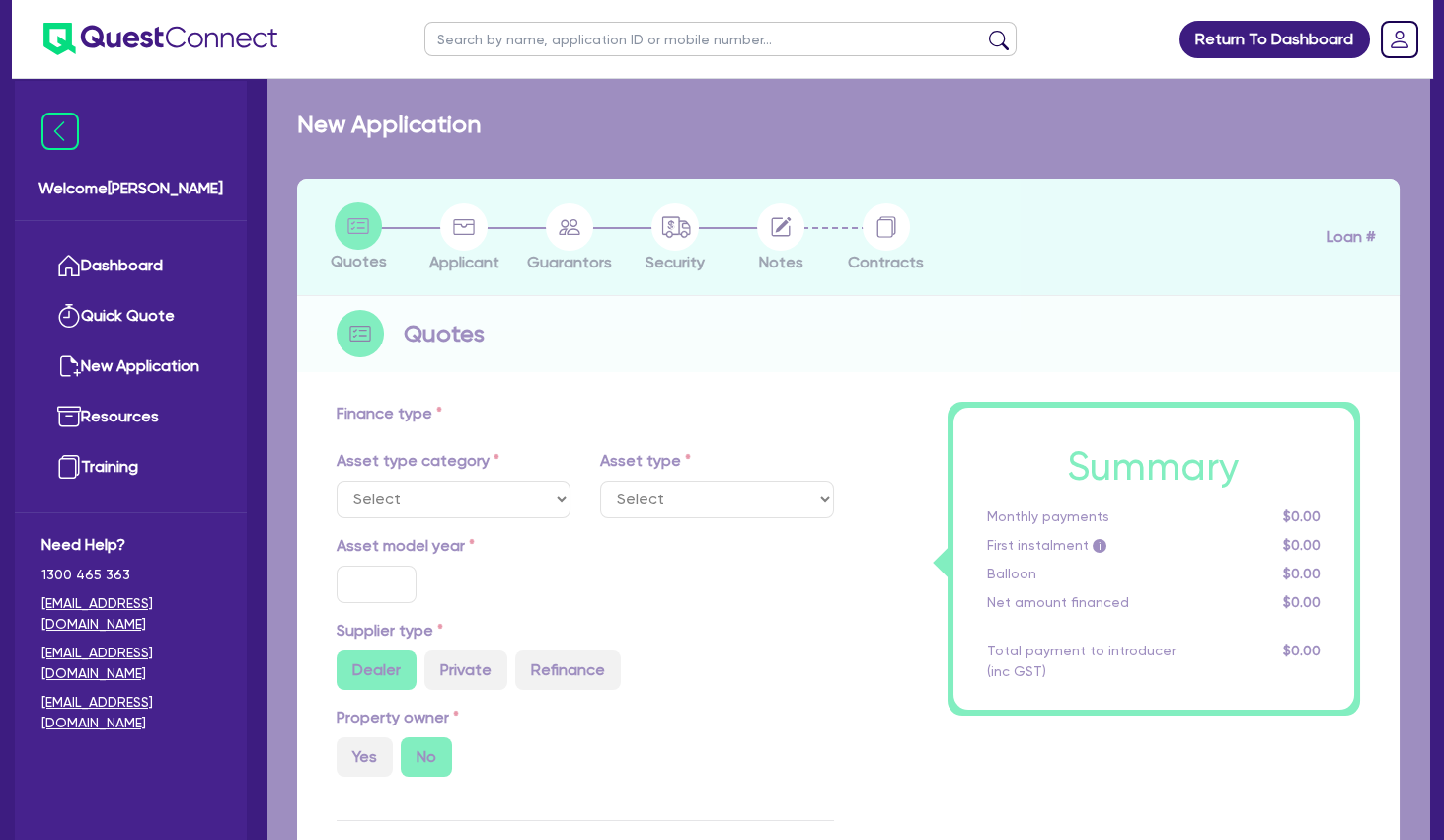
type input "3,411.87"
type input "16.95"
type input "395"
type input "900"
select select "BEAUTY_EQUIPMENT"
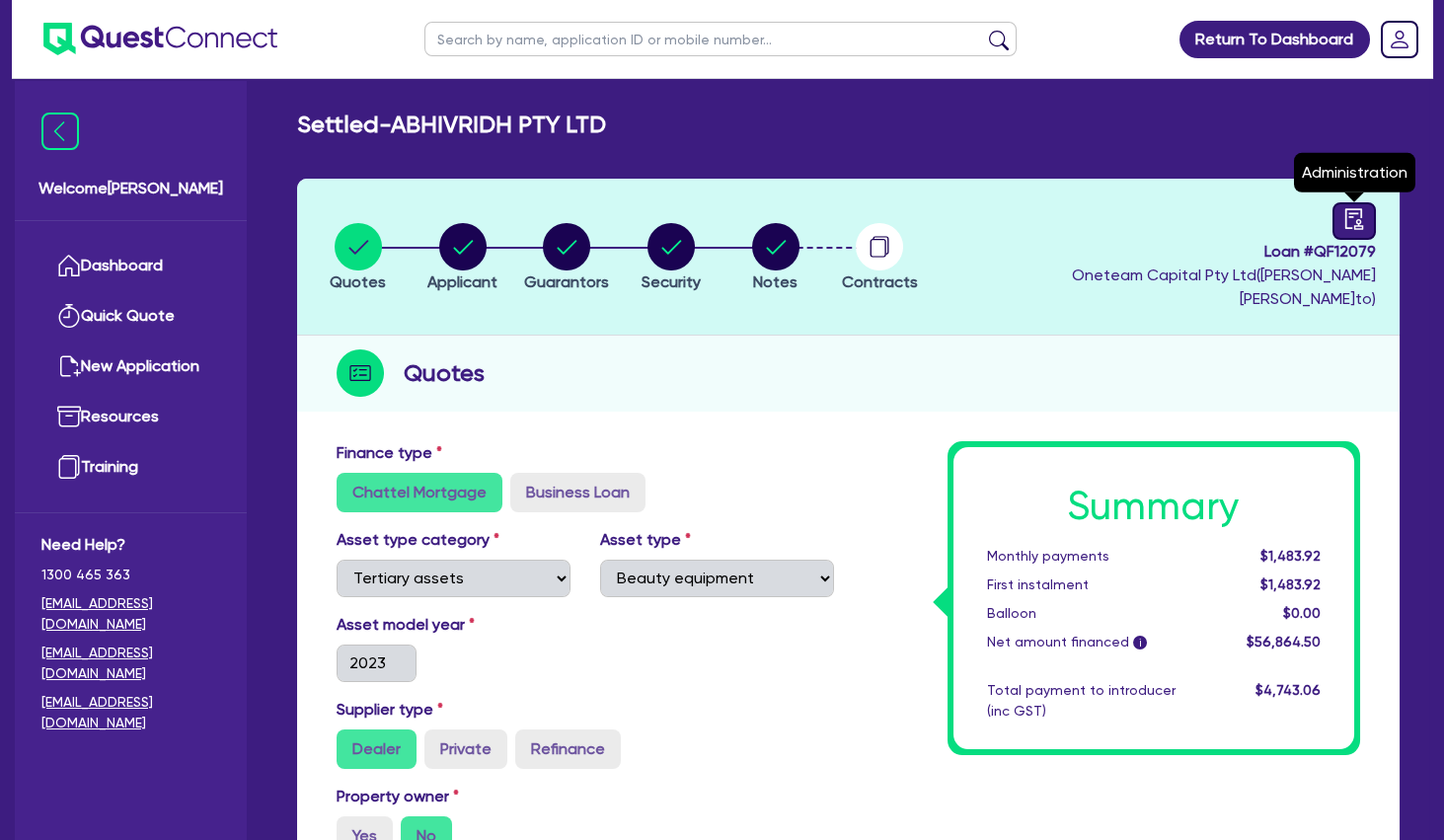
click at [1349, 204] on link at bounding box center [1354, 222] width 43 height 38
select select "SETTLED"
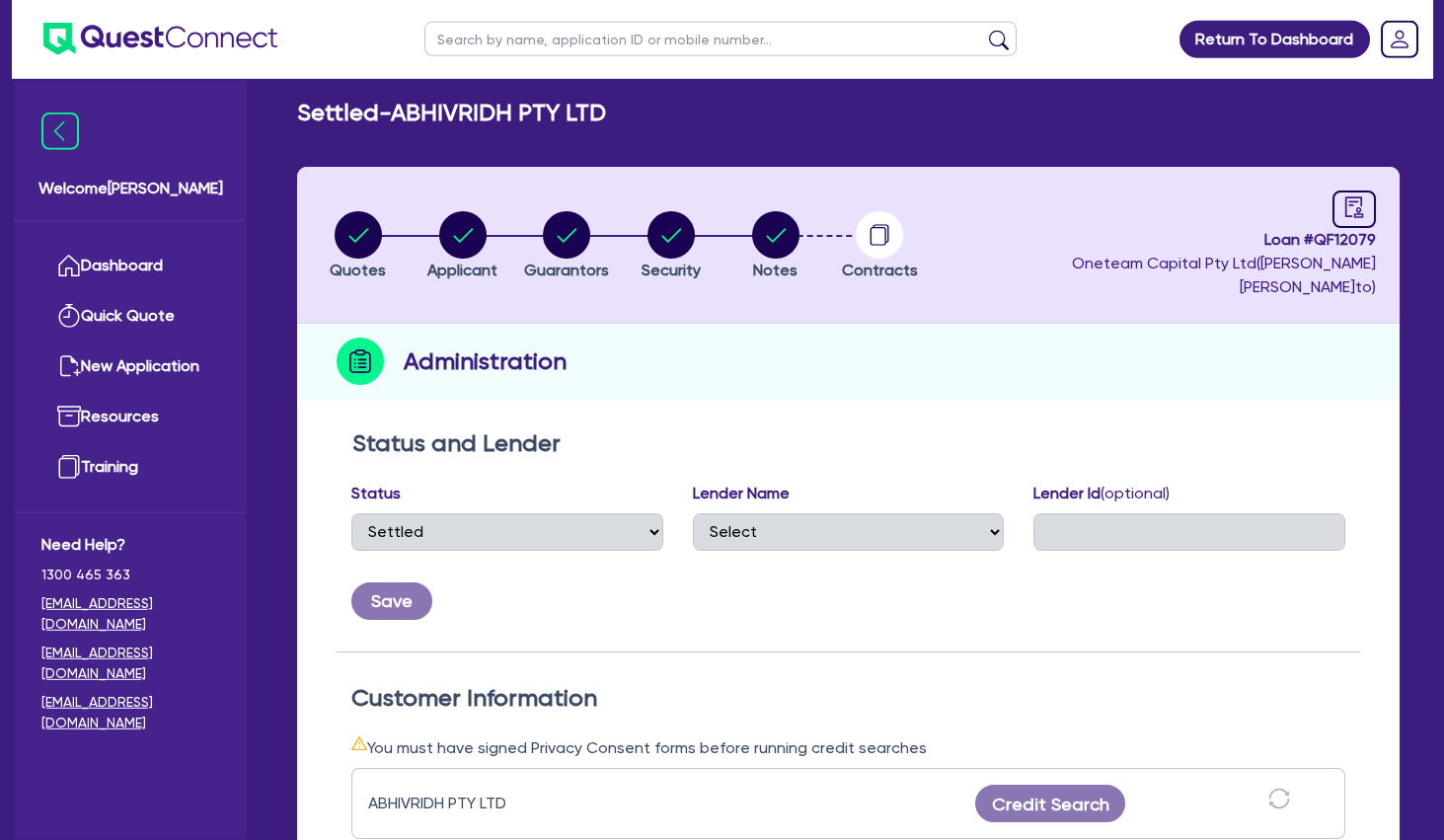
scroll to position [12, 0]
click at [878, 224] on circle "button" at bounding box center [878, 234] width 47 height 47
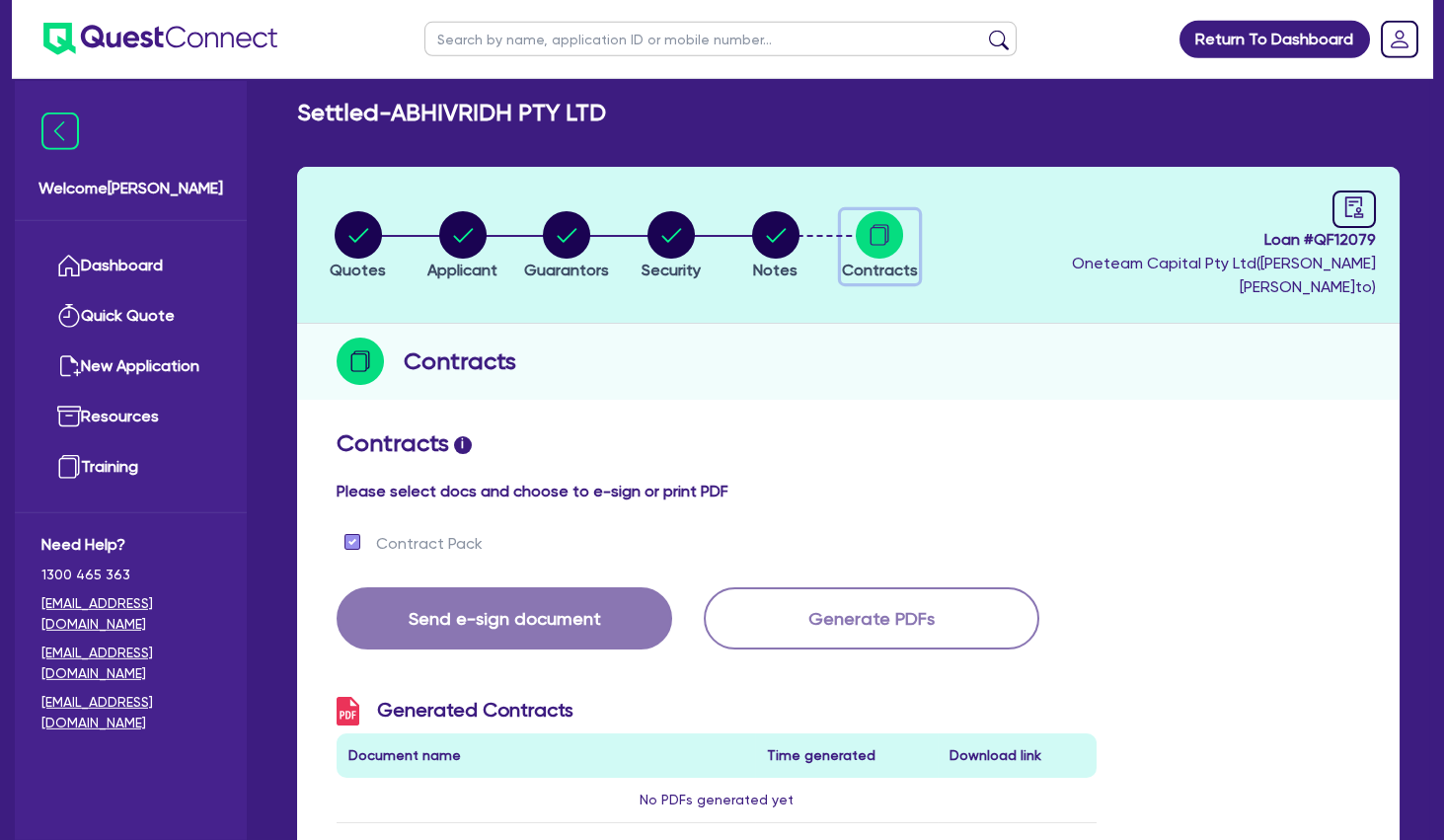
checkbox input "true"
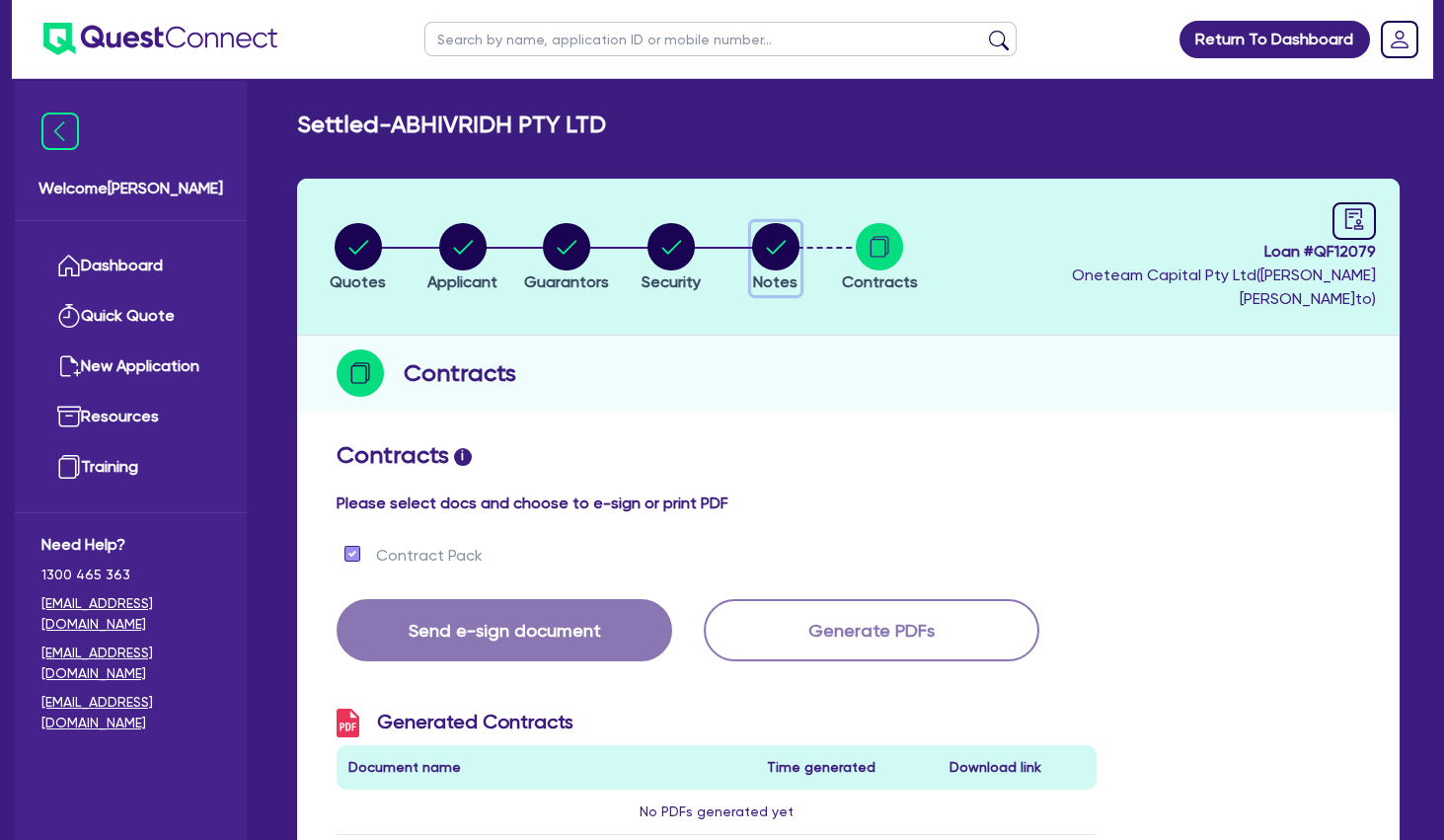
click at [785, 240] on icon "button" at bounding box center [776, 247] width 20 height 14
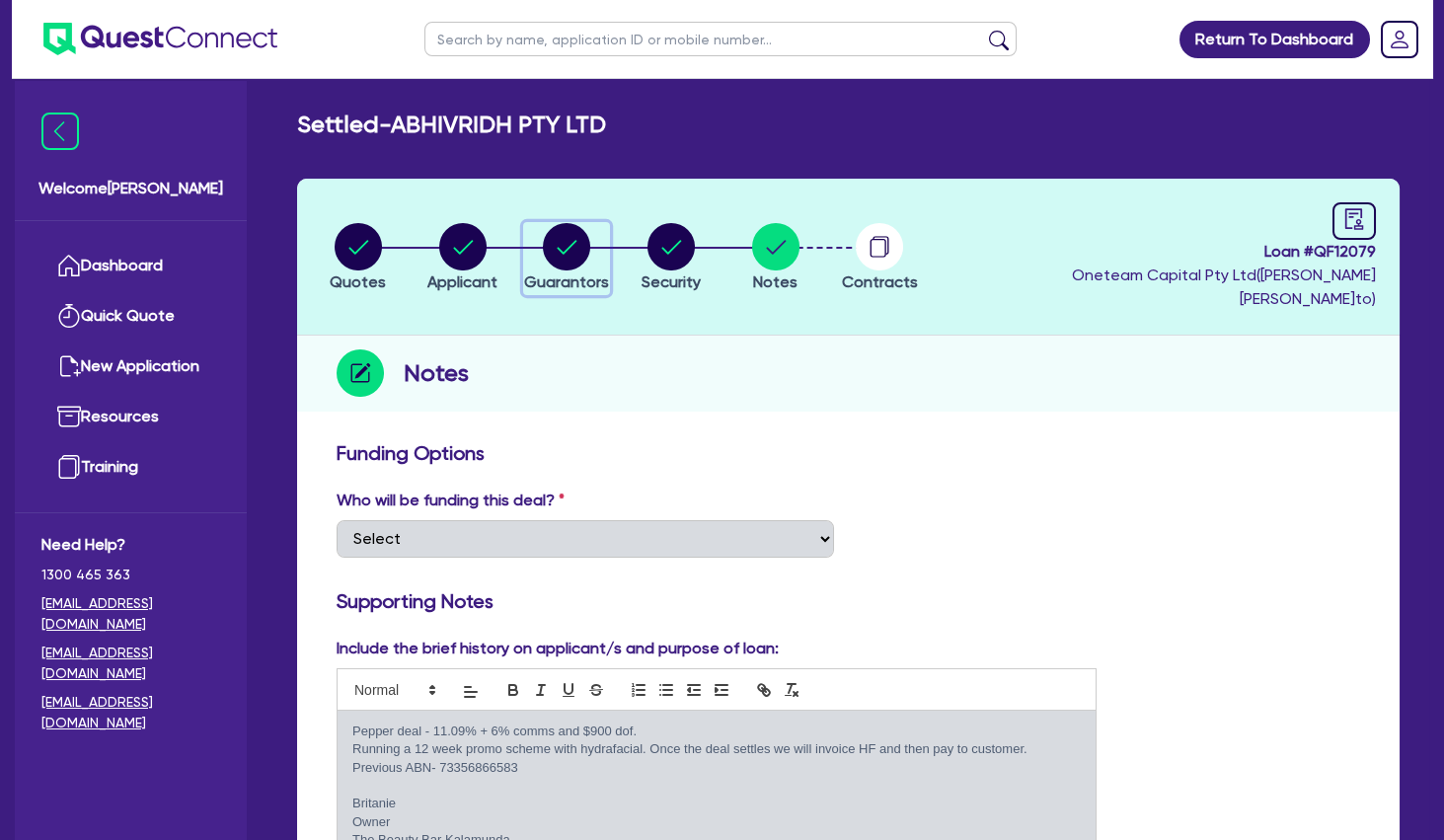
click at [573, 240] on icon "button" at bounding box center [568, 247] width 20 height 14
select select "MRS"
select select "WA"
select select "DE_FACTO"
select select "CASH"
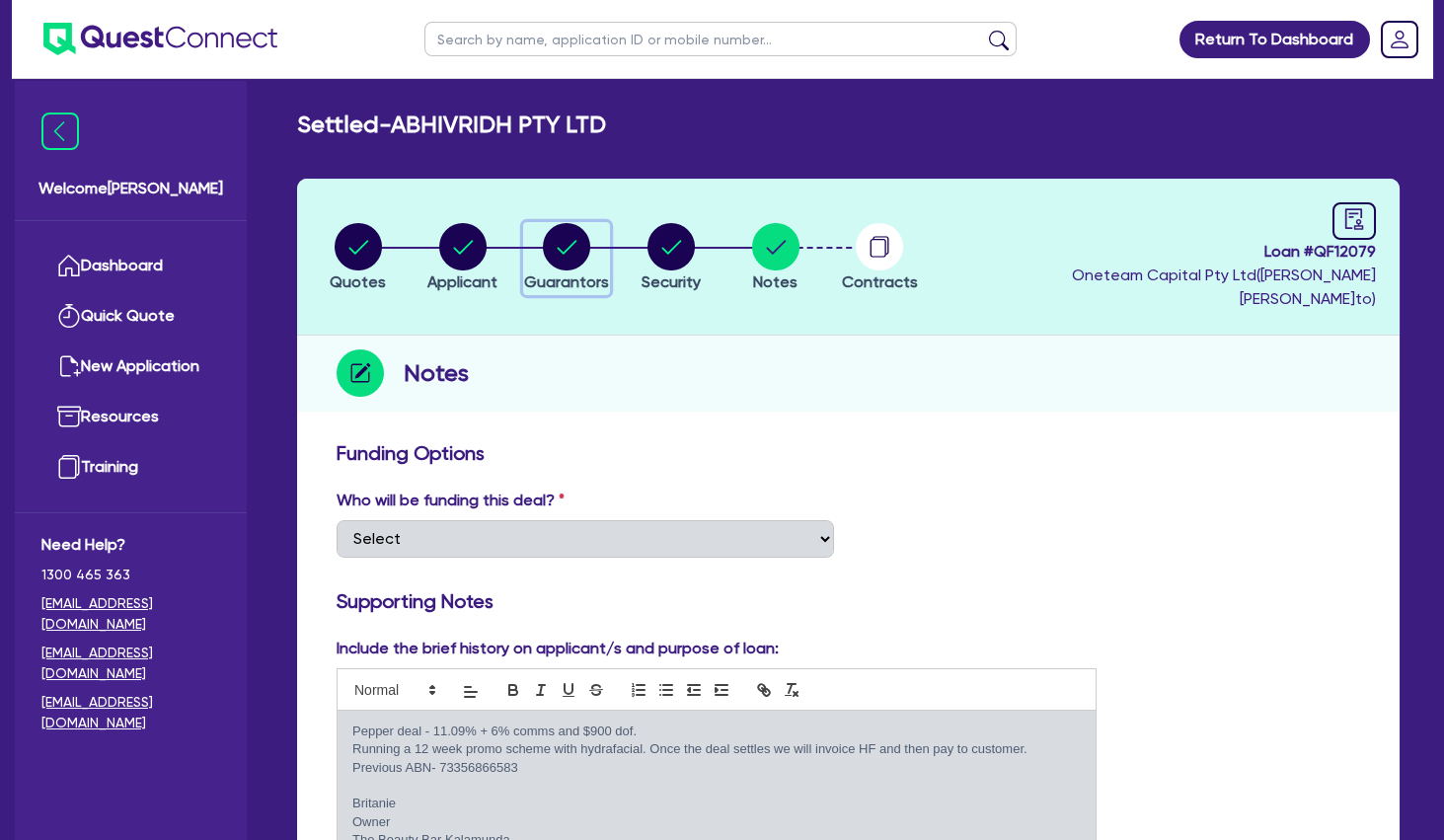
select select "VEHICLE"
select select "HOUSEHOLD_PERSONAL"
select select "VEHICLE_LOAN"
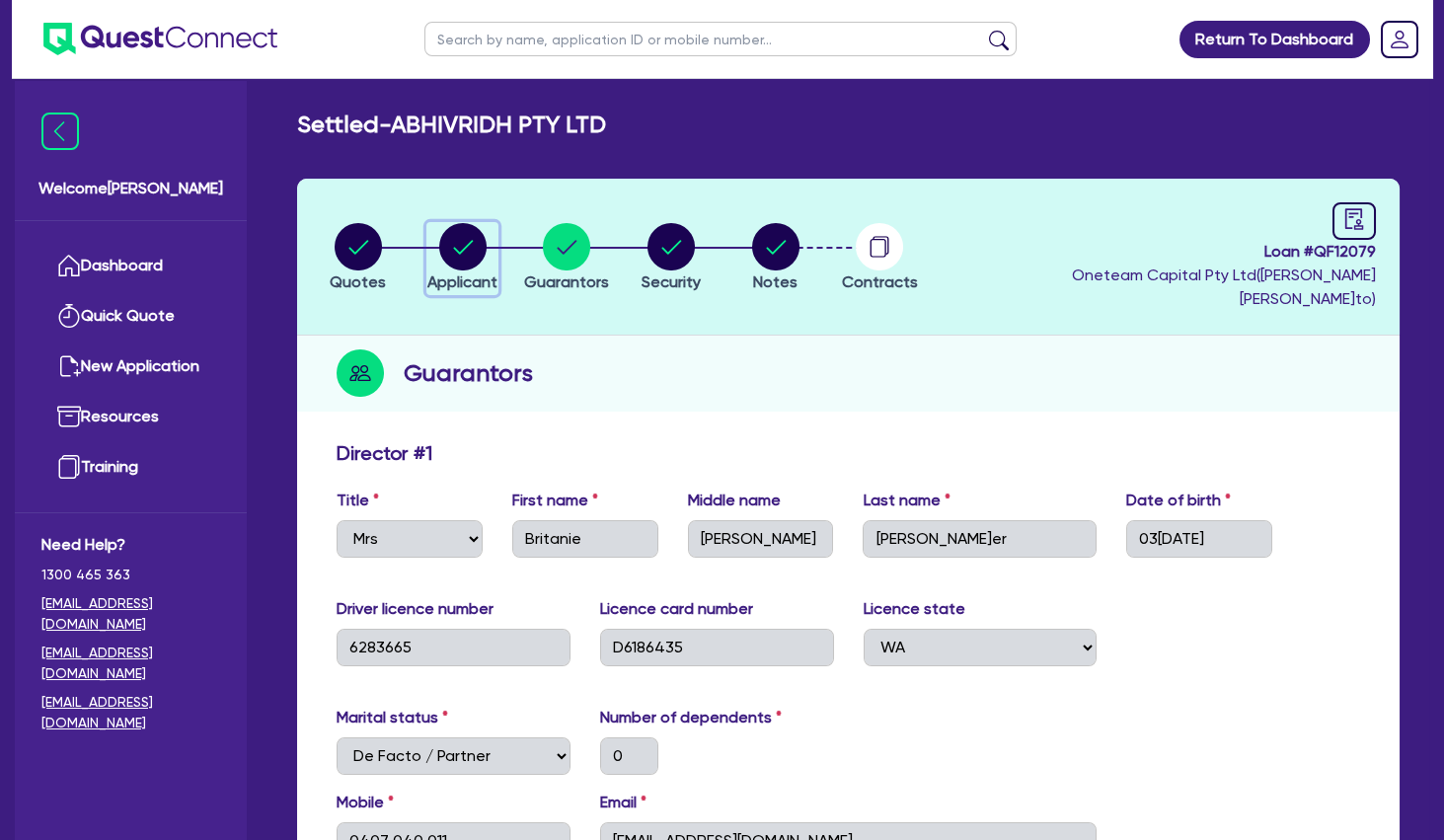
click at [472, 235] on circle "button" at bounding box center [463, 246] width 47 height 47
select select "COMPANY"
select select "HEALTH_BEAUTY"
select select "HAIR_BEAUTY_SALONS"
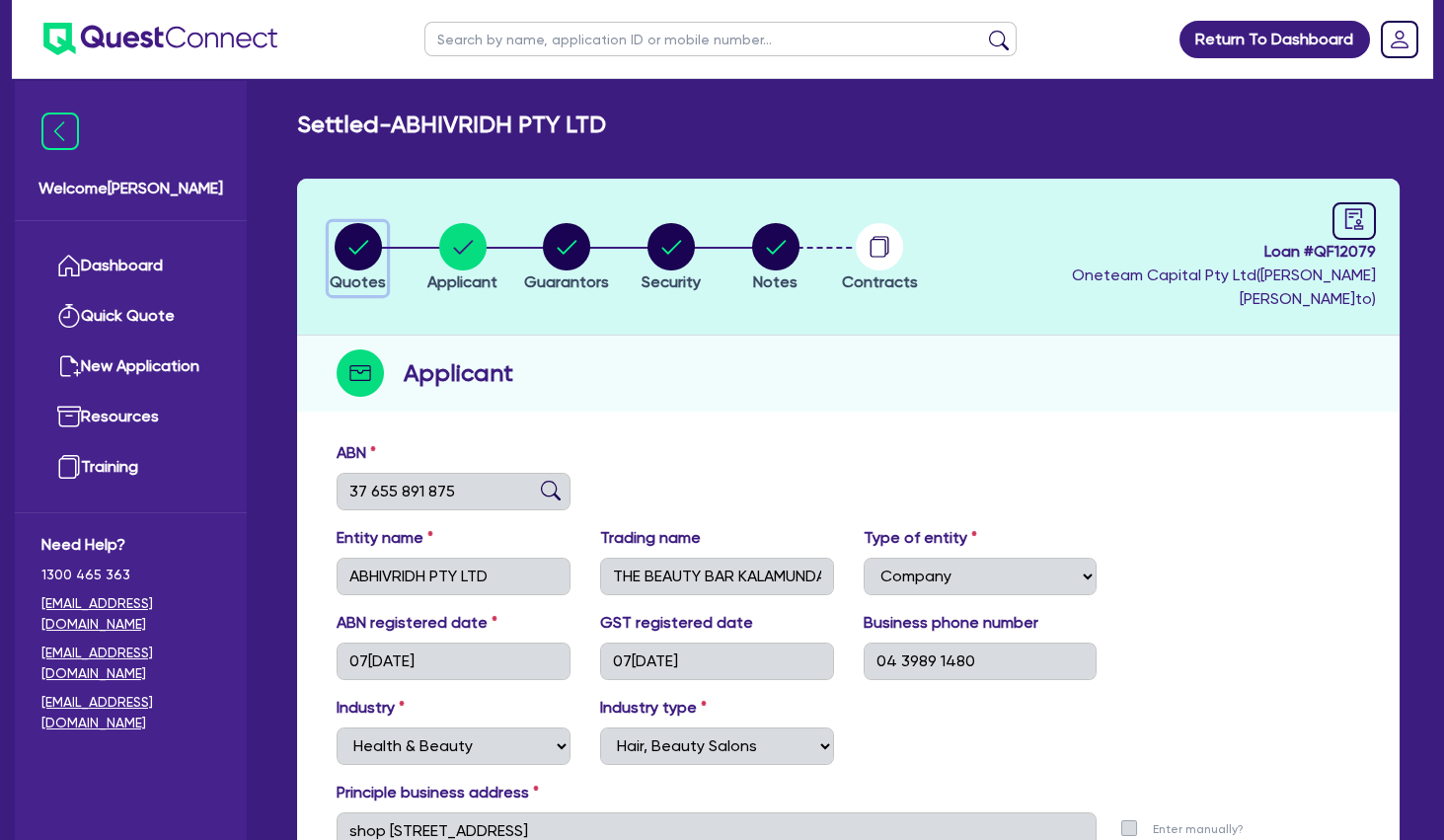
click at [355, 252] on circle "button" at bounding box center [358, 246] width 47 height 47
select select "TERTIARY_ASSETS"
select select "BEAUTY_EQUIPMENT"
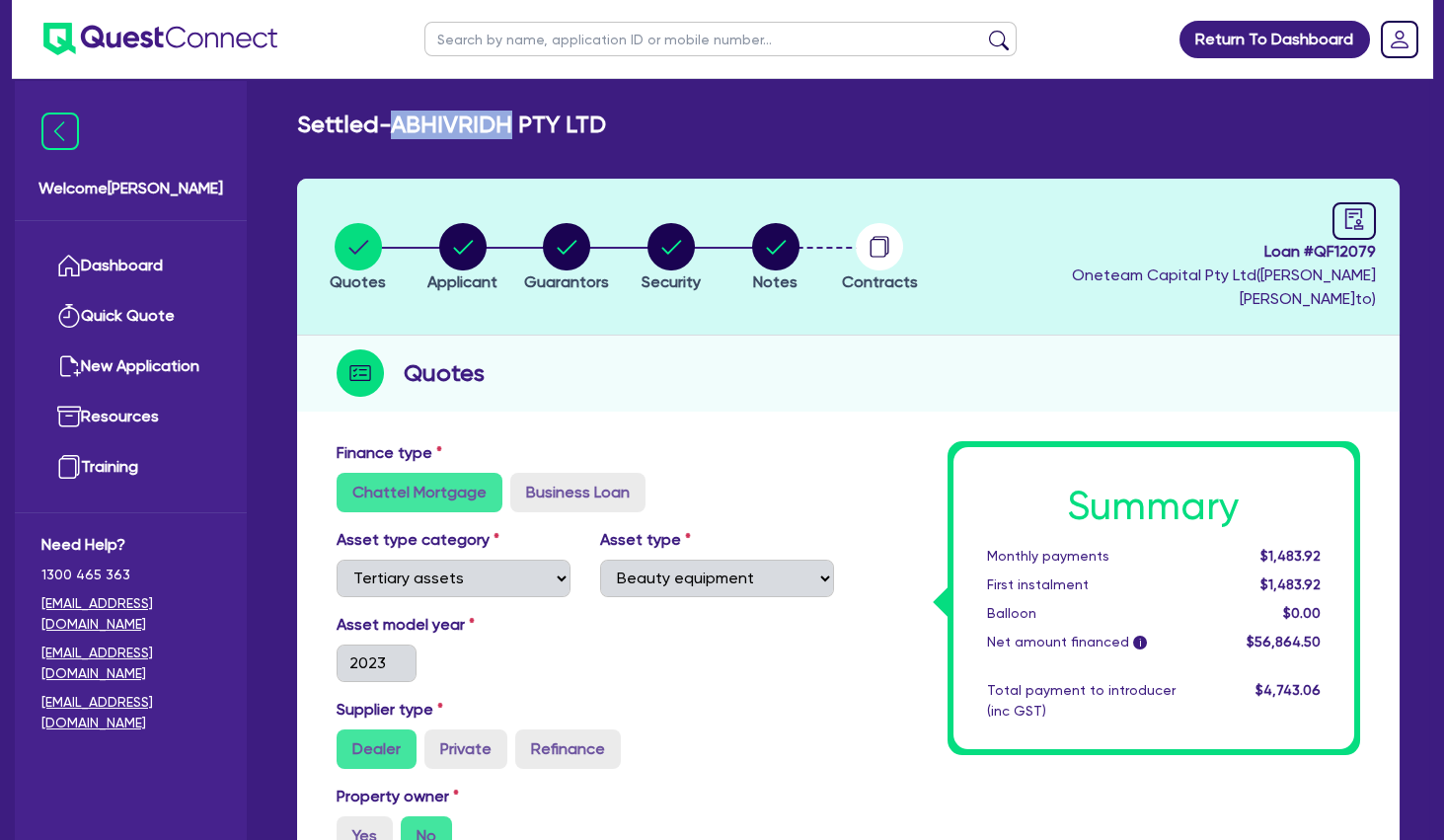
drag, startPoint x: 528, startPoint y: 120, endPoint x: 411, endPoint y: 126, distance: 117.2
click at [411, 126] on h2 "Settled - ABHIVRIDH PTY LTD" at bounding box center [451, 125] width 309 height 29
copy h2 "ABHIVRIDH"
